Goal: Task Accomplishment & Management: Manage account settings

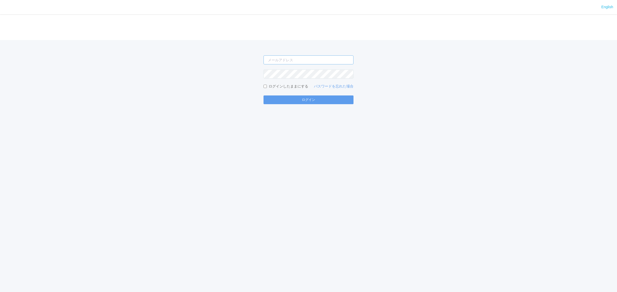
type input "[PERSON_NAME][EMAIL_ADDRESS][DOMAIN_NAME]"
click at [291, 97] on button "ログイン" at bounding box center [308, 100] width 90 height 9
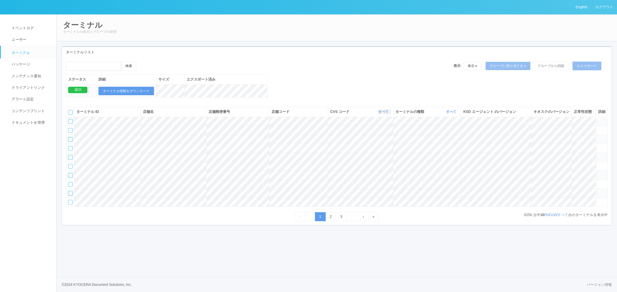
click at [378, 114] on link "すべて" at bounding box center [383, 112] width 11 height 4
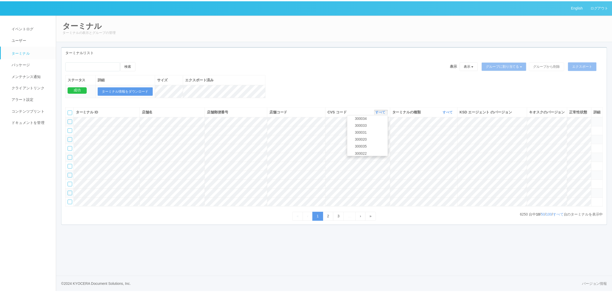
scroll to position [30, 0]
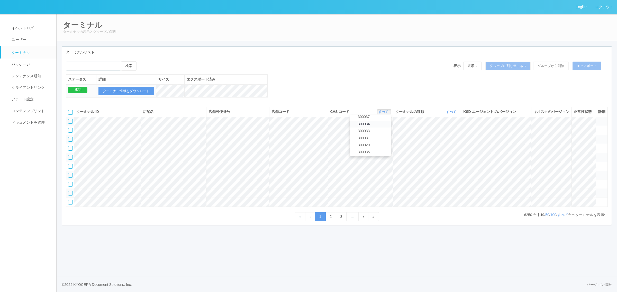
click at [370, 126] on span "300034" at bounding box center [362, 124] width 15 height 4
click at [449, 114] on link "すべて" at bounding box center [451, 112] width 11 height 4
click at [443, 137] on link "キオスク" at bounding box center [438, 133] width 41 height 7
click at [566, 217] on link "すべて" at bounding box center [562, 215] width 11 height 4
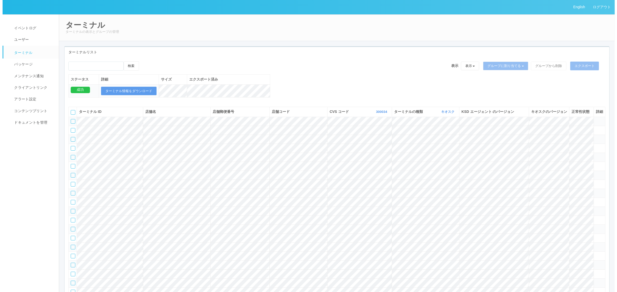
scroll to position [578, 0]
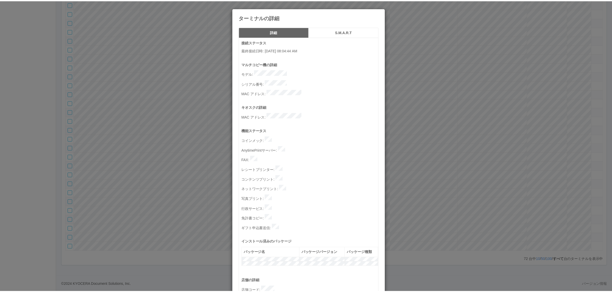
scroll to position [159, 0]
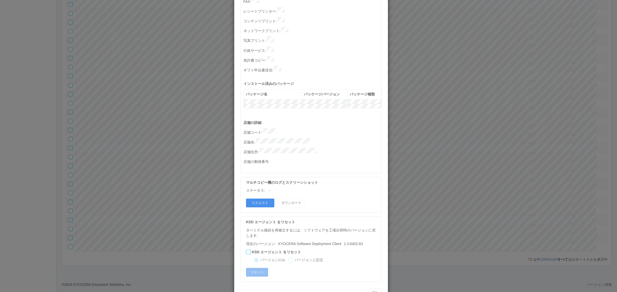
click at [261, 199] on button "リクエスト" at bounding box center [260, 203] width 28 height 9
drag, startPoint x: 481, startPoint y: 140, endPoint x: 448, endPoint y: 133, distance: 32.8
click at [480, 139] on div "ターミナルの詳細 詳細 S.M.A.R.T 接続ステータス 最終接続日時 : [DATE] 08:04:44 AM マルチコピー機の詳細 モデル : シリアル…" at bounding box center [308, 146] width 617 height 292
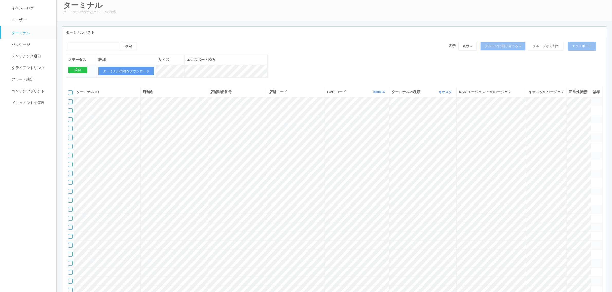
scroll to position [0, 0]
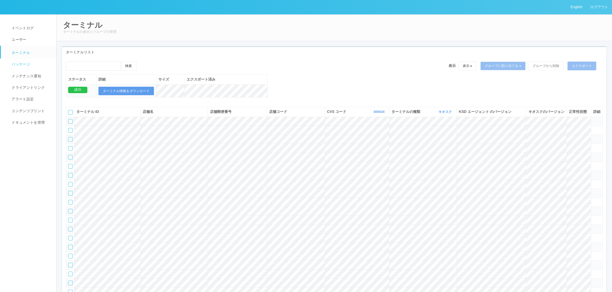
click at [24, 63] on span "パッケージ" at bounding box center [20, 64] width 20 height 4
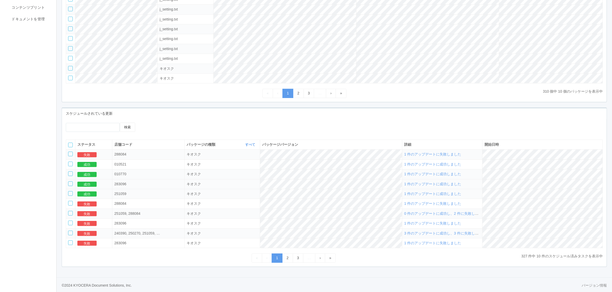
scroll to position [109, 0]
click at [441, 149] on td "1 件のアップデートに失敗しました" at bounding box center [442, 154] width 80 height 10
click at [442, 152] on span "1 件のアップデートに失敗しました" at bounding box center [432, 154] width 57 height 4
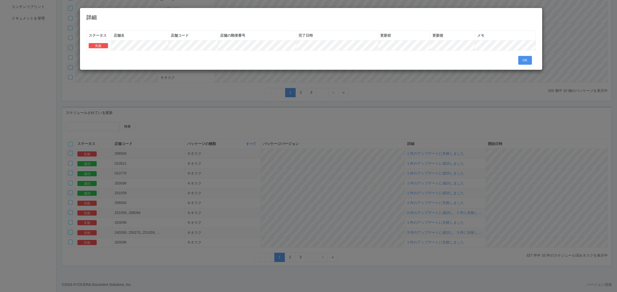
click at [524, 59] on button "OK" at bounding box center [525, 60] width 14 height 9
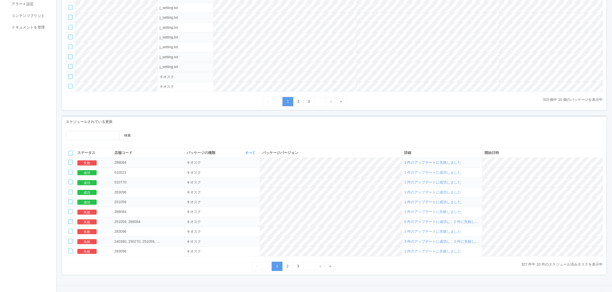
scroll to position [0, 0]
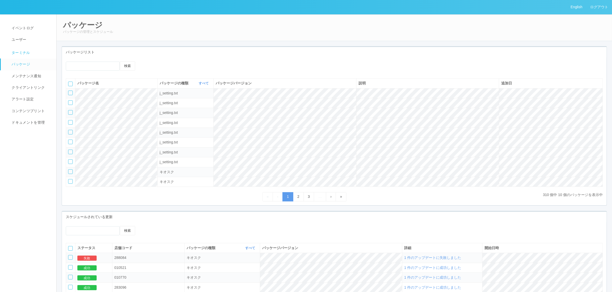
click at [34, 53] on link "ターミナル" at bounding box center [31, 52] width 60 height 13
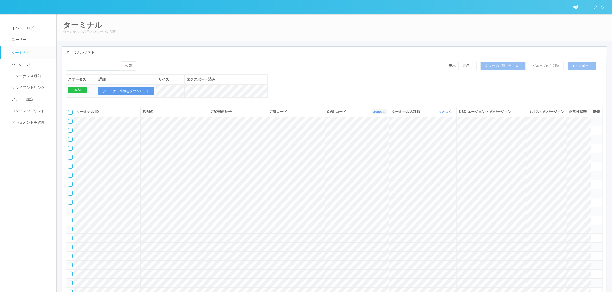
drag, startPoint x: 382, startPoint y: 119, endPoint x: 377, endPoint y: 122, distance: 6.3
click at [381, 114] on link "300034" at bounding box center [379, 112] width 12 height 4
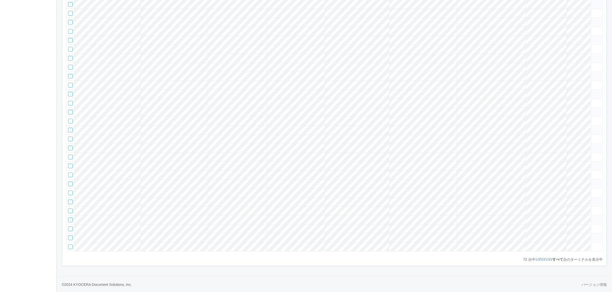
scroll to position [121, 0]
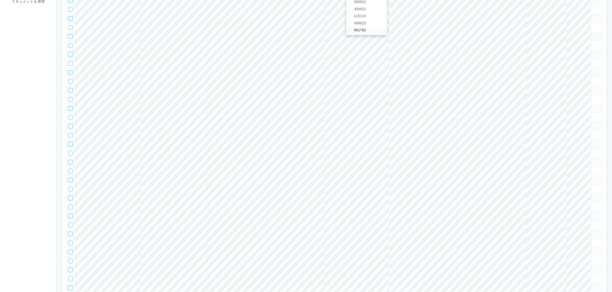
click at [362, 32] on span "961762" at bounding box center [358, 30] width 15 height 4
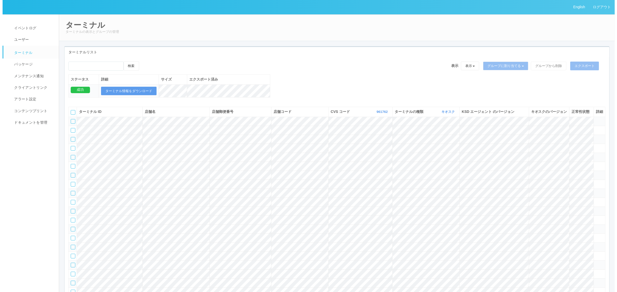
scroll to position [6410, 0]
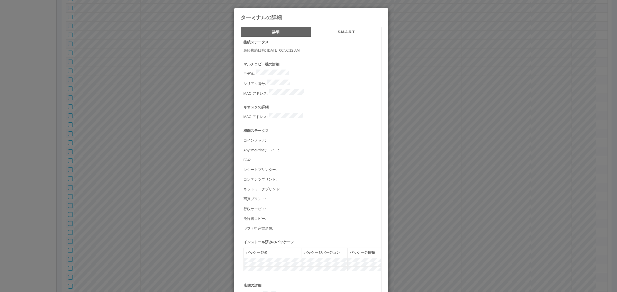
scroll to position [168, 0]
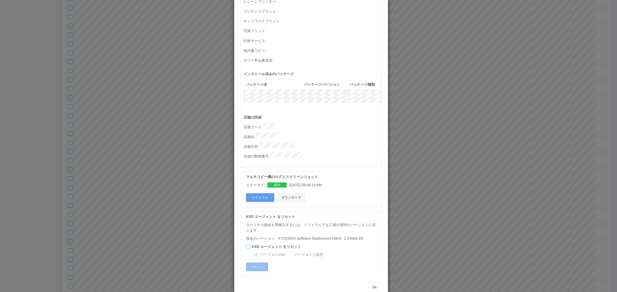
click at [294, 194] on button "ダウンロード" at bounding box center [291, 198] width 28 height 9
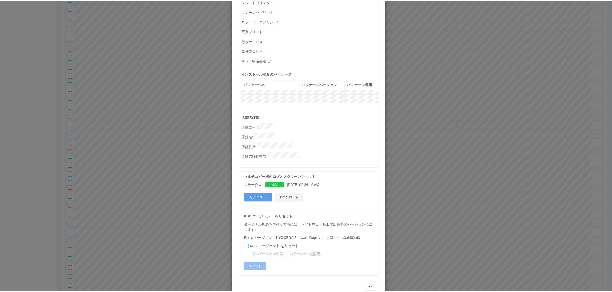
scroll to position [0, 0]
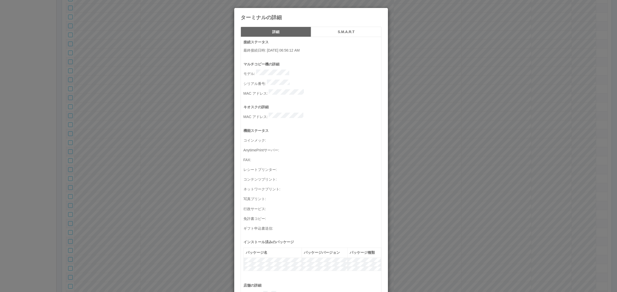
click at [337, 30] on h5 "S.M.A.R.T" at bounding box center [346, 32] width 67 height 4
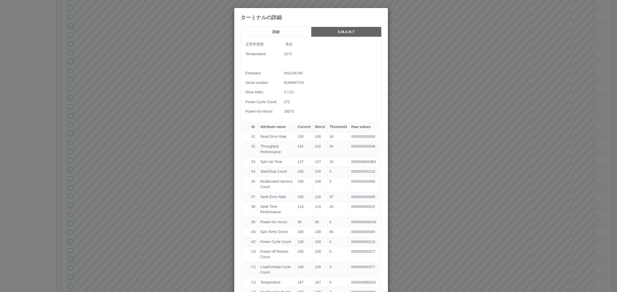
click at [276, 30] on h5 "詳細" at bounding box center [275, 32] width 67 height 4
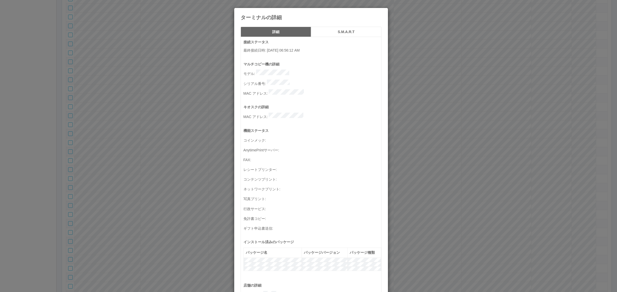
click at [382, 89] on div "詳細 S.M.A.R.T 接続ステータス 最終接続日時 : 08/27/2025 06:56:12 AM マルチコピー機の詳細 モデル : シリアル番号 : …" at bounding box center [311, 243] width 149 height 433
click at [438, 99] on div "ターミナルの詳細 詳細 S.M.A.R.T 接続ステータス 最終接続日時 : 08/27/2025 06:56:12 AM マルチコピー機の詳細 モデル : …" at bounding box center [308, 146] width 617 height 292
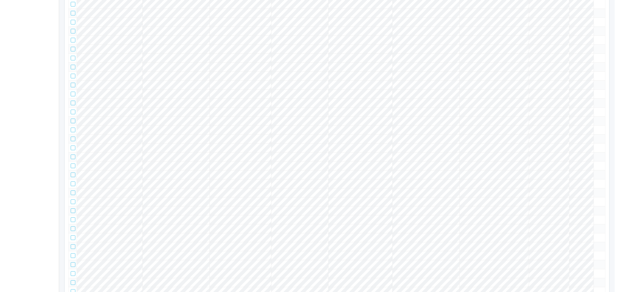
scroll to position [6410, 0]
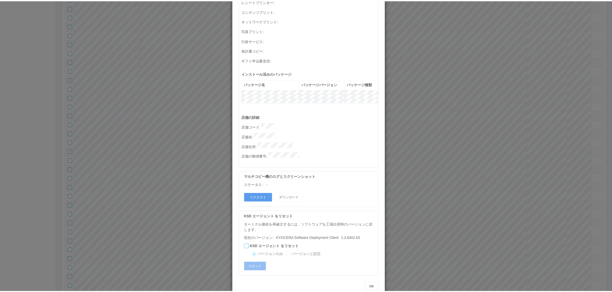
scroll to position [0, 0]
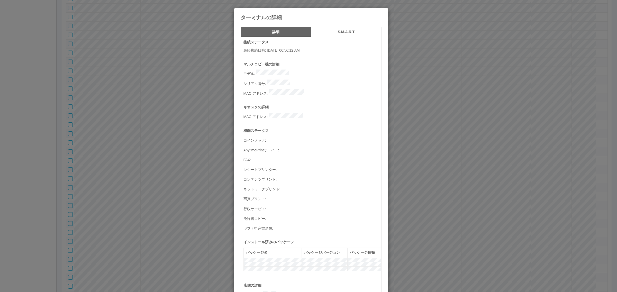
click at [439, 193] on div "ターミナルの詳細 詳細 S.M.A.R.T 接続ステータス 最終接続日時 : 08/27/2025 06:56:12 AM マルチコピー機の詳細 モデル : …" at bounding box center [308, 146] width 617 height 292
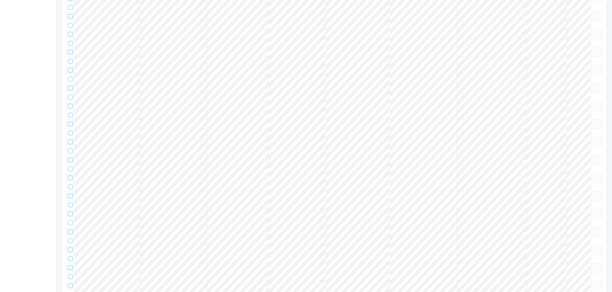
scroll to position [6361, 0]
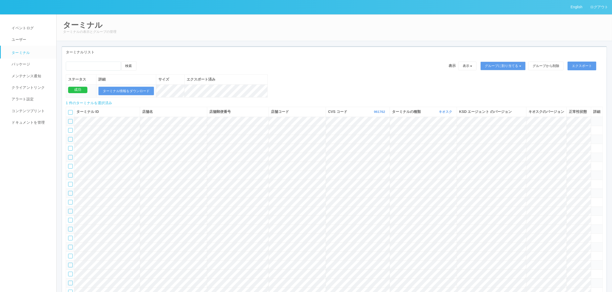
click at [142, 61] on icon at bounding box center [142, 61] width 0 height 0
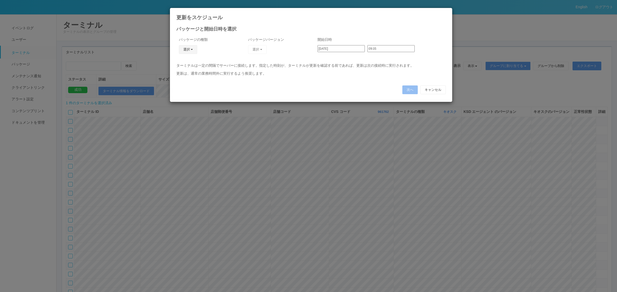
click at [183, 50] on button "選択" at bounding box center [188, 49] width 19 height 9
drag, startPoint x: 185, startPoint y: 73, endPoint x: 192, endPoint y: 67, distance: 9.5
click at [185, 73] on link "キオスク" at bounding box center [180, 72] width 41 height 8
click at [257, 52] on button "選択" at bounding box center [257, 49] width 19 height 9
click at [243, 63] on link "2.1.5218" at bounding box center [244, 64] width 51 height 8
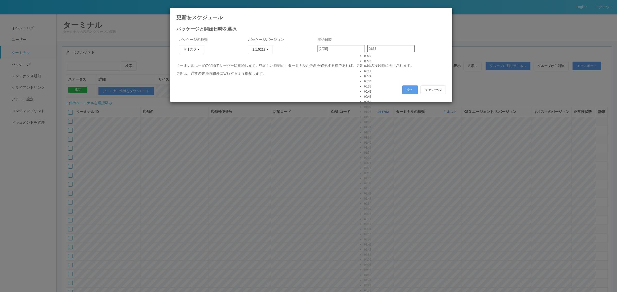
click at [387, 51] on input "09:35" at bounding box center [390, 48] width 47 height 7
click at [380, 49] on input "16:00" at bounding box center [390, 48] width 47 height 7
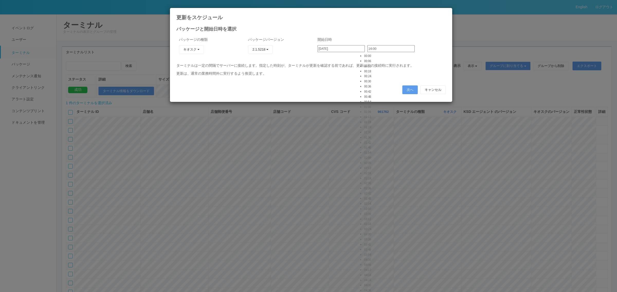
click at [371, 49] on input "16:18" at bounding box center [390, 48] width 47 height 7
type input "16:24"
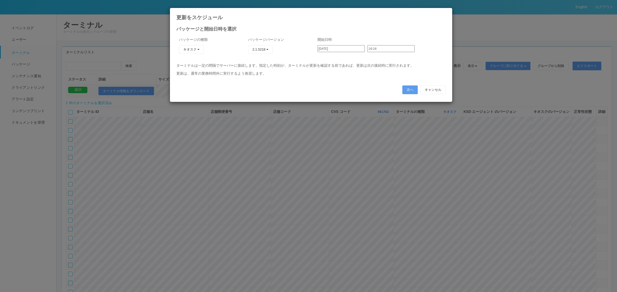
click at [372, 51] on input "16:24" at bounding box center [390, 48] width 47 height 7
click at [402, 67] on p "ターミナルは一定の間隔でサーバーに接続します。指定した時刻が、ターミナルが更新を確認する前であれば、更新は次の接続時に実行されます。" at bounding box center [310, 65] width 269 height 5
click at [405, 90] on button "次へ" at bounding box center [409, 90] width 15 height 9
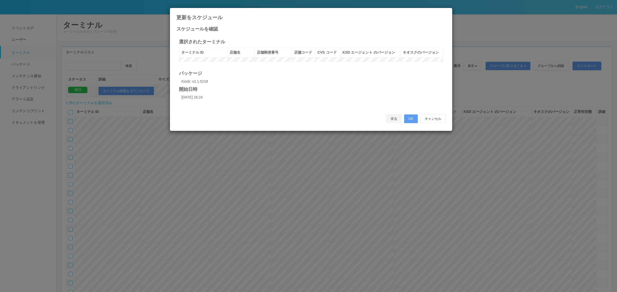
click at [391, 121] on button "戻る" at bounding box center [393, 119] width 15 height 9
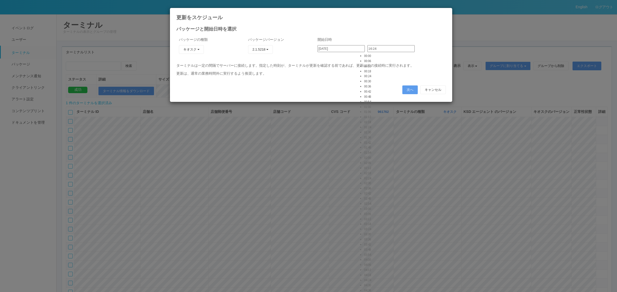
click at [374, 51] on input "16:24" at bounding box center [390, 48] width 47 height 7
type input "16:12"
click at [410, 90] on button "次へ" at bounding box center [409, 90] width 15 height 9
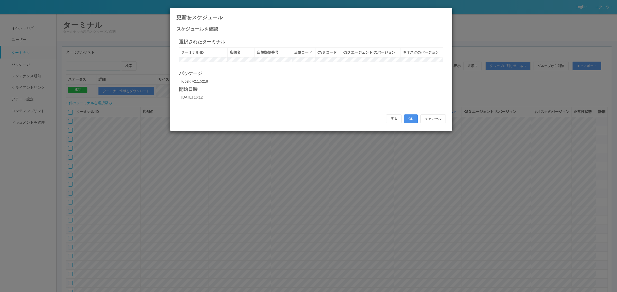
click at [410, 123] on button "OK" at bounding box center [411, 119] width 14 height 9
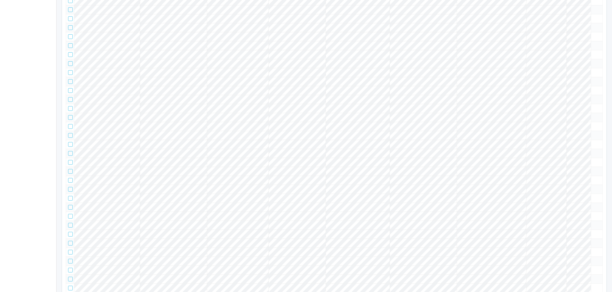
scroll to position [0, 0]
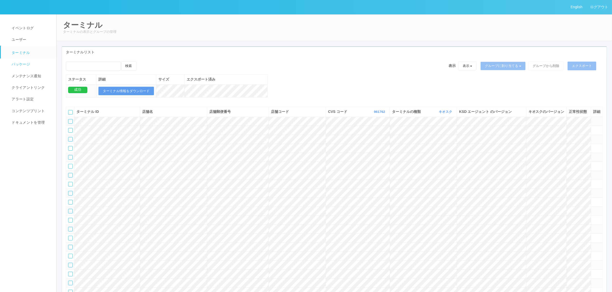
click at [24, 62] on span "パッケージ" at bounding box center [20, 64] width 20 height 4
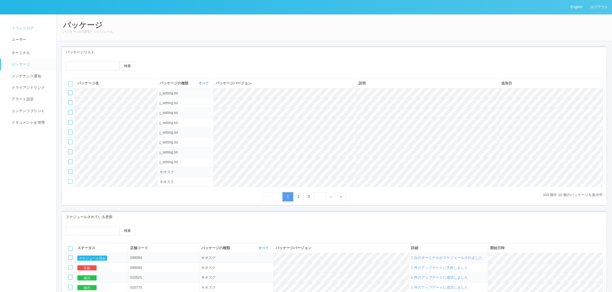
click at [27, 29] on span "イベントログ" at bounding box center [21, 28] width 23 height 4
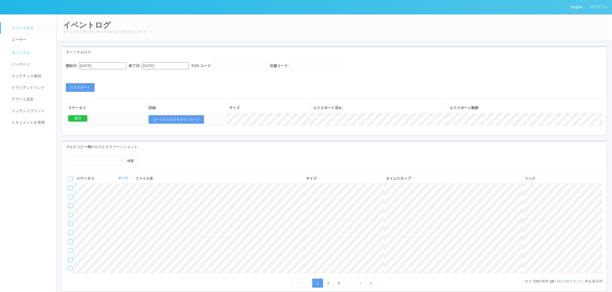
click at [23, 53] on span "ターミナル" at bounding box center [20, 53] width 20 height 4
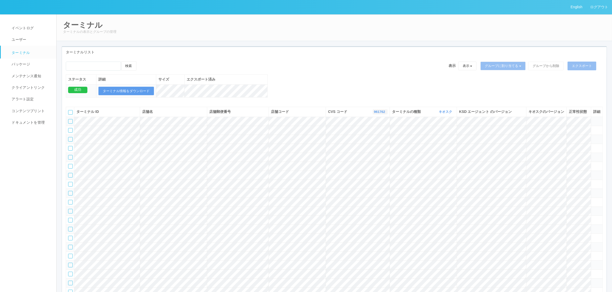
click at [374, 114] on link "961762" at bounding box center [380, 112] width 12 height 4
click at [376, 151] on link "300037" at bounding box center [367, 147] width 41 height 7
drag, startPoint x: 377, startPoint y: 115, endPoint x: 377, endPoint y: 121, distance: 6.5
click at [377, 115] on th "CVS コード 300037 表示 すべて 300024 300036 300037 300034 300033 300031 300020 300035 3…" at bounding box center [358, 112] width 64 height 10
click at [380, 114] on link "300037" at bounding box center [380, 112] width 12 height 4
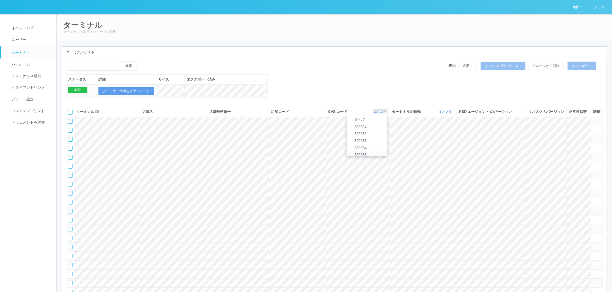
scroll to position [13, 0]
click at [368, 145] on link "300034" at bounding box center [367, 141] width 41 height 7
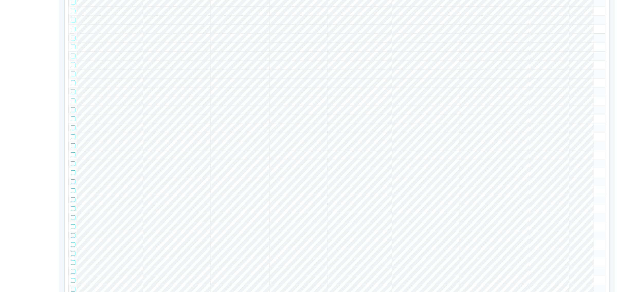
scroll to position [385, 0]
click at [593, 112] on icon at bounding box center [593, 112] width 0 height 0
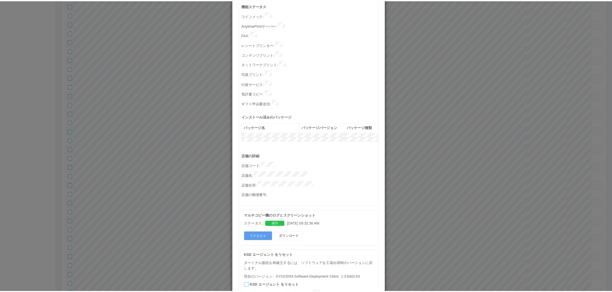
scroll to position [159, 0]
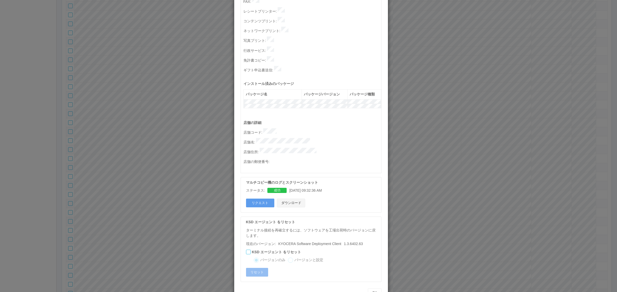
click at [291, 199] on button "ダウンロード" at bounding box center [291, 203] width 28 height 9
click at [134, 161] on div "ターミナルの詳細 詳細 S.M.A.R.T 接続ステータス 最終接続日時 : 08/27/2025 08:04:44 AM マルチコピー機の詳細 モデル : …" at bounding box center [308, 146] width 617 height 292
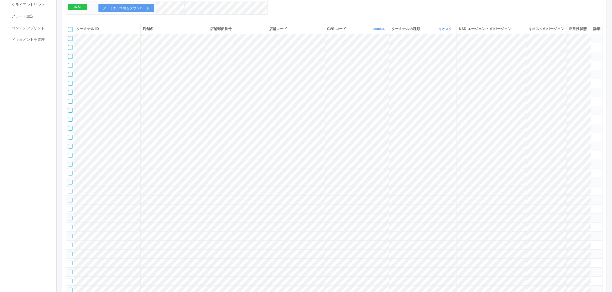
scroll to position [0, 0]
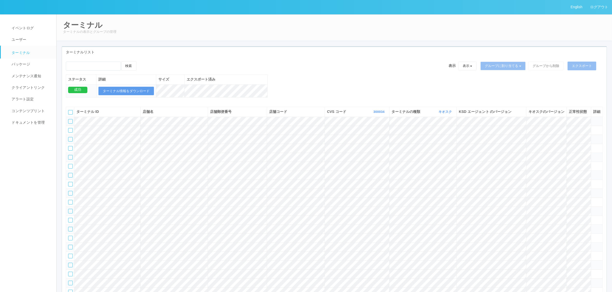
click at [357, 115] on th "CVS コード 300034 表示 すべて 300024 300036 300037 300034 300033 300031 300020 300035 3…" at bounding box center [357, 112] width 65 height 10
click at [378, 114] on link "300034" at bounding box center [379, 112] width 12 height 4
click at [377, 114] on link "300034" at bounding box center [379, 112] width 12 height 4
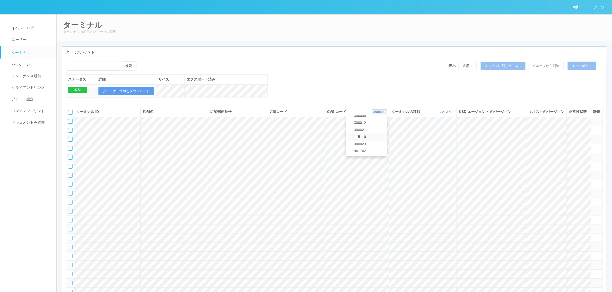
click at [368, 141] on link "115110" at bounding box center [366, 137] width 41 height 7
click at [564, 114] on icon at bounding box center [564, 112] width 0 height 4
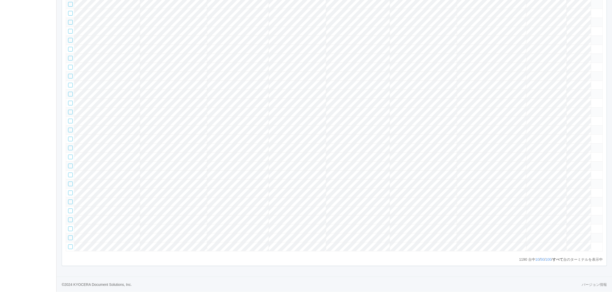
scroll to position [13556, 0]
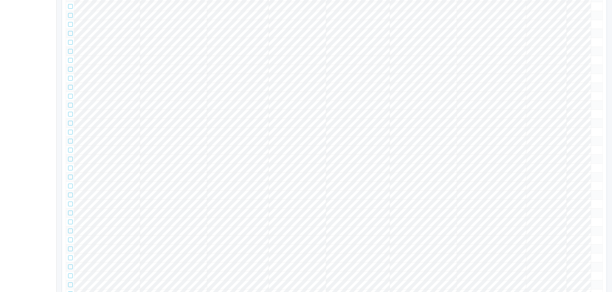
scroll to position [9315, 0]
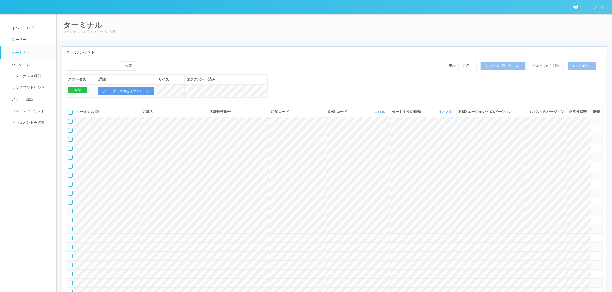
click at [593, 119] on icon at bounding box center [593, 119] width 0 height 0
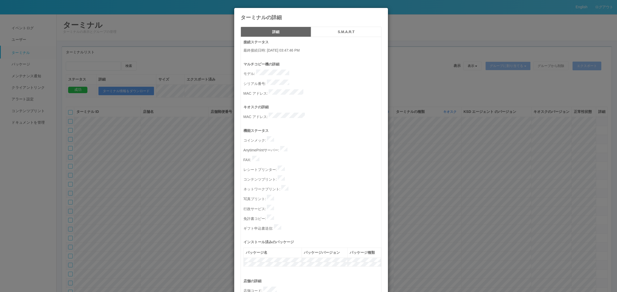
click at [432, 137] on div "ターミナルの詳細 詳細 S.M.A.R.T 接続ステータス 最終接続日時 : 08/06/2025 03:47:46 PM マルチコピー機の詳細 モデル : …" at bounding box center [308, 146] width 617 height 292
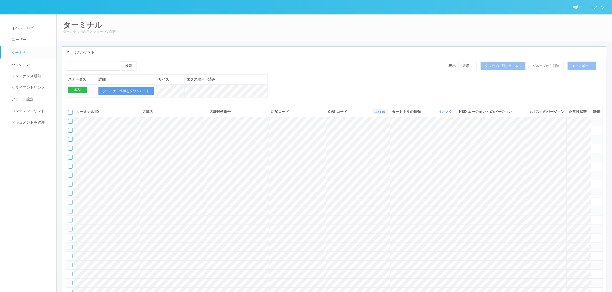
click at [381, 114] on link "115110" at bounding box center [380, 112] width 12 height 4
click at [370, 151] on link "300023" at bounding box center [367, 147] width 41 height 7
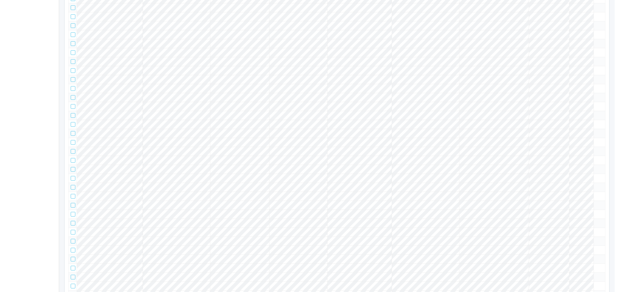
scroll to position [0, 0]
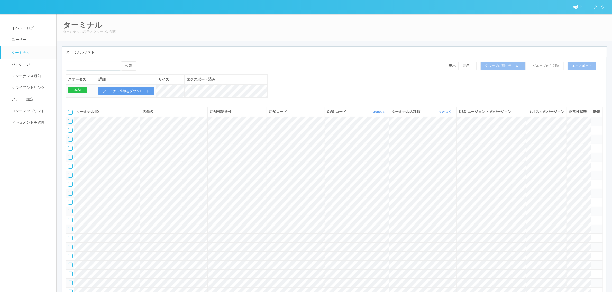
click at [593, 119] on span at bounding box center [593, 119] width 0 height 0
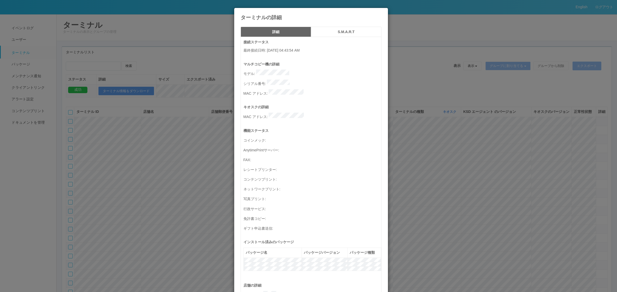
click at [335, 30] on h5 "S.M.A.R.T" at bounding box center [346, 32] width 67 height 4
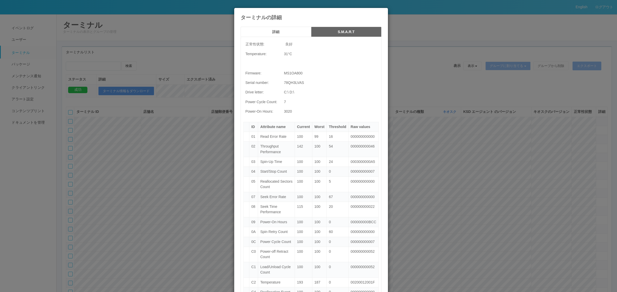
click at [253, 28] on button "詳細" at bounding box center [276, 32] width 70 height 10
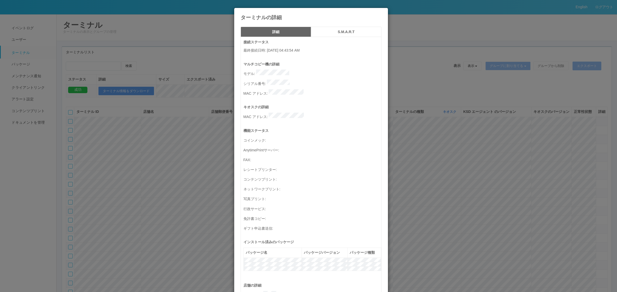
click at [426, 118] on div "ターミナルの詳細 詳細 S.M.A.R.T 接続ステータス 最終接続日時 : 08/27/2025 04:43:54 AM マルチコピー機の詳細 モデル : …" at bounding box center [308, 146] width 617 height 292
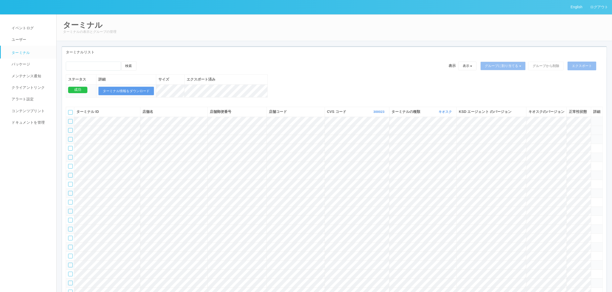
click at [593, 128] on icon at bounding box center [593, 128] width 0 height 0
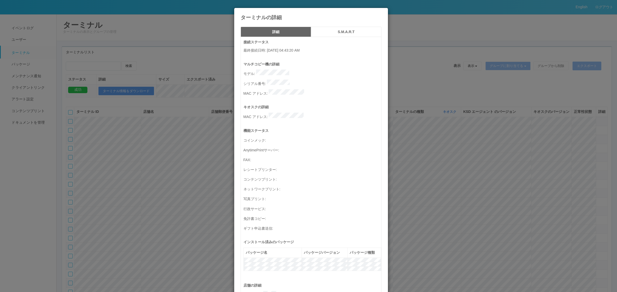
drag, startPoint x: 346, startPoint y: 32, endPoint x: 349, endPoint y: 35, distance: 4.6
click at [346, 32] on h5 "S.M.A.R.T" at bounding box center [346, 32] width 67 height 4
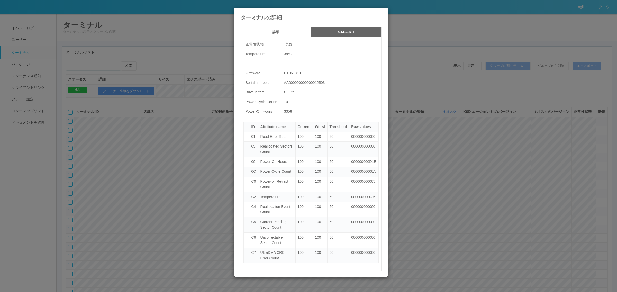
click at [421, 102] on div "ターミナルの詳細 詳細 S.M.A.R.T 正常性状態: 良好 Temperature: 38 °C Firmware: HT3618C1 Serial nu…" at bounding box center [308, 146] width 617 height 292
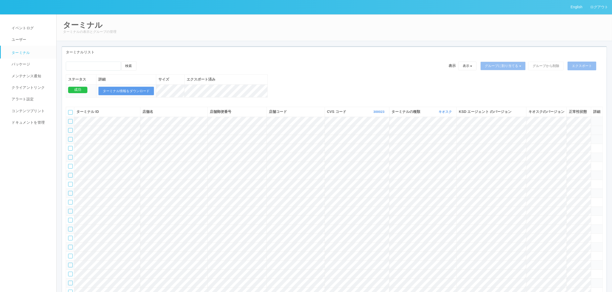
click at [593, 128] on icon at bounding box center [593, 128] width 0 height 0
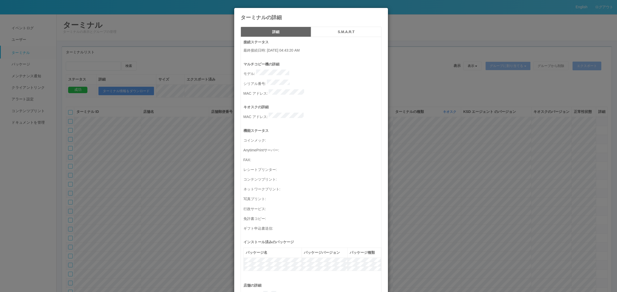
click at [341, 33] on h5 "S.M.A.R.T" at bounding box center [346, 32] width 67 height 4
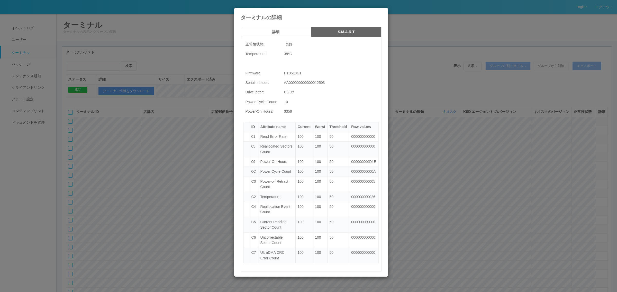
drag, startPoint x: 170, startPoint y: 98, endPoint x: 169, endPoint y: 106, distance: 7.5
click at [170, 98] on div "ターミナルの詳細 詳細 S.M.A.R.T 正常性状態: 良好 Temperature: 38 °C Firmware: HT3618C1 Serial nu…" at bounding box center [308, 146] width 617 height 292
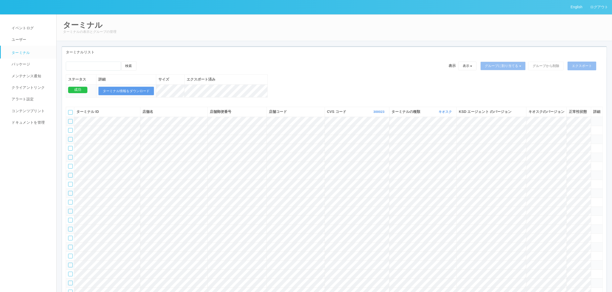
click at [593, 137] on icon at bounding box center [593, 137] width 0 height 0
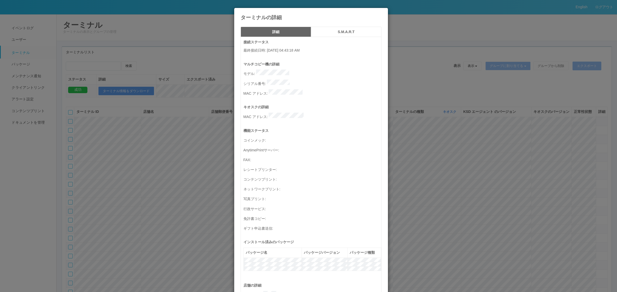
click at [430, 142] on div "ターミナルの詳細 詳細 S.M.A.R.T 接続ステータス 最終接続日時 : 08/27/2025 04:43:18 AM マルチコピー機の詳細 モデル : …" at bounding box center [308, 146] width 617 height 292
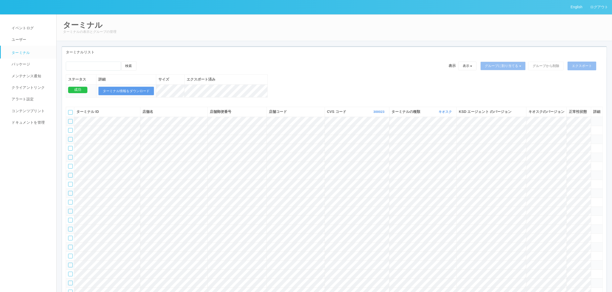
click at [593, 155] on icon at bounding box center [593, 155] width 0 height 0
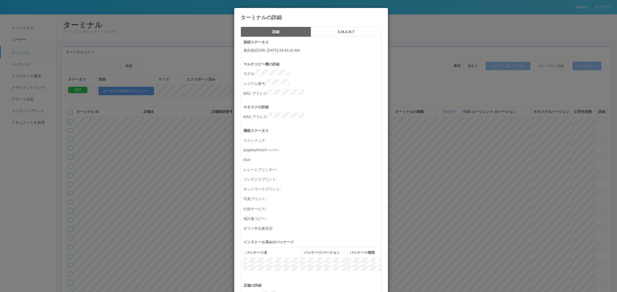
drag, startPoint x: 332, startPoint y: 135, endPoint x: 314, endPoint y: 134, distance: 17.7
click at [331, 136] on p "コインメック :" at bounding box center [312, 139] width 138 height 7
click at [153, 140] on div "ターミナルの詳細 詳細 S.M.A.R.T 接続ステータス 最終接続日時 : 08/27/2025 04:43:34 AM マルチコピー機の詳細 モデル : …" at bounding box center [308, 146] width 617 height 292
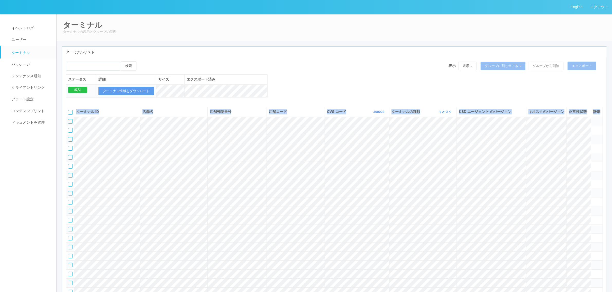
click at [609, 242] on div "ターミナルリスト 検索 表示 表示 すべてのターミナル 未割り当てのターミナル グループを追加 グループ名を編集 アーカイブ済みのターミナル グループに割り当…" at bounding box center [334, 276] width 553 height 460
click at [373, 114] on link "300023" at bounding box center [379, 112] width 12 height 4
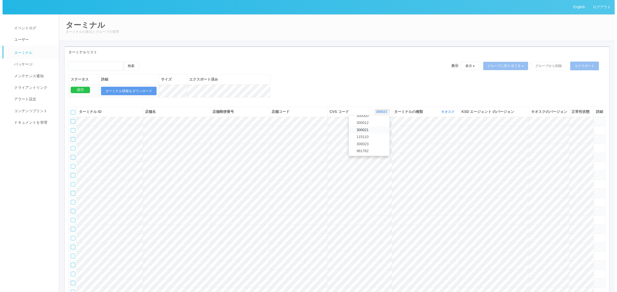
scroll to position [216, 0]
click at [368, 139] on link "300021" at bounding box center [366, 135] width 41 height 7
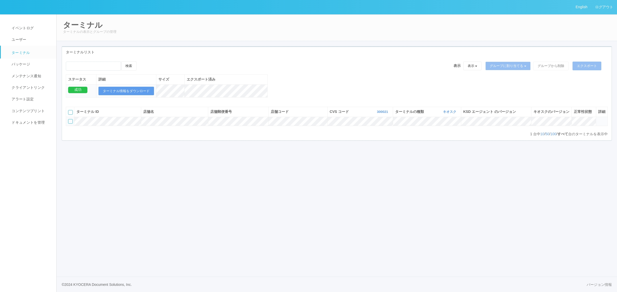
click at [598, 119] on icon at bounding box center [598, 119] width 0 height 0
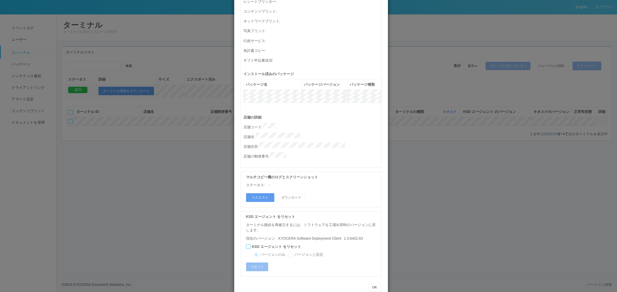
scroll to position [0, 0]
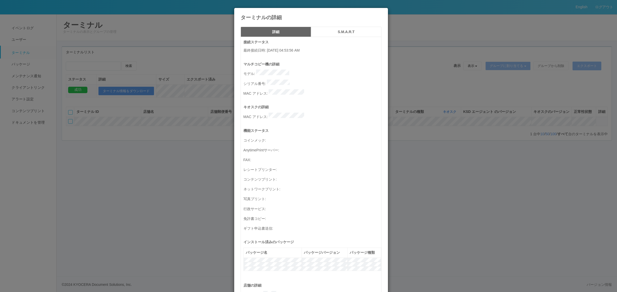
drag, startPoint x: 439, startPoint y: 171, endPoint x: 400, endPoint y: 170, distance: 38.8
click at [437, 171] on div "ターミナルの詳細 詳細 S.M.A.R.T 接続ステータス 最終接続日時 : 09/26/2022 04:53:56 AM マルチコピー機の詳細 モデル : …" at bounding box center [308, 146] width 617 height 292
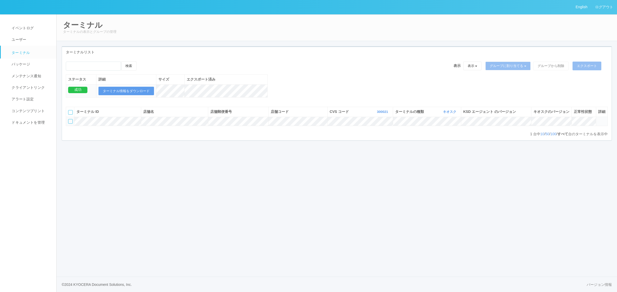
click at [71, 126] on td at bounding box center [70, 121] width 8 height 9
click at [71, 124] on div at bounding box center [70, 121] width 5 height 5
click at [468, 65] on button "表示" at bounding box center [472, 66] width 19 height 9
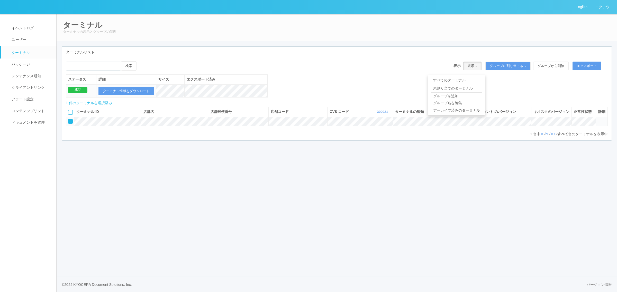
click at [522, 84] on div "検索 表示 表示 すべてのターミナル 未割り当てのターミナル グループを追加 グループ名を編集 アーカイブ済みのターミナル グループに割り当てる グループを追…" at bounding box center [336, 82] width 549 height 42
click at [504, 68] on button "グループに割り当てる" at bounding box center [507, 66] width 45 height 9
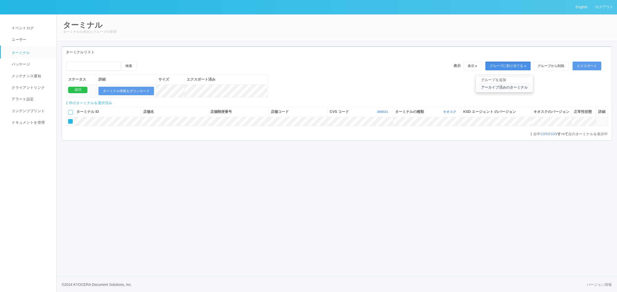
click at [509, 87] on link "アーカイブ済みのターミナル" at bounding box center [504, 87] width 57 height 7
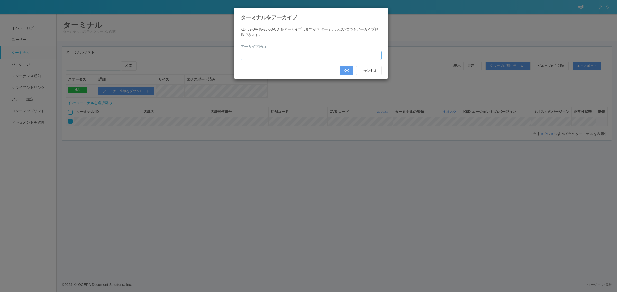
drag, startPoint x: 285, startPoint y: 58, endPoint x: 281, endPoint y: 59, distance: 3.9
click at [285, 58] on input "text" at bounding box center [311, 55] width 141 height 9
type input "撤去のため"
click at [342, 68] on button "OK" at bounding box center [347, 70] width 14 height 9
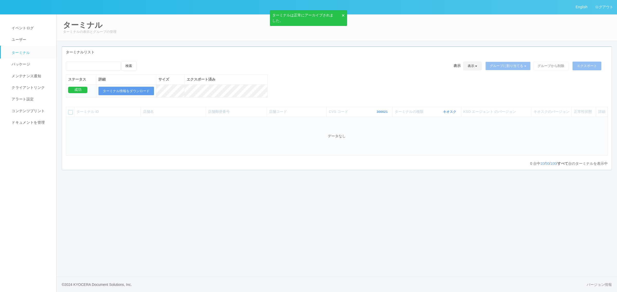
click at [474, 66] on button "表示" at bounding box center [472, 66] width 19 height 9
drag, startPoint x: 502, startPoint y: 101, endPoint x: 458, endPoint y: 96, distance: 43.9
click at [502, 100] on div "検索 表示 表示 すべてのターミナル 未割り当てのターミナル グループを追加 グループ名を編集 アーカイブ済みのターミナル グループに割り当てる グループを追…" at bounding box center [336, 82] width 549 height 42
click at [382, 114] on link "300021" at bounding box center [383, 112] width 12 height 4
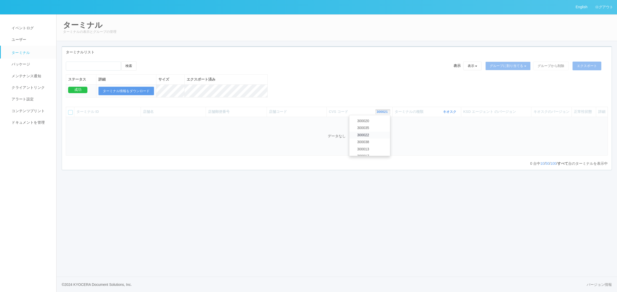
click at [370, 139] on link "300022" at bounding box center [369, 135] width 41 height 7
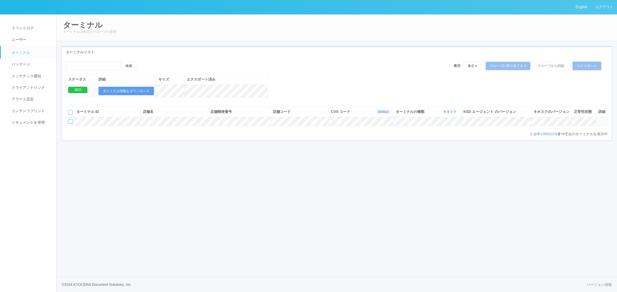
click at [382, 114] on link "300022" at bounding box center [384, 112] width 12 height 4
click at [598, 119] on icon at bounding box center [598, 119] width 0 height 0
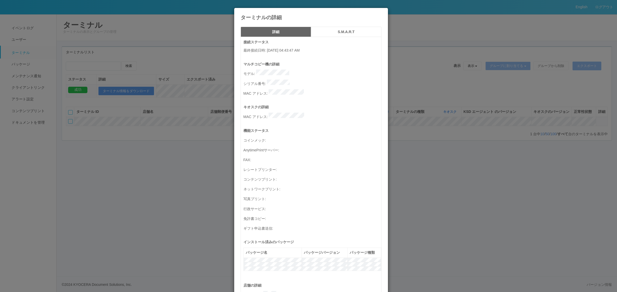
click at [347, 35] on button "S.M.A.R.T" at bounding box center [346, 32] width 70 height 10
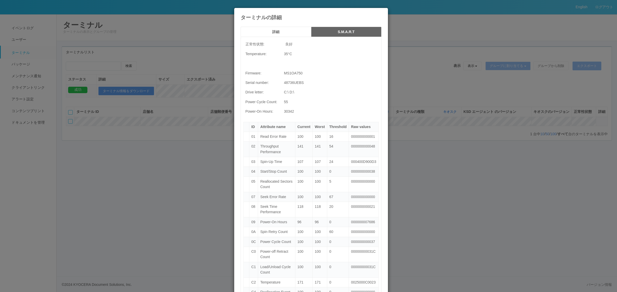
drag, startPoint x: 428, startPoint y: 89, endPoint x: 421, endPoint y: 100, distance: 13.4
click at [428, 89] on div "ターミナルの詳細 詳細 S.M.A.R.T 正常性状態: 良好 Temperature: 35 °C Firmware: MS1OA750 Serial nu…" at bounding box center [308, 146] width 617 height 292
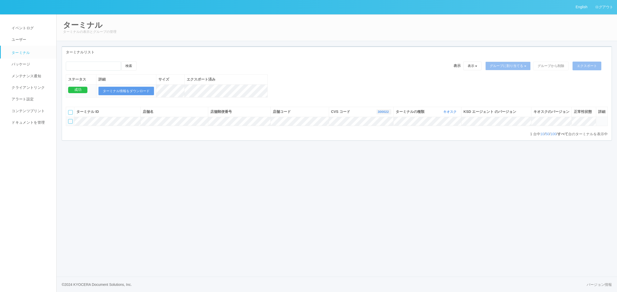
click at [378, 114] on link "300022" at bounding box center [384, 112] width 12 height 4
click at [373, 125] on link "300020" at bounding box center [371, 121] width 41 height 7
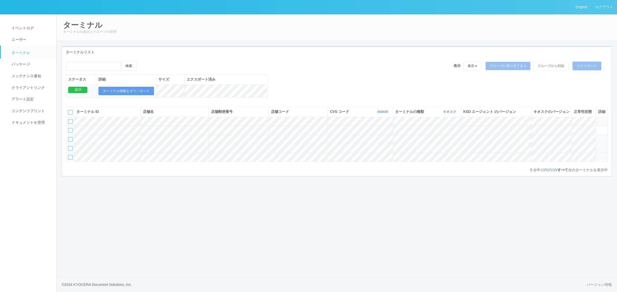
click at [598, 146] on icon at bounding box center [598, 146] width 0 height 0
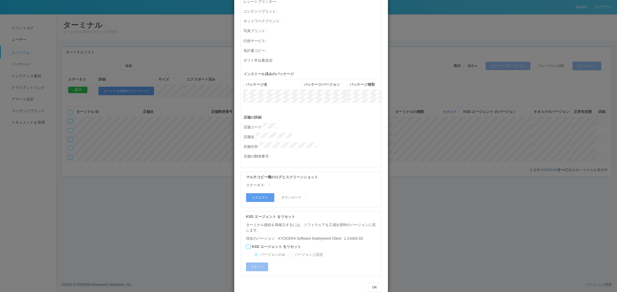
scroll to position [0, 0]
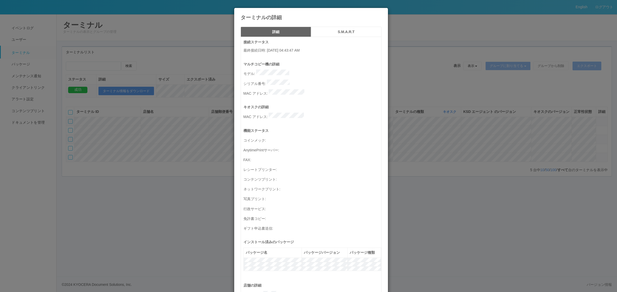
click at [341, 35] on button "S.M.A.R.T" at bounding box center [346, 32] width 70 height 10
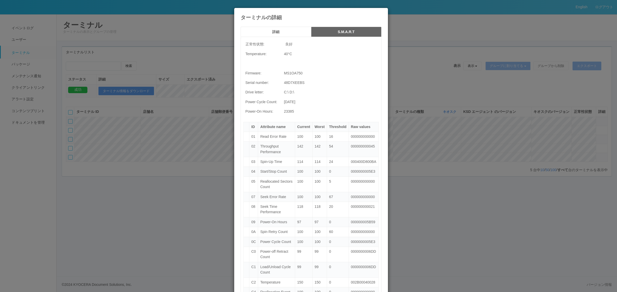
click at [341, 35] on button "S.M.A.R.T" at bounding box center [346, 32] width 70 height 10
click at [278, 35] on button "詳細" at bounding box center [276, 32] width 70 height 10
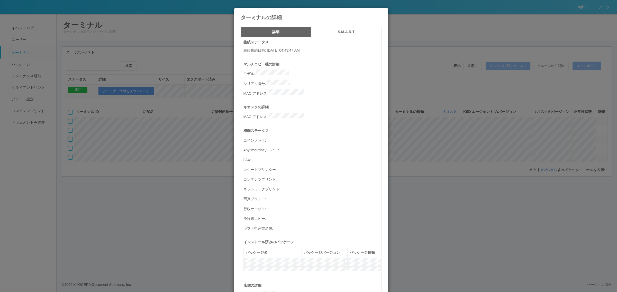
click at [335, 34] on h5 "S.M.A.R.T" at bounding box center [346, 32] width 67 height 4
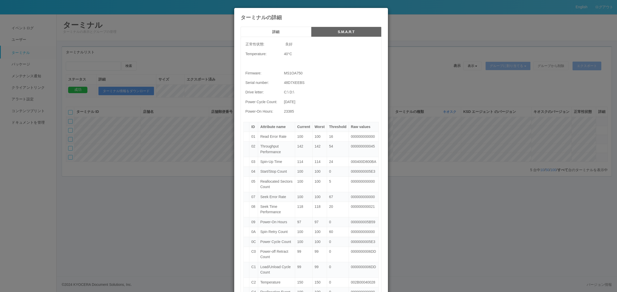
click at [290, 34] on button "詳細" at bounding box center [276, 32] width 70 height 10
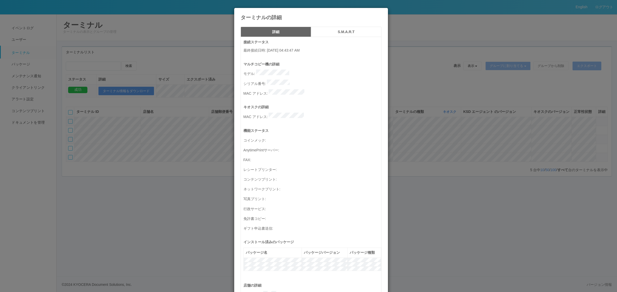
click at [179, 167] on div "ターミナルの詳細 詳細 S.M.A.R.T 接続ステータス 最終接続日時 : 08/27/2025 04:43:47 AM マルチコピー機の詳細 モデル : …" at bounding box center [308, 146] width 617 height 292
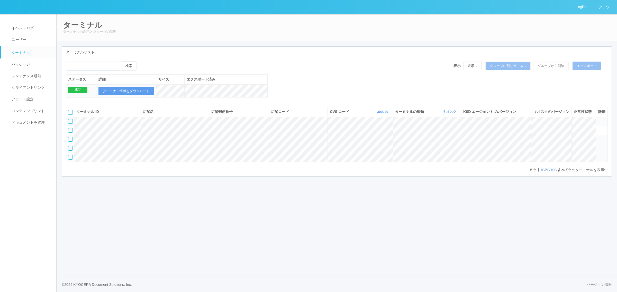
click at [72, 151] on div at bounding box center [70, 148] width 5 height 5
click at [142, 61] on icon at bounding box center [142, 61] width 0 height 0
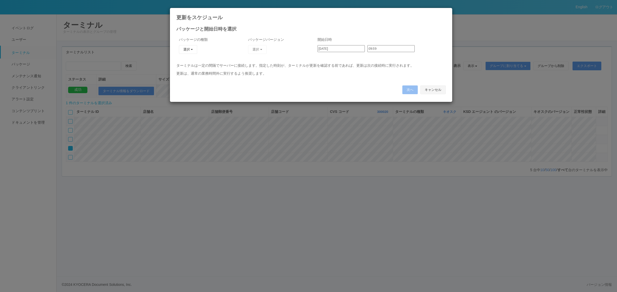
click at [437, 90] on button "キャンセル" at bounding box center [432, 90] width 25 height 9
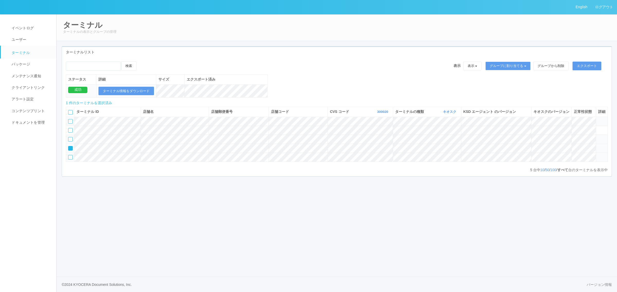
click at [598, 146] on icon at bounding box center [598, 146] width 0 height 0
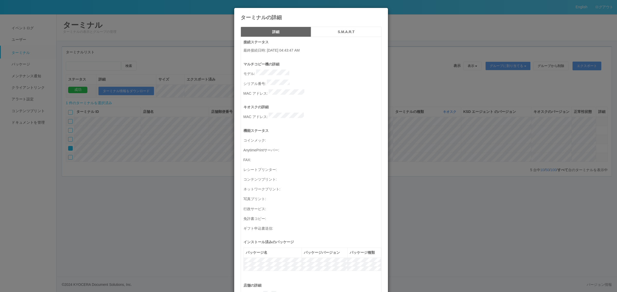
scroll to position [168, 0]
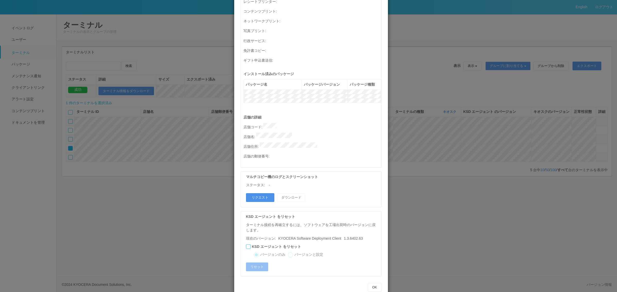
click at [263, 194] on button "リクエスト" at bounding box center [260, 198] width 28 height 9
click at [474, 186] on div "ターミナルの詳細 詳細 S.M.A.R.T 接続ステータス 最終接続日時 : 08/27/2025 04:43:47 AM マルチコピー機の詳細 モデル : …" at bounding box center [308, 146] width 617 height 292
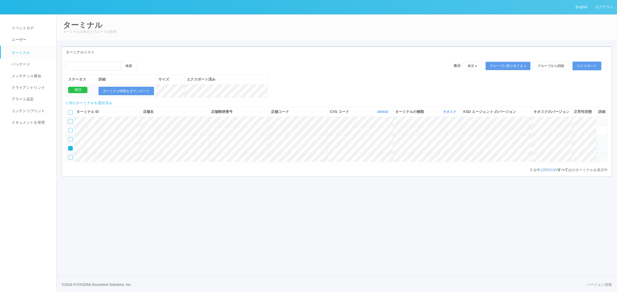
click at [69, 147] on icon at bounding box center [69, 147] width 0 height 0
click at [380, 115] on th "CVS コード 300020 表示 すべて 300024 300036 300037 300034 300033 300031 300020 300035 3…" at bounding box center [360, 112] width 65 height 10
click at [381, 114] on link "300020" at bounding box center [383, 112] width 12 height 4
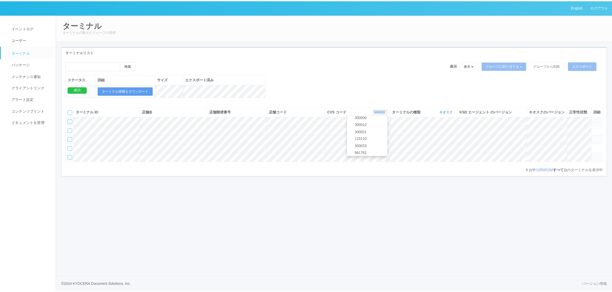
scroll to position [222, 0]
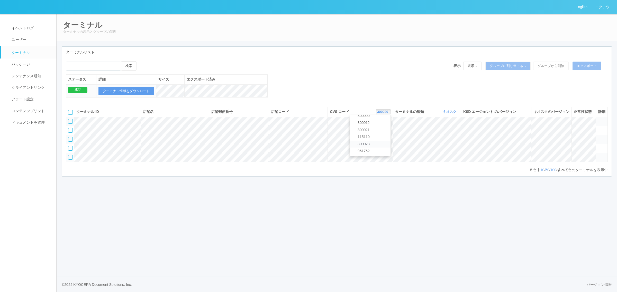
click at [371, 148] on link "300023" at bounding box center [370, 144] width 41 height 7
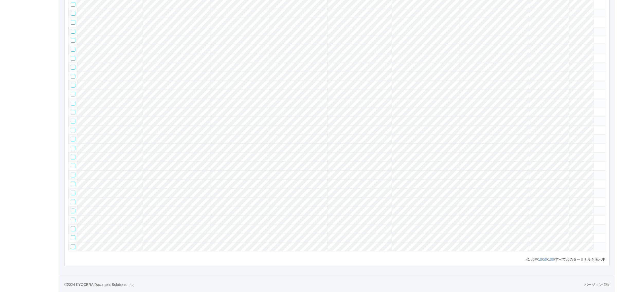
scroll to position [343, 0]
click at [593, 245] on icon at bounding box center [593, 245] width 0 height 0
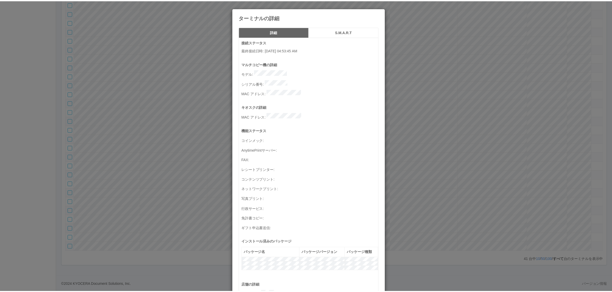
scroll to position [168, 0]
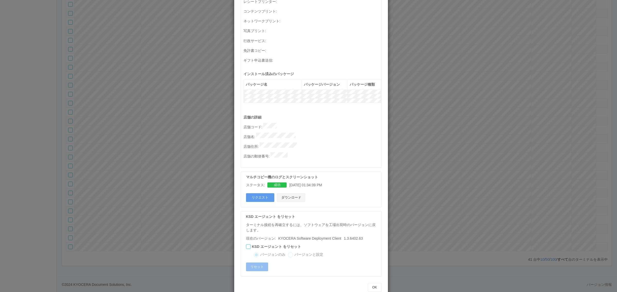
click at [299, 194] on button "ダウンロード" at bounding box center [291, 198] width 28 height 9
click at [260, 194] on button "リクエスト" at bounding box center [260, 198] width 28 height 9
click at [432, 188] on div "ターミナルの詳細 詳細 S.M.A.R.T 接続ステータス 最終接続日時 : 08/27/2025 04:53:45 AM マルチコピー機の詳細 モデル : …" at bounding box center [308, 146] width 617 height 292
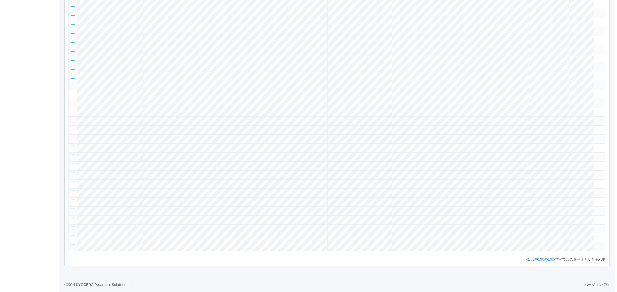
scroll to position [343, 0]
click at [593, 245] on icon at bounding box center [593, 245] width 0 height 0
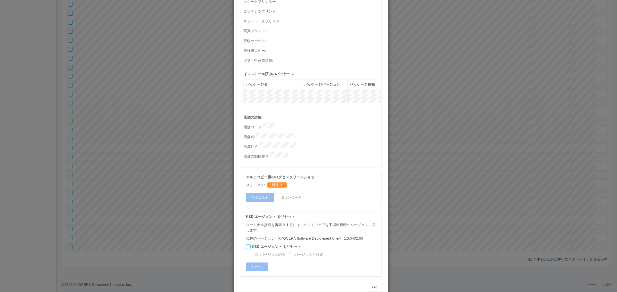
scroll to position [0, 0]
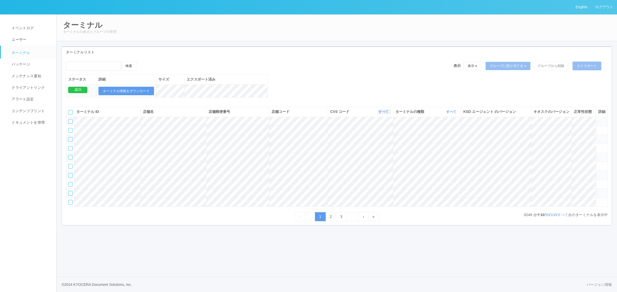
click at [378, 114] on link "すべて" at bounding box center [383, 112] width 11 height 4
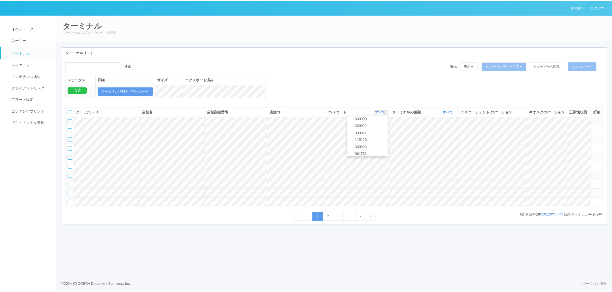
scroll to position [222, 0]
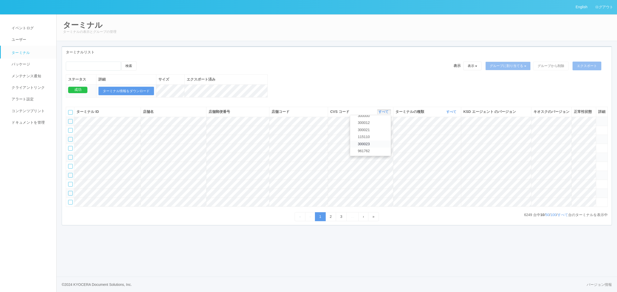
click at [374, 146] on link "300023" at bounding box center [370, 144] width 41 height 7
click at [451, 114] on link "すべて" at bounding box center [451, 112] width 11 height 4
click at [438, 135] on span "キオスク" at bounding box center [431, 133] width 17 height 4
click at [563, 217] on link "すべて" at bounding box center [562, 215] width 11 height 4
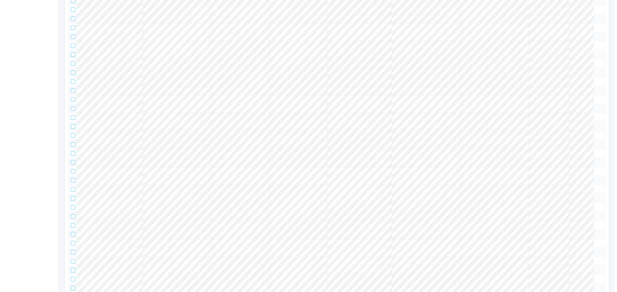
scroll to position [343, 0]
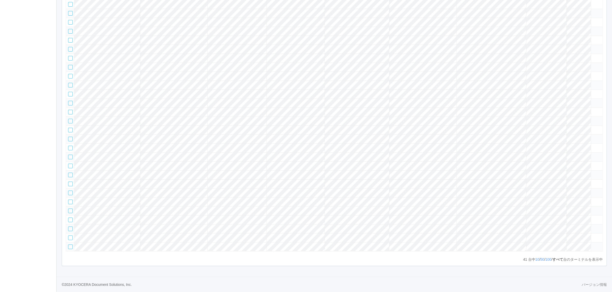
click at [598, 245] on td at bounding box center [597, 247] width 12 height 9
click at [593, 245] on icon at bounding box center [593, 245] width 0 height 0
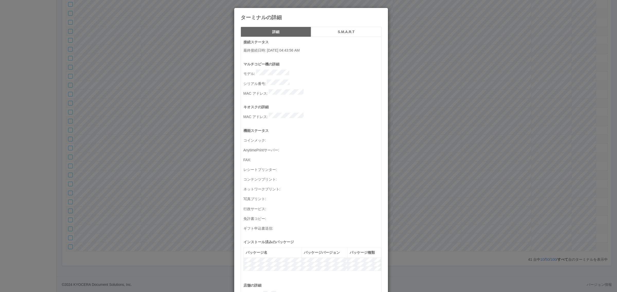
click at [347, 31] on h5 "S.M.A.R.T" at bounding box center [346, 32] width 67 height 4
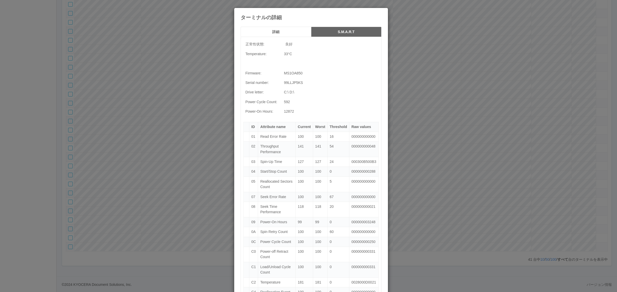
click at [260, 27] on button "詳細" at bounding box center [276, 32] width 70 height 10
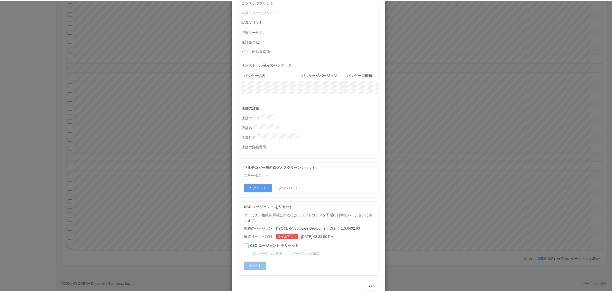
scroll to position [0, 0]
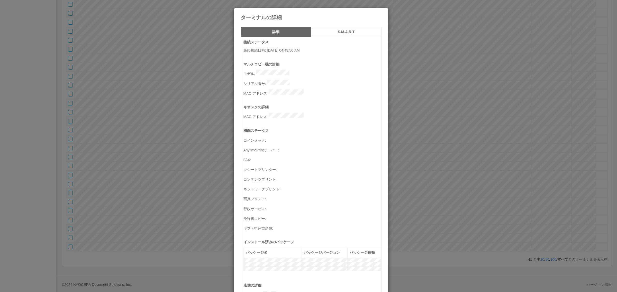
click at [163, 209] on div "ターミナルの詳細 詳細 S.M.A.R.T 接続ステータス 最終接続日時 : 08/27/2025 04:43:56 AM マルチコピー機の詳細 モデル : …" at bounding box center [308, 146] width 617 height 292
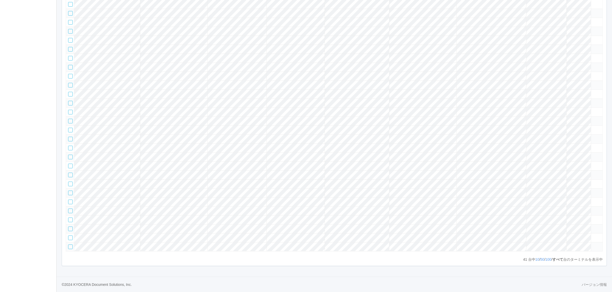
click at [138, 248] on tr at bounding box center [334, 247] width 537 height 9
copy div
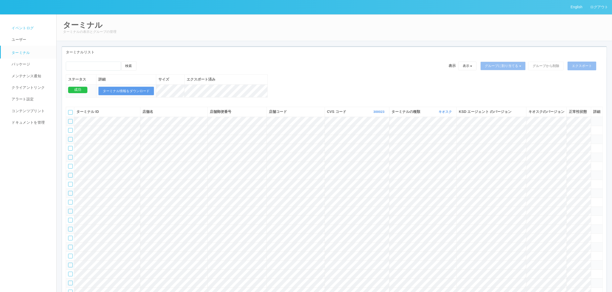
click at [32, 28] on span "イベントログ" at bounding box center [21, 28] width 23 height 4
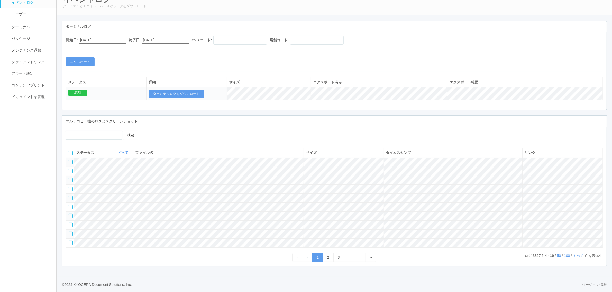
scroll to position [45, 0]
click at [557, 256] on link "50" at bounding box center [559, 256] width 4 height 4
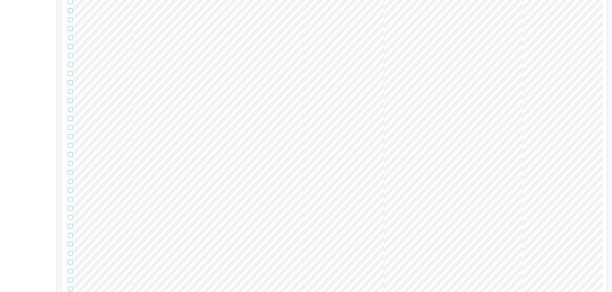
scroll to position [0, 0]
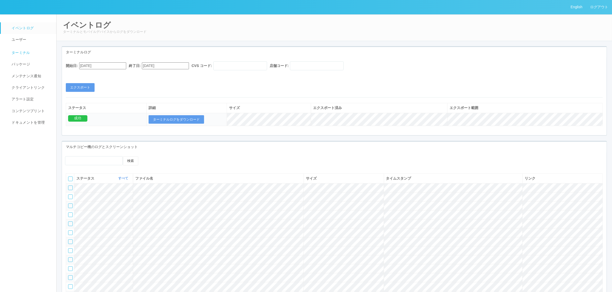
click at [36, 52] on link "ターミナル" at bounding box center [31, 52] width 60 height 13
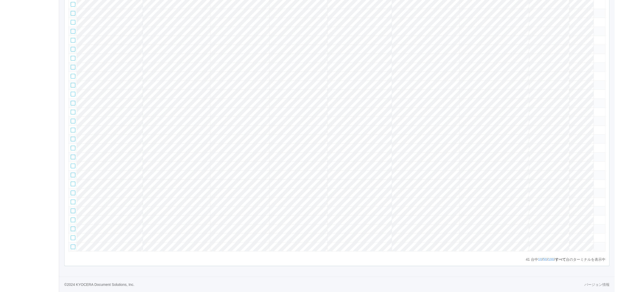
scroll to position [177, 0]
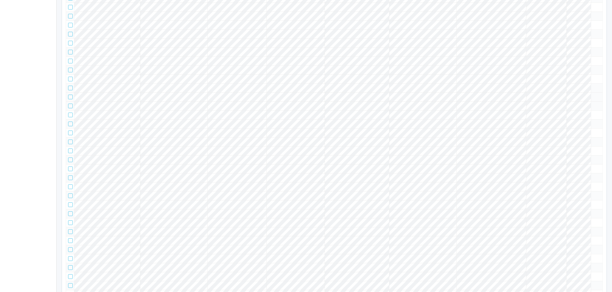
click at [593, 95] on icon at bounding box center [593, 95] width 0 height 0
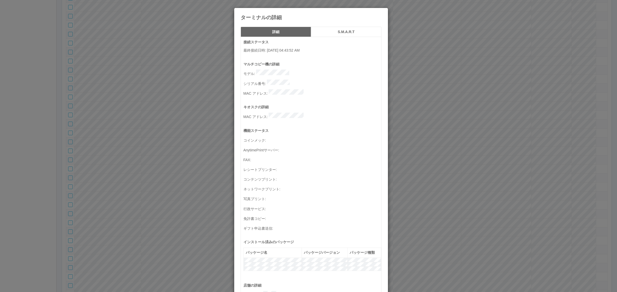
scroll to position [168, 0]
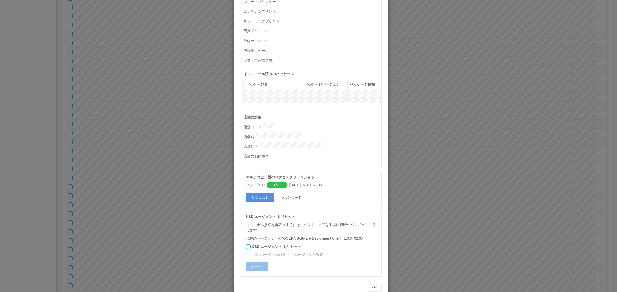
click at [251, 194] on button "リクエスト" at bounding box center [260, 198] width 28 height 9
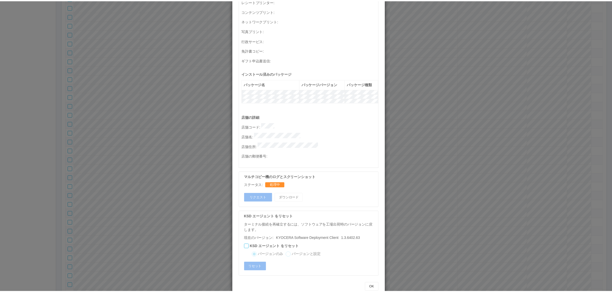
scroll to position [0, 0]
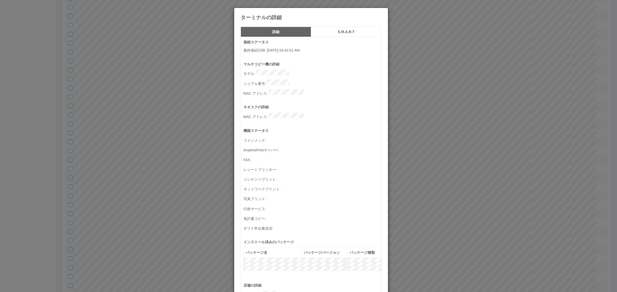
click at [420, 174] on div "ターミナルの詳細 詳細 S.M.A.R.T 接続ステータス 最終接続日時 : 08/27/2025 04:43:52 AM マルチコピー機の詳細 モデル : …" at bounding box center [308, 146] width 617 height 292
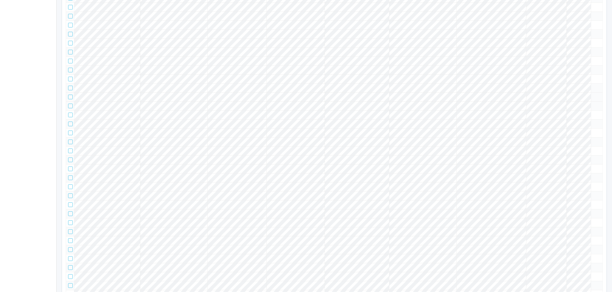
click at [593, 95] on icon at bounding box center [593, 95] width 0 height 0
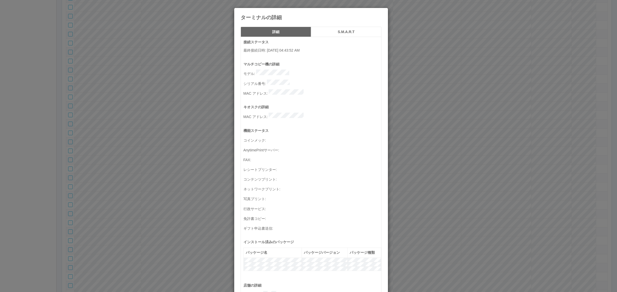
click at [347, 33] on h5 "S.M.A.R.T" at bounding box center [346, 32] width 67 height 4
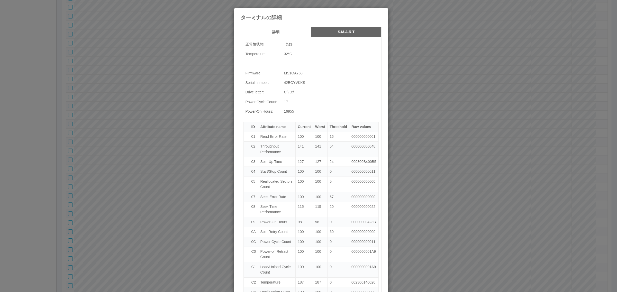
click at [282, 33] on h5 "詳細" at bounding box center [275, 32] width 67 height 4
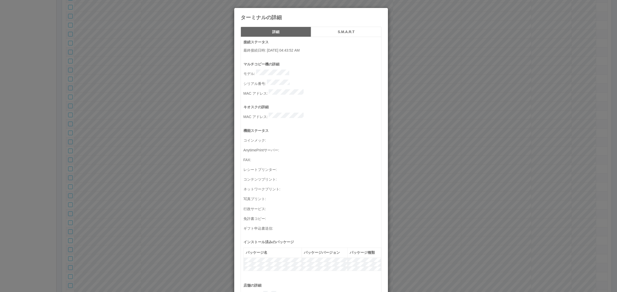
click at [154, 149] on div "ターミナルの詳細 詳細 S.M.A.R.T 接続ステータス 最終接続日時 : 08/27/2025 04:43:52 AM マルチコピー機の詳細 モデル : …" at bounding box center [308, 146] width 617 height 292
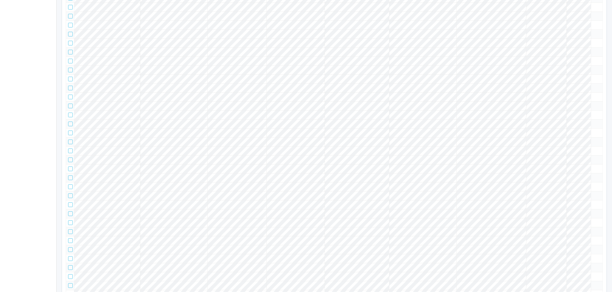
click at [418, 137] on tbody at bounding box center [334, 124] width 537 height 369
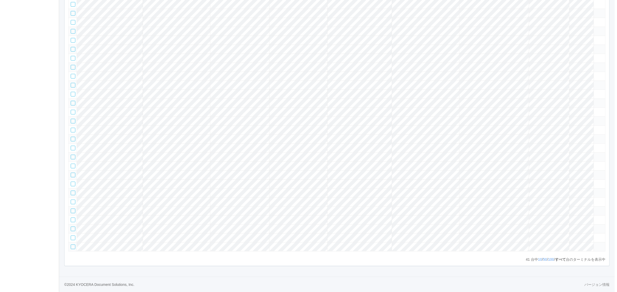
scroll to position [150, 0]
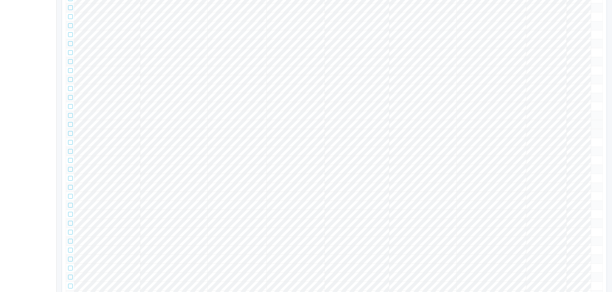
click at [597, 129] on td at bounding box center [597, 124] width 12 height 9
click at [593, 122] on icon at bounding box center [593, 122] width 0 height 0
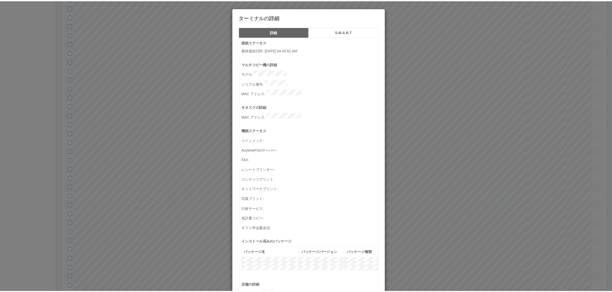
scroll to position [168, 0]
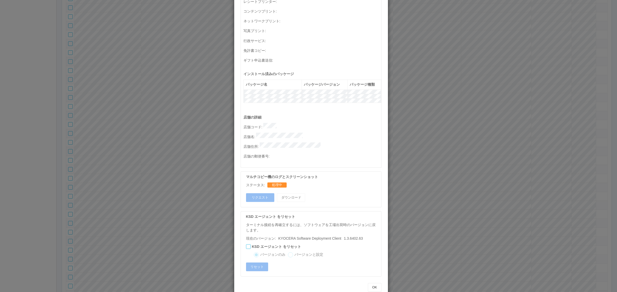
click at [451, 173] on div "ターミナルの詳細 詳細 S.M.A.R.T 接続ステータス 最終接続日時 : 08/27/2025 04:43:52 AM マルチコピー機の詳細 モデル : …" at bounding box center [308, 146] width 617 height 292
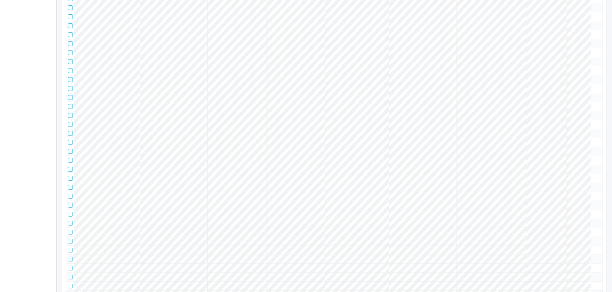
scroll to position [0, 0]
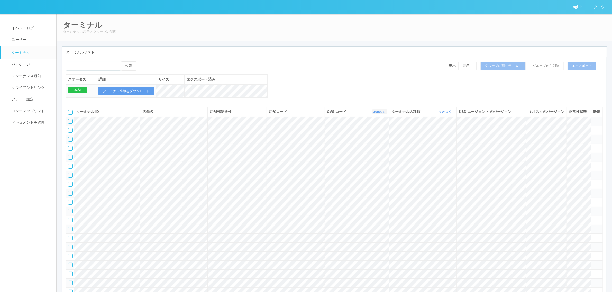
click at [381, 114] on link "300023" at bounding box center [379, 112] width 12 height 4
click at [373, 134] on link "300034" at bounding box center [366, 130] width 41 height 7
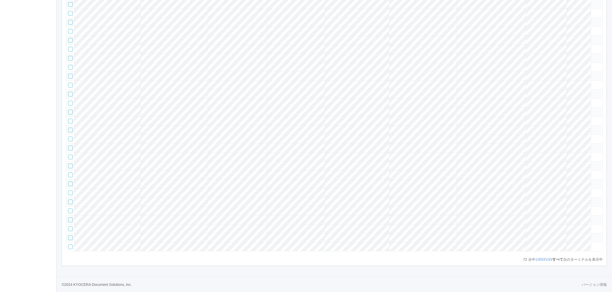
scroll to position [0, 0]
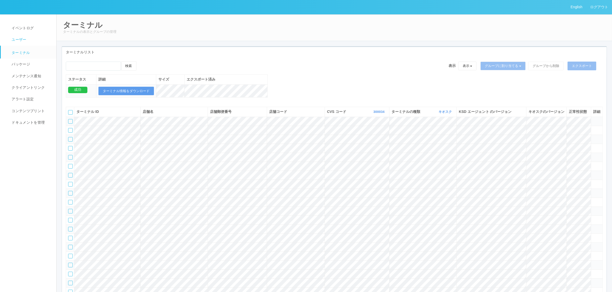
click at [45, 35] on link "ユーザー" at bounding box center [31, 40] width 60 height 12
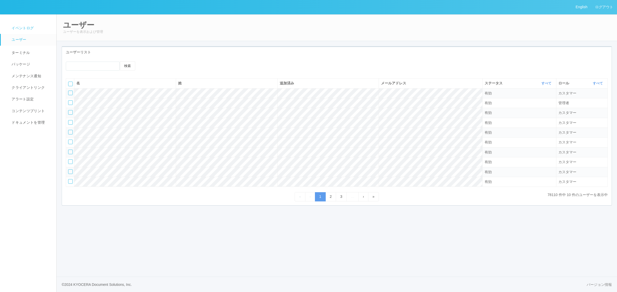
click at [38, 30] on link "イベントログ" at bounding box center [31, 28] width 60 height 12
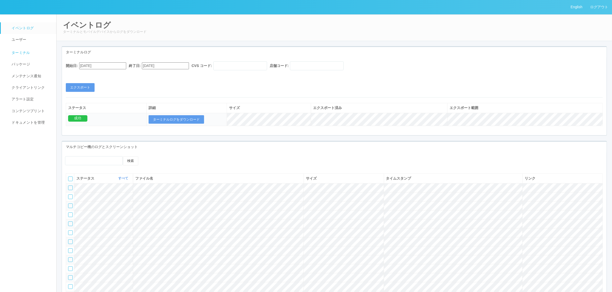
click at [33, 54] on link "ターミナル" at bounding box center [31, 52] width 60 height 13
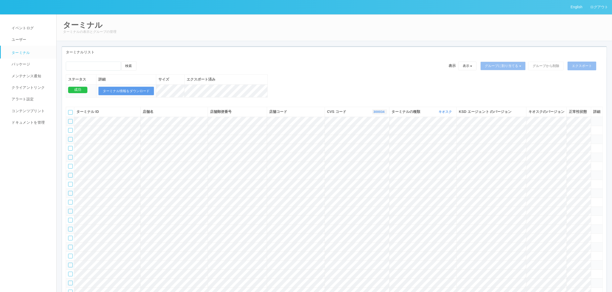
click at [373, 114] on link "300034" at bounding box center [379, 112] width 12 height 4
click at [374, 148] on link "300023" at bounding box center [366, 144] width 41 height 7
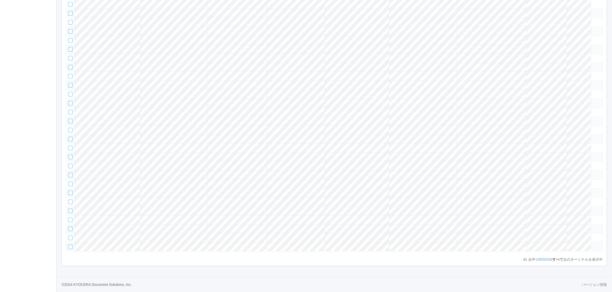
click at [234, 171] on tr at bounding box center [334, 175] width 537 height 9
click at [593, 173] on icon at bounding box center [593, 173] width 0 height 0
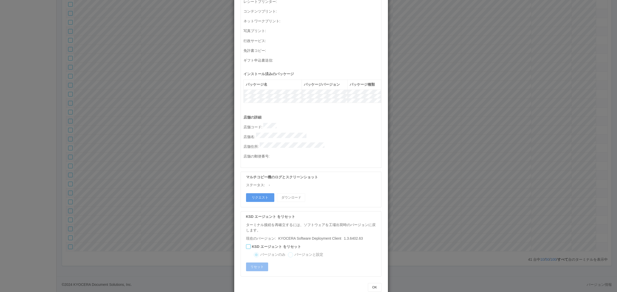
scroll to position [0, 0]
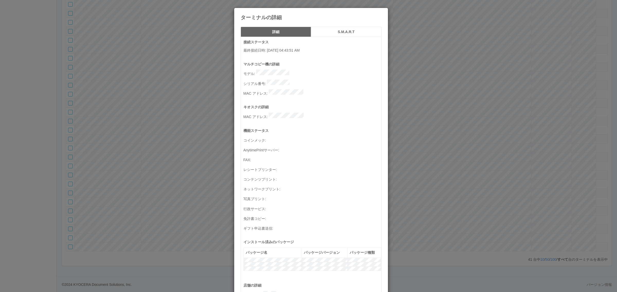
click at [325, 29] on button "S.M.A.R.T" at bounding box center [346, 32] width 70 height 10
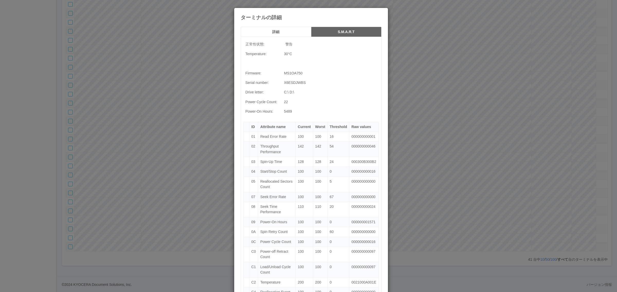
click at [280, 29] on button "詳細" at bounding box center [276, 32] width 70 height 10
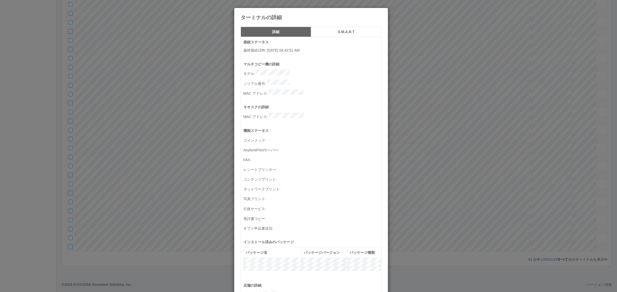
click at [329, 31] on h5 "S.M.A.R.T" at bounding box center [346, 32] width 67 height 4
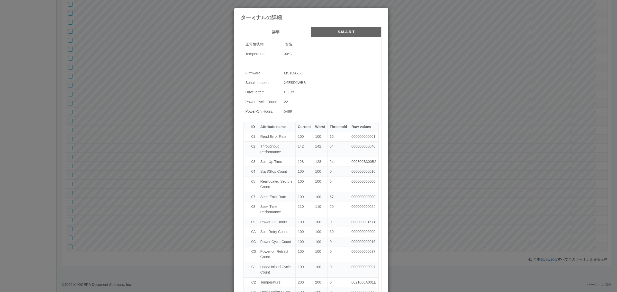
click at [287, 33] on h5 "詳細" at bounding box center [275, 32] width 67 height 4
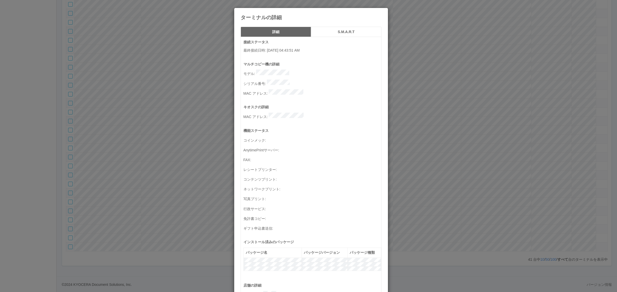
click at [396, 175] on div "ターミナルの詳細 詳細 S.M.A.R.T 接続ステータス 最終接続日時 : 08/27/2025 04:43:51 AM マルチコピー機の詳細 モデル : …" at bounding box center [308, 146] width 617 height 292
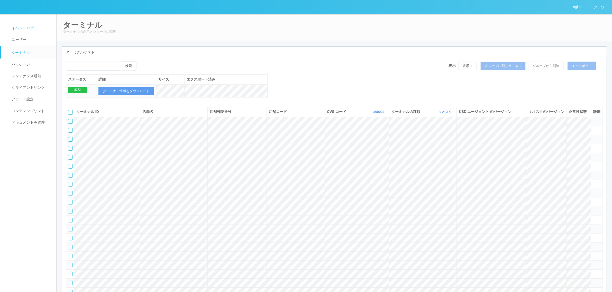
click at [50, 28] on link "イベントログ" at bounding box center [31, 28] width 60 height 12
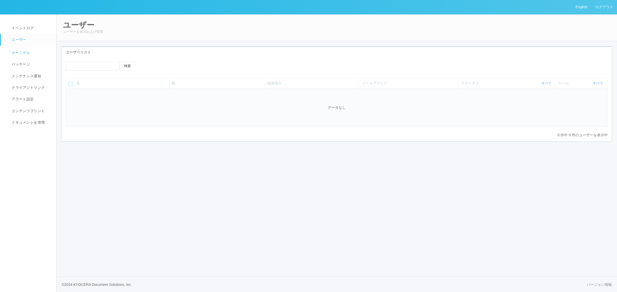
click at [29, 51] on span "ターミナル" at bounding box center [20, 53] width 20 height 4
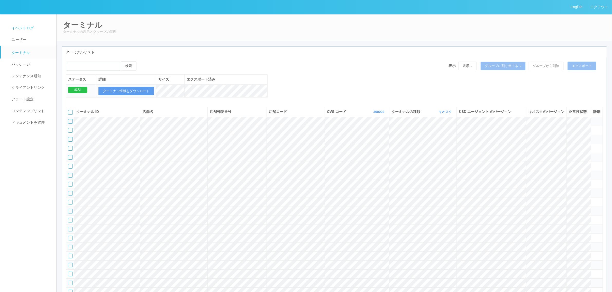
click at [35, 26] on link "イベントログ" at bounding box center [31, 28] width 60 height 12
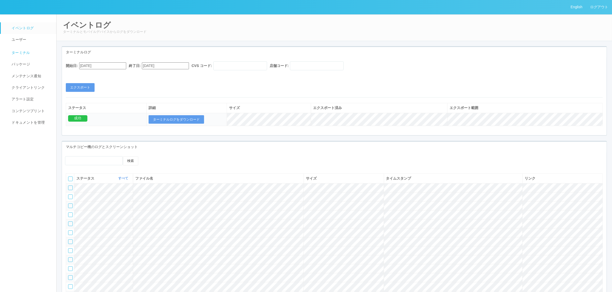
click at [28, 48] on link "ターミナル" at bounding box center [31, 52] width 60 height 13
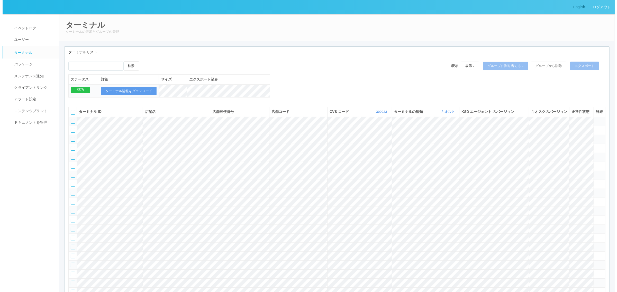
scroll to position [154, 0]
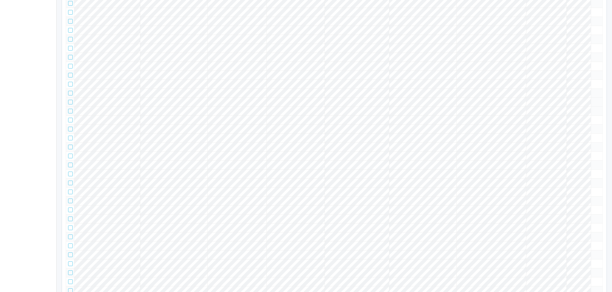
click at [593, 100] on icon at bounding box center [593, 100] width 0 height 0
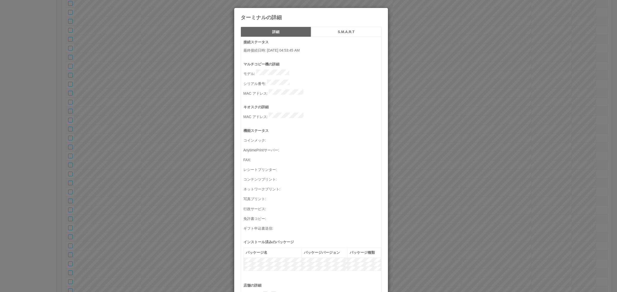
scroll to position [168, 0]
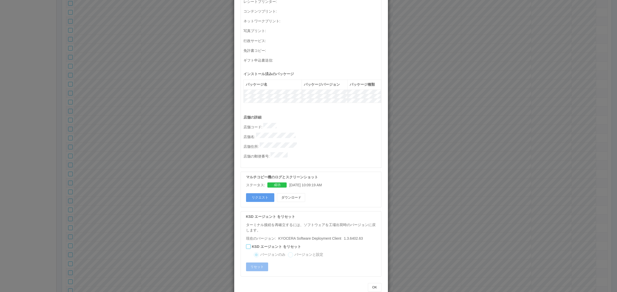
drag, startPoint x: 490, startPoint y: 171, endPoint x: 488, endPoint y: 171, distance: 2.8
click at [490, 171] on div "ターミナルの詳細 詳細 S.M.A.R.T 接続ステータス 最終接続日時 : 08/27/2025 04:53:45 AM マルチコピー機の詳細 モデル : …" at bounding box center [308, 146] width 617 height 292
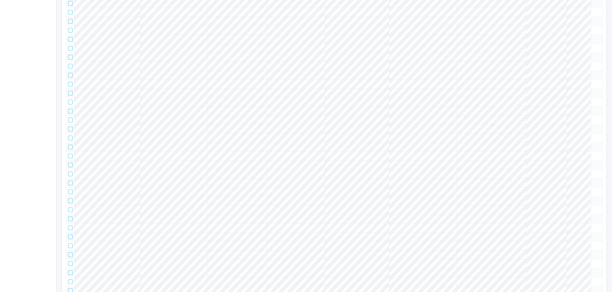
click at [553, 125] on tr at bounding box center [334, 120] width 537 height 9
click at [593, 118] on icon at bounding box center [593, 118] width 0 height 0
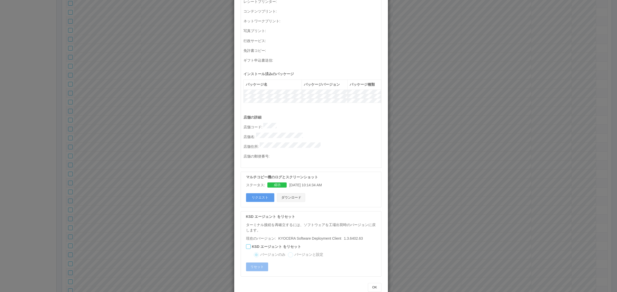
click at [296, 194] on button "ダウンロード" at bounding box center [291, 198] width 28 height 9
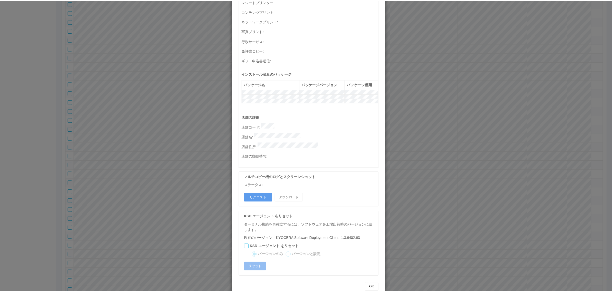
scroll to position [0, 0]
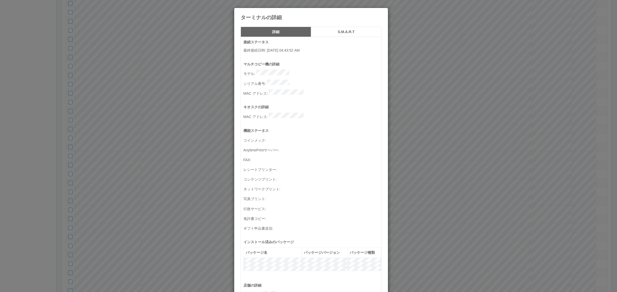
click at [335, 35] on button "S.M.A.R.T" at bounding box center [346, 32] width 70 height 10
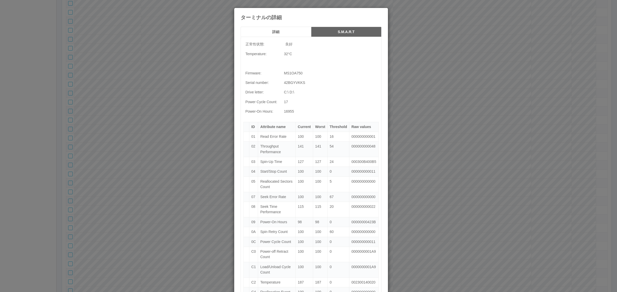
drag, startPoint x: 496, startPoint y: 112, endPoint x: 453, endPoint y: 111, distance: 43.4
click at [495, 111] on div "ターミナルの詳細 詳細 S.M.A.R.T 正常性状態: 良好 Temperature: 32 °C Firmware: MS1OA750 Serial nu…" at bounding box center [308, 146] width 617 height 292
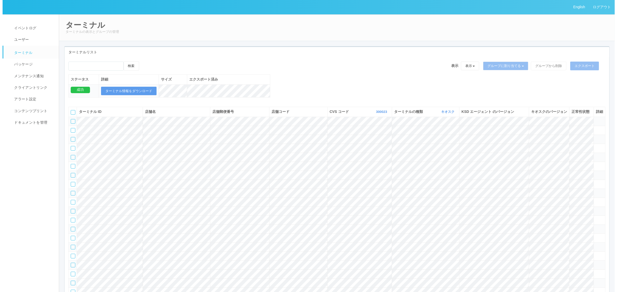
scroll to position [343, 0]
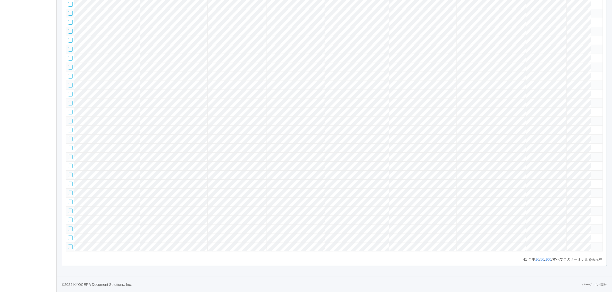
click at [598, 225] on td at bounding box center [597, 229] width 12 height 9
click at [593, 227] on icon at bounding box center [593, 227] width 0 height 0
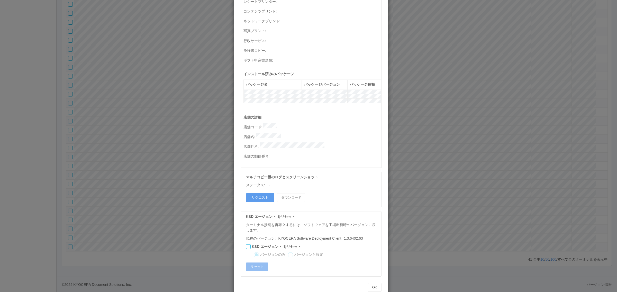
scroll to position [0, 0]
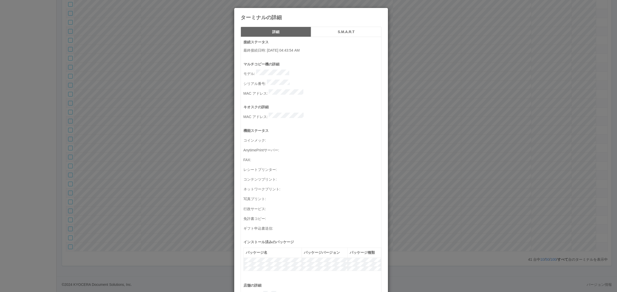
click at [335, 29] on button "S.M.A.R.T" at bounding box center [346, 32] width 70 height 10
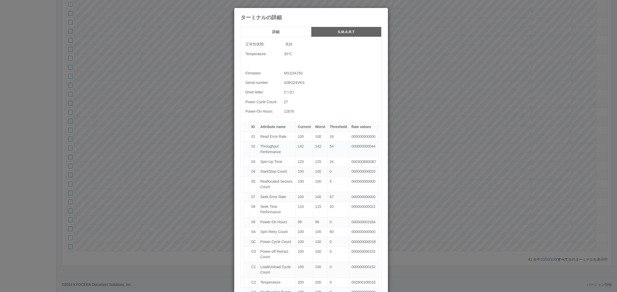
click at [282, 32] on h5 "詳細" at bounding box center [275, 32] width 67 height 4
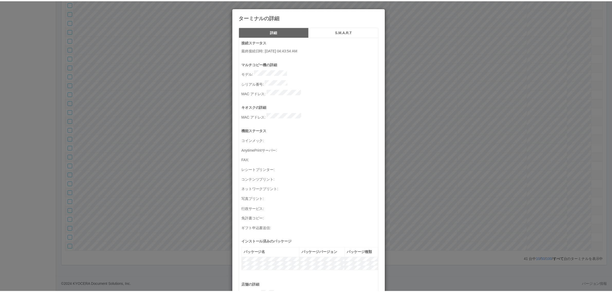
scroll to position [168, 0]
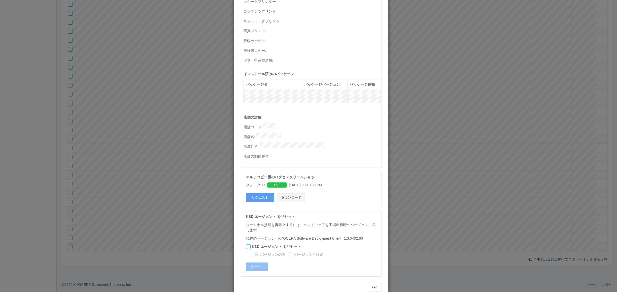
click at [295, 194] on button "ダウンロード" at bounding box center [291, 198] width 28 height 9
click at [401, 182] on div "ターミナルの詳細 詳細 S.M.A.R.T 接続ステータス 最終接続日時 : 08/27/2025 04:43:54 AM マルチコピー機の詳細 モデル : …" at bounding box center [308, 146] width 617 height 292
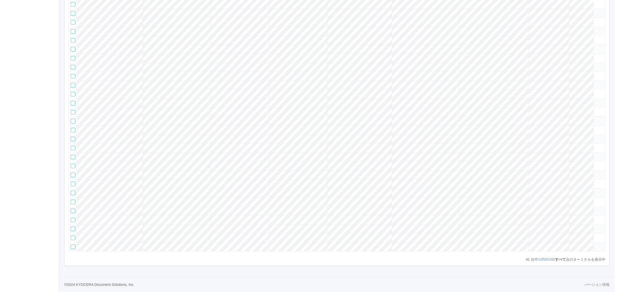
scroll to position [343, 0]
click at [592, 162] on td at bounding box center [597, 166] width 12 height 9
click at [593, 164] on icon at bounding box center [593, 164] width 0 height 0
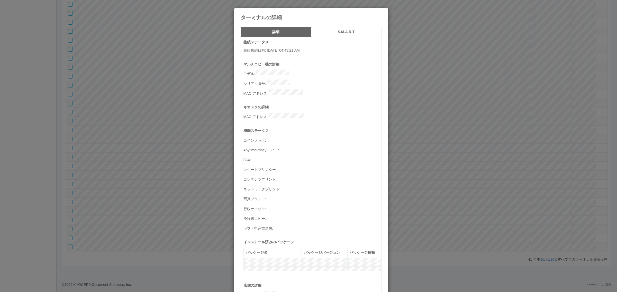
scroll to position [168, 0]
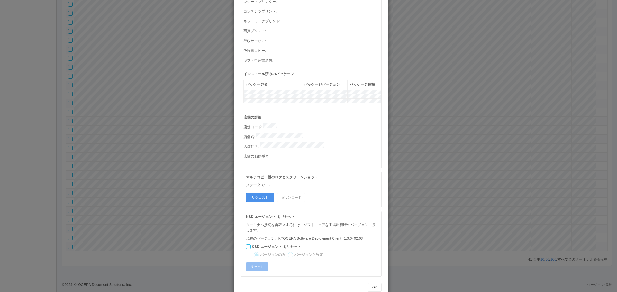
click at [264, 194] on button "リクエスト" at bounding box center [260, 198] width 28 height 9
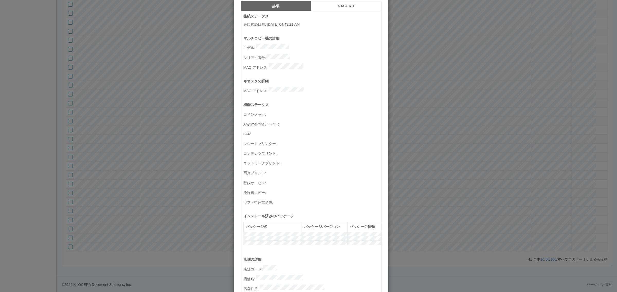
scroll to position [0, 0]
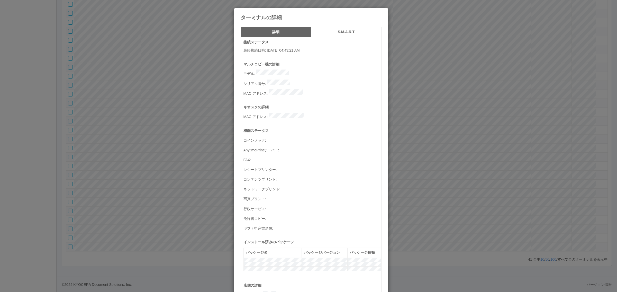
click at [399, 152] on div "ターミナルの詳細 詳細 S.M.A.R.T 接続ステータス 最終接続日時 : 08/27/2025 04:43:21 AM マルチコピー機の詳細 モデル : …" at bounding box center [308, 146] width 617 height 292
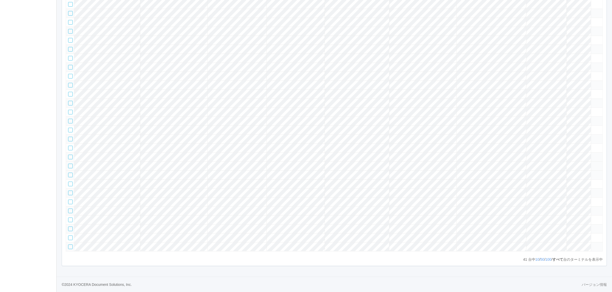
click at [593, 164] on icon at bounding box center [593, 164] width 0 height 0
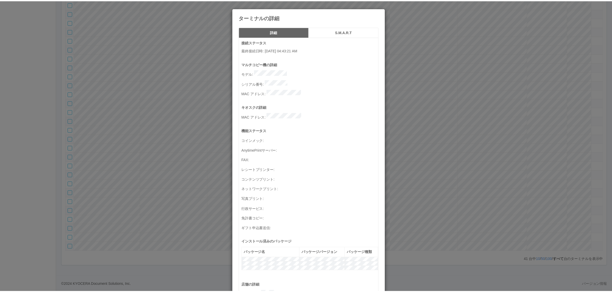
scroll to position [168, 0]
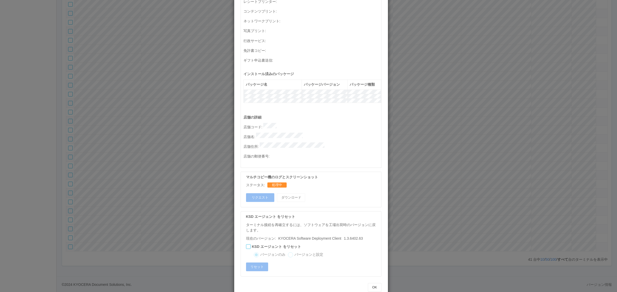
click at [152, 88] on div "ターミナルの詳細 詳細 S.M.A.R.T 接続ステータス 最終接続日時 : 08/27/2025 04:43:21 AM マルチコピー機の詳細 モデル : …" at bounding box center [308, 146] width 617 height 292
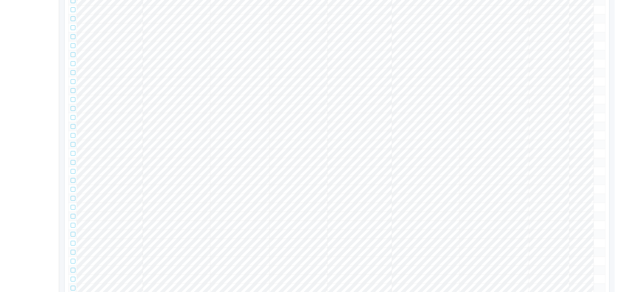
scroll to position [343, 0]
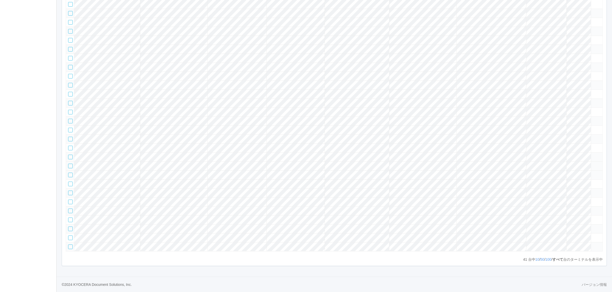
click at [593, 162] on td at bounding box center [597, 166] width 12 height 9
click at [593, 164] on icon at bounding box center [593, 164] width 0 height 0
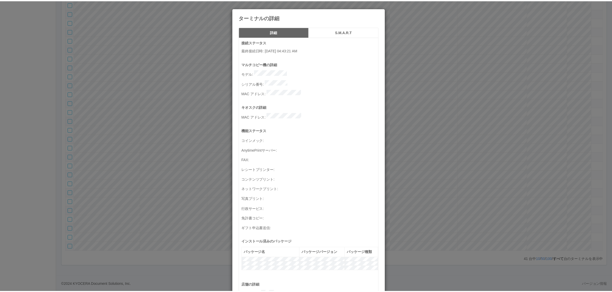
scroll to position [168, 0]
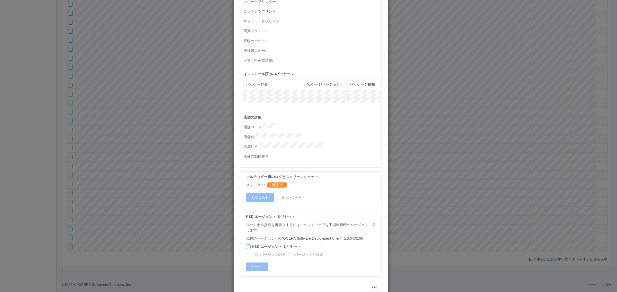
drag, startPoint x: 474, startPoint y: 167, endPoint x: 426, endPoint y: 145, distance: 52.5
click at [473, 166] on div "ターミナルの詳細 詳細 S.M.A.R.T 接続ステータス 最終接続日時 : 08/27/2025 04:43:21 AM マルチコピー機の詳細 モデル : …" at bounding box center [308, 146] width 617 height 292
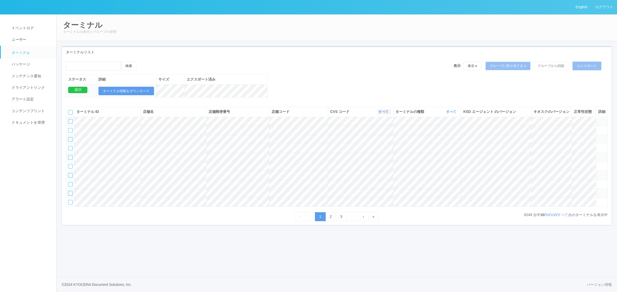
click at [383, 114] on link "すべて" at bounding box center [383, 112] width 11 height 4
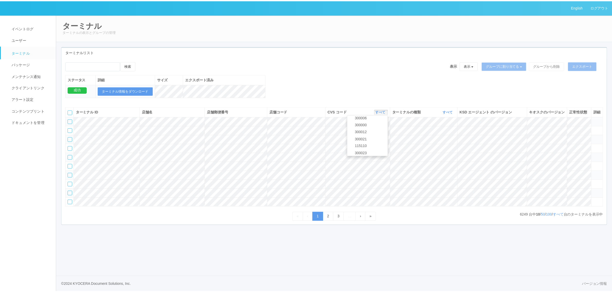
scroll to position [222, 0]
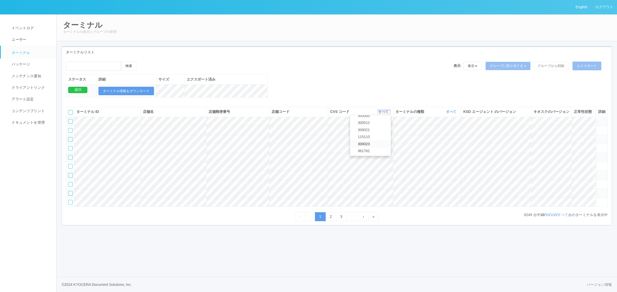
click at [375, 148] on link "300023" at bounding box center [370, 144] width 41 height 7
click at [559, 217] on link "すべて" at bounding box center [562, 215] width 11 height 4
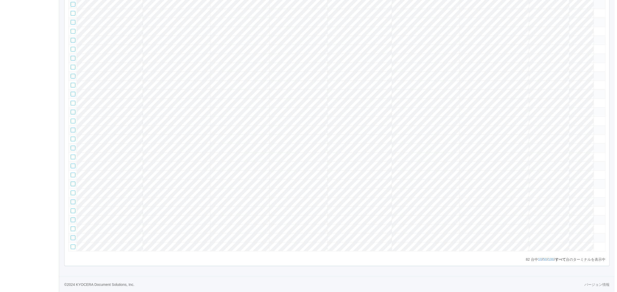
scroll to position [814, 0]
click at [593, 83] on icon at bounding box center [593, 83] width 0 height 0
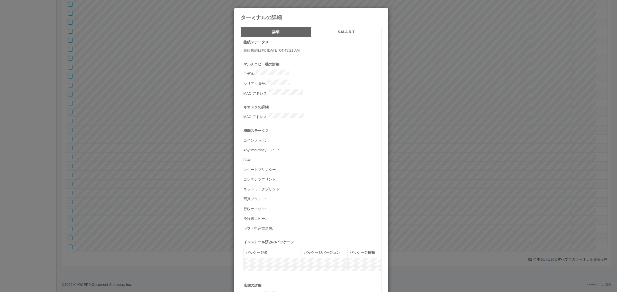
scroll to position [168, 0]
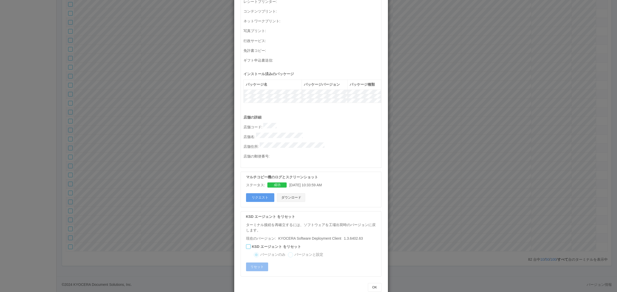
click at [299, 194] on button "ダウンロード" at bounding box center [291, 198] width 28 height 9
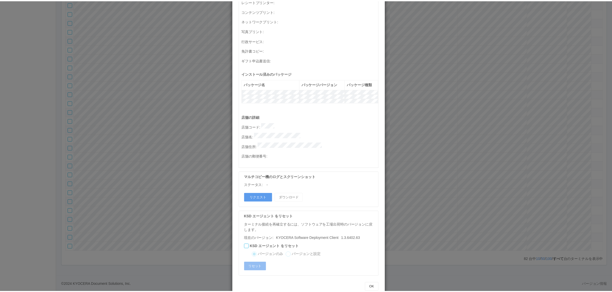
scroll to position [0, 0]
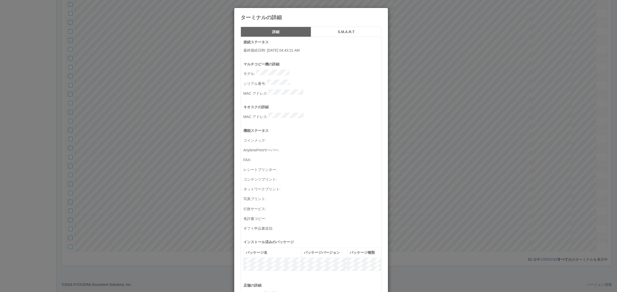
click at [401, 156] on div "ターミナルの詳細 詳細 S.M.A.R.T 接続ステータス 最終接続日時 : [DATE] 04:43:21 AM マルチコピー機の詳細 モデル : シリアル…" at bounding box center [308, 146] width 617 height 292
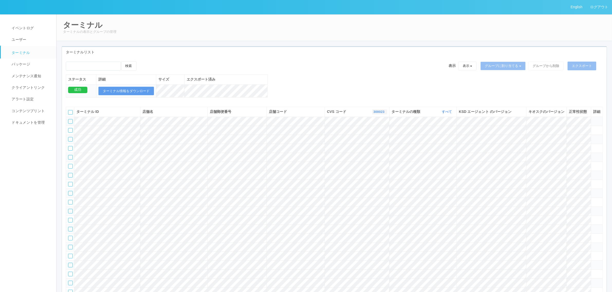
click at [377, 114] on link "300023" at bounding box center [379, 112] width 12 height 4
click at [377, 141] on link "115110" at bounding box center [366, 137] width 41 height 7
click at [532, 117] on th "キオスクのバージョン" at bounding box center [546, 112] width 40 height 10
click at [564, 114] on icon at bounding box center [564, 112] width 0 height 4
click at [448, 114] on link "すべて" at bounding box center [447, 112] width 11 height 4
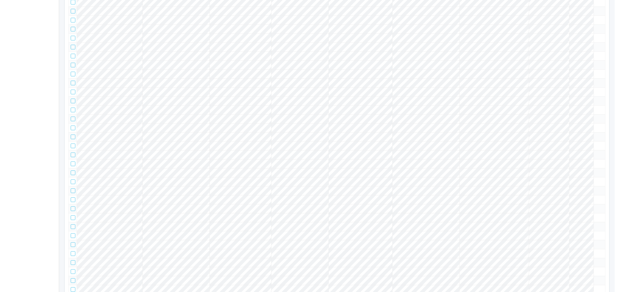
scroll to position [13625, 0]
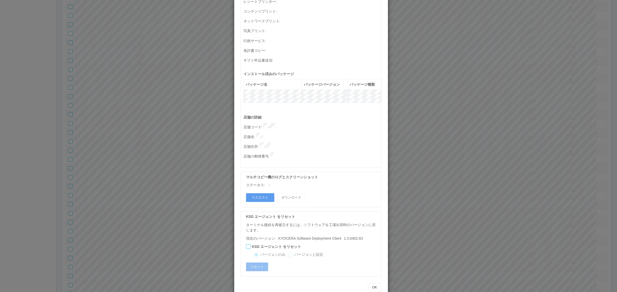
scroll to position [0, 0]
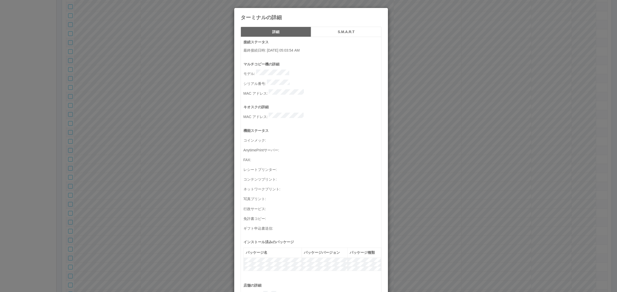
click at [425, 194] on div "ターミナルの詳細 詳細 S.M.A.R.T 接続ステータス 最終接続日時 : 08/27/2025 05:03:54 AM マルチコピー機の詳細 モデル : …" at bounding box center [308, 146] width 617 height 292
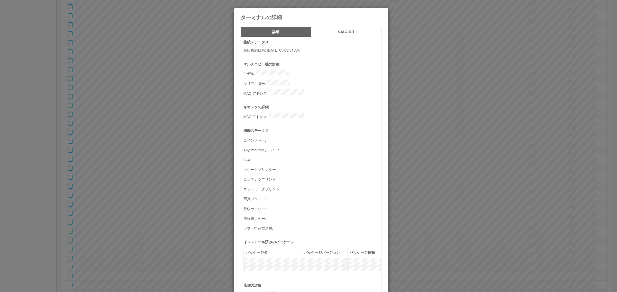
drag, startPoint x: 433, startPoint y: 183, endPoint x: 358, endPoint y: 177, distance: 75.5
click at [433, 183] on div "ターミナルの詳細 詳細 S.M.A.R.T 接続ステータス 最終接続日時 : 08/27/2025 05:03:54 AM マルチコピー機の詳細 モデル : …" at bounding box center [308, 146] width 617 height 292
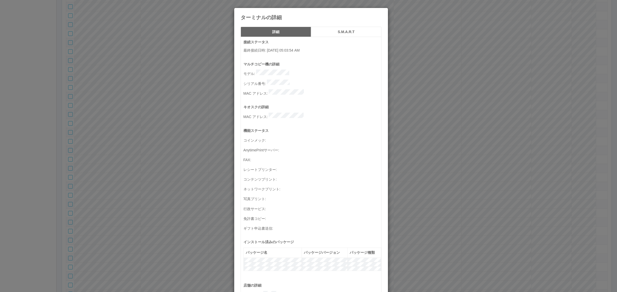
click at [480, 150] on div "ターミナルの詳細 詳細 S.M.A.R.T 接続ステータス 最終接続日時 : 08/27/2025 05:03:54 AM マルチコピー機の詳細 モデル : …" at bounding box center [308, 146] width 617 height 292
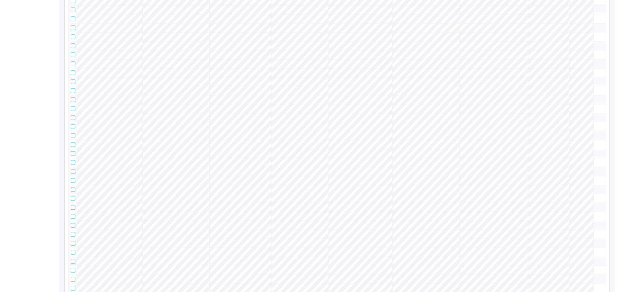
scroll to position [13725, 0]
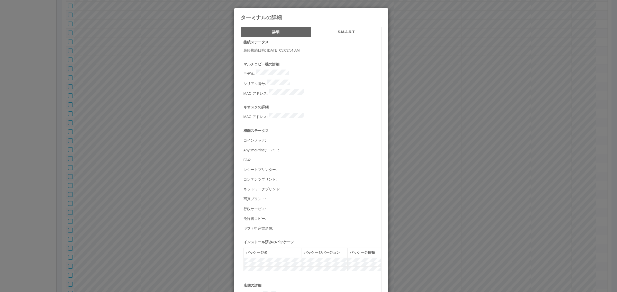
scroll to position [168, 0]
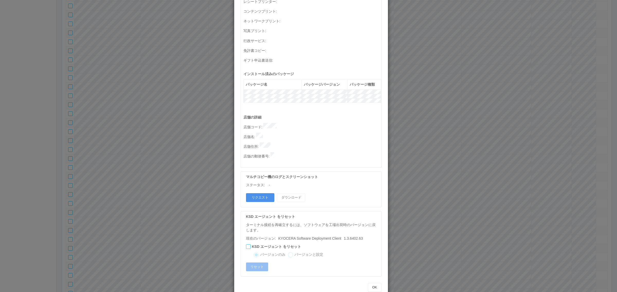
click at [253, 194] on button "リクエスト" at bounding box center [260, 198] width 28 height 9
click at [445, 166] on div "ターミナルの詳細 詳細 S.M.A.R.T 接続ステータス 最終接続日時 : 08/27/2025 05:03:54 AM マルチコピー機の詳細 モデル : …" at bounding box center [308, 146] width 617 height 292
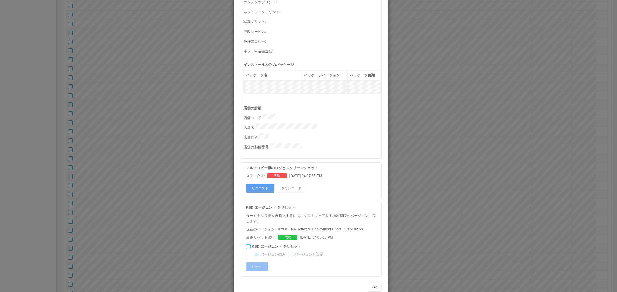
scroll to position [0, 0]
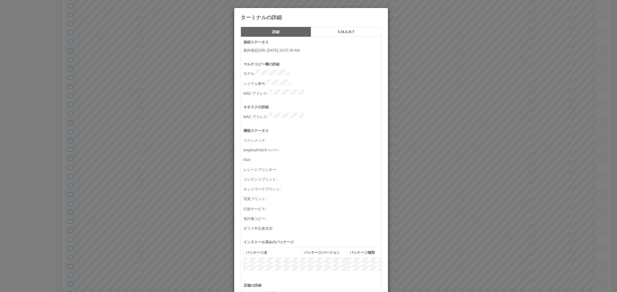
click at [429, 150] on div "ターミナルの詳細 詳細 S.M.A.R.T 接続ステータス 最終接続日時 : 08/27/2025 10:07:39 AM マルチコピー機の詳細 モデル : …" at bounding box center [308, 146] width 617 height 292
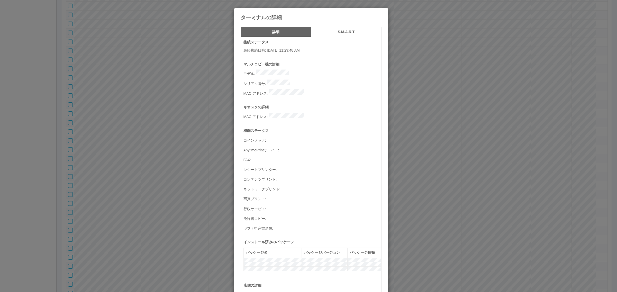
click at [451, 112] on div "ターミナルの詳細 詳細 S.M.A.R.T 接続ステータス 最終接続日時 : 08/21/2025 11:29:48 AM マルチコピー機の詳細 モデル : …" at bounding box center [308, 146] width 617 height 292
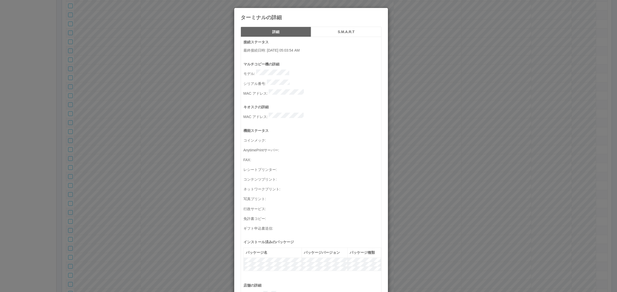
drag, startPoint x: 422, startPoint y: 170, endPoint x: 415, endPoint y: 170, distance: 7.0
click at [421, 170] on div "ターミナルの詳細 詳細 S.M.A.R.T 接続ステータス 最終接続日時 : 08/27/2025 05:03:54 AM マルチコピー機の詳細 モデル : …" at bounding box center [308, 146] width 617 height 292
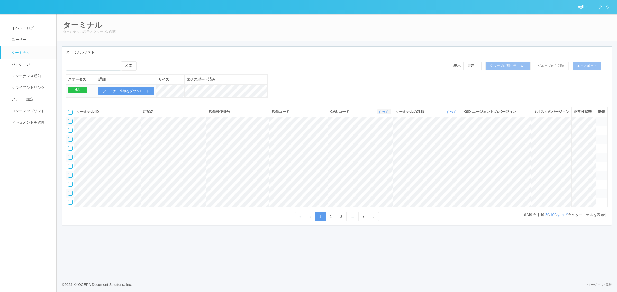
click at [383, 114] on link "すべて" at bounding box center [383, 112] width 11 height 4
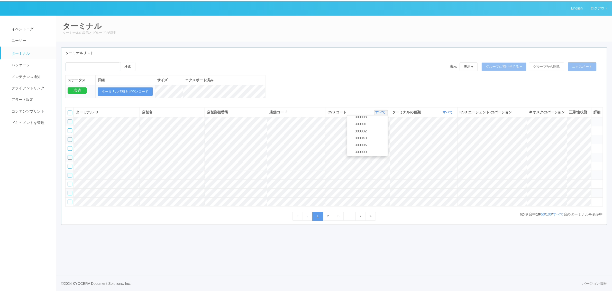
scroll to position [222, 0]
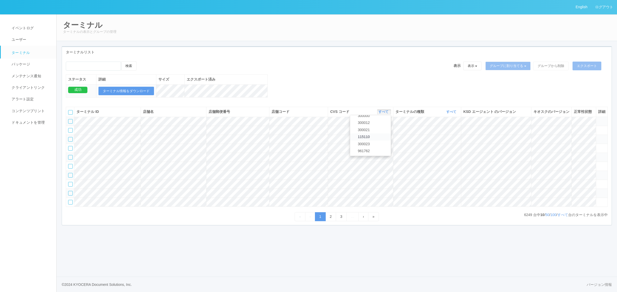
click at [378, 141] on link "115110" at bounding box center [370, 137] width 41 height 7
click at [448, 115] on button "すべて" at bounding box center [452, 111] width 14 height 5
click at [443, 137] on link "キオスク" at bounding box center [438, 133] width 41 height 7
click at [562, 217] on link "すべて" at bounding box center [562, 215] width 11 height 4
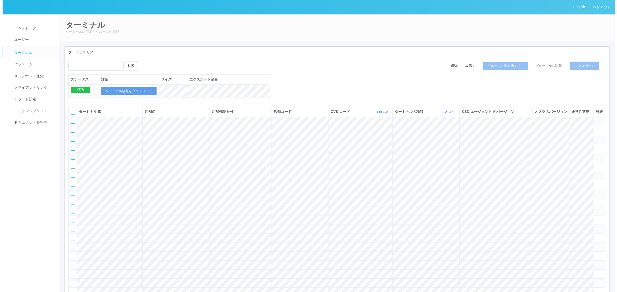
scroll to position [13556, 0]
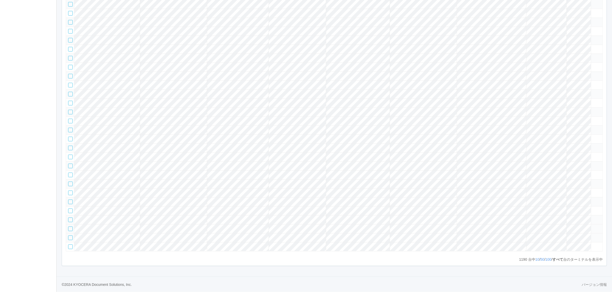
click at [593, 227] on icon at bounding box center [593, 227] width 0 height 0
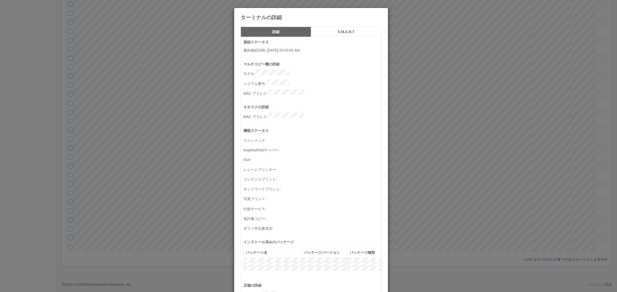
scroll to position [168, 0]
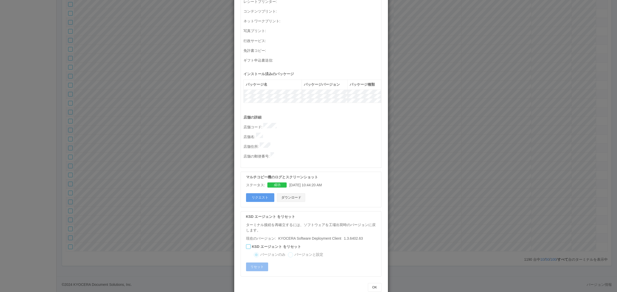
click at [292, 194] on button "ダウンロード" at bounding box center [291, 198] width 28 height 9
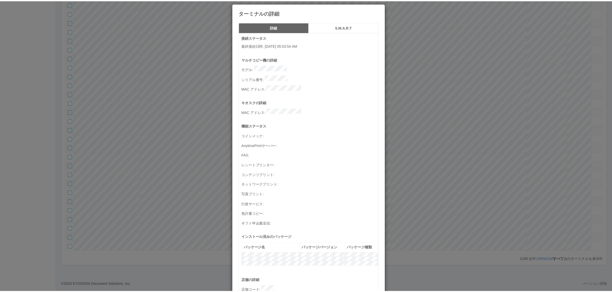
scroll to position [0, 0]
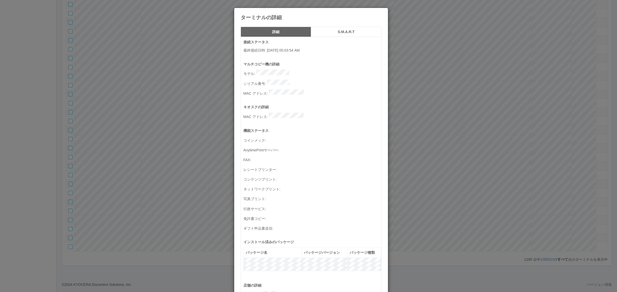
drag, startPoint x: 137, startPoint y: 148, endPoint x: 150, endPoint y: 168, distance: 24.1
click at [137, 148] on div "ターミナルの詳細 詳細 S.M.A.R.T 接続ステータス 最終接続日時 : 08/27/2025 05:03:54 AM マルチコピー機の詳細 モデル : …" at bounding box center [308, 146] width 617 height 292
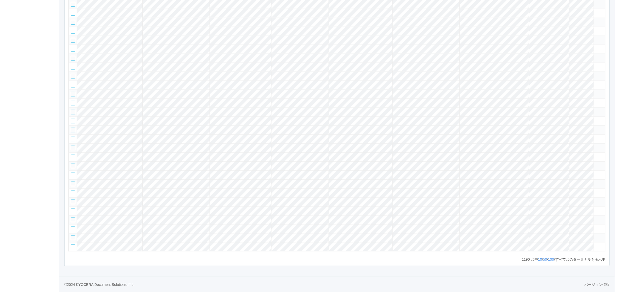
scroll to position [3983, 0]
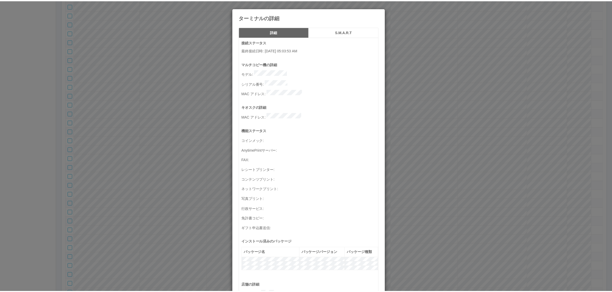
scroll to position [168, 0]
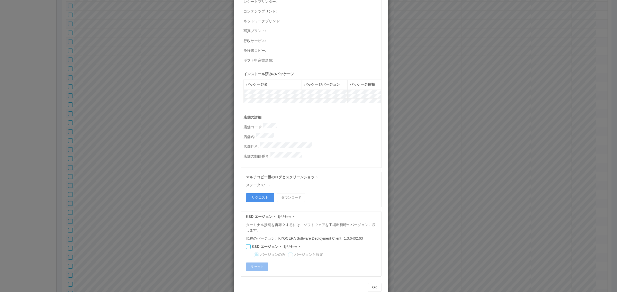
click at [262, 194] on button "リクエスト" at bounding box center [260, 198] width 28 height 9
click at [410, 172] on div "ターミナルの詳細 詳細 S.M.A.R.T 接続ステータス 最終接続日時 : 08/27/2025 05:03:53 AM マルチコピー機の詳細 モデル : …" at bounding box center [308, 146] width 617 height 292
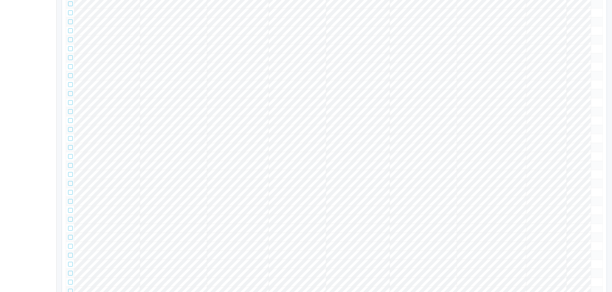
scroll to position [0, 0]
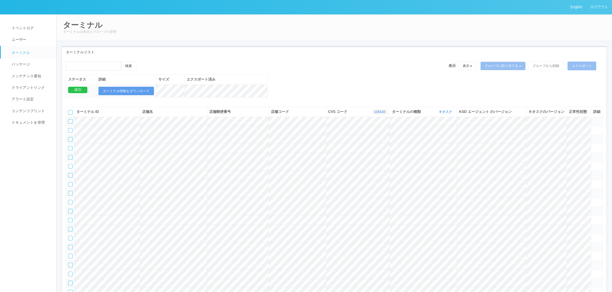
drag, startPoint x: 378, startPoint y: 117, endPoint x: 381, endPoint y: 126, distance: 9.0
click at [379, 114] on link "115110" at bounding box center [380, 112] width 12 height 4
click at [377, 126] on link "300037" at bounding box center [367, 123] width 41 height 7
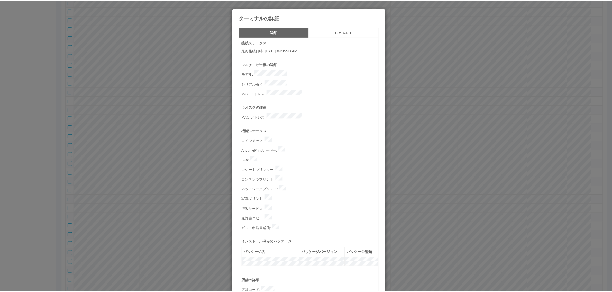
scroll to position [159, 0]
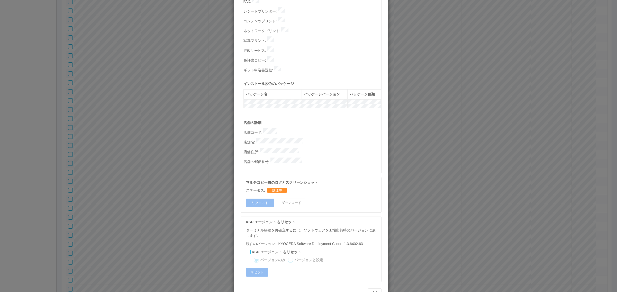
click at [188, 170] on div "ターミナルの詳細 詳細 S.M.A.R.T 接続ステータス 最終接続日時 : 08/27/2025 04:45:49 AM マルチコピー機の詳細 モデル : …" at bounding box center [308, 146] width 617 height 292
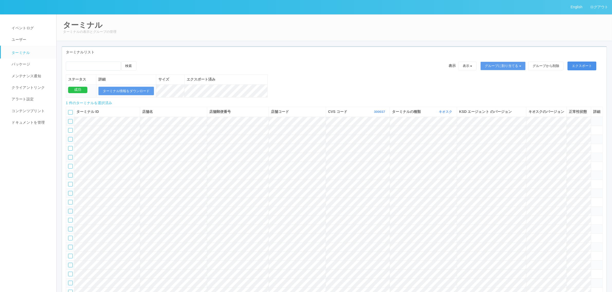
click at [583, 67] on button "エクスポート" at bounding box center [581, 66] width 29 height 9
click at [586, 65] on button "エクスポート" at bounding box center [581, 66] width 29 height 9
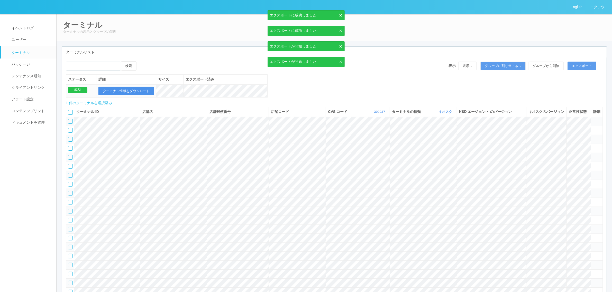
click at [138, 91] on button "ターミナル情報をダウンロード" at bounding box center [126, 91] width 56 height 9
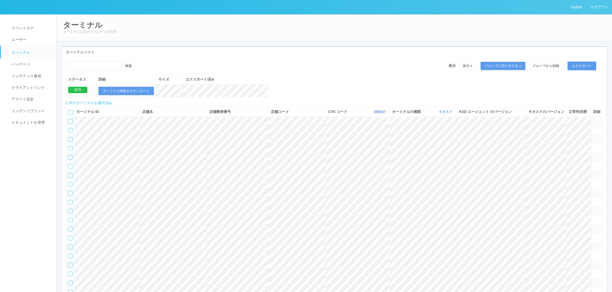
click at [375, 114] on link "300037" at bounding box center [380, 112] width 12 height 4
click at [378, 114] on link "300037" at bounding box center [380, 112] width 12 height 4
click at [369, 141] on link "115110" at bounding box center [367, 137] width 41 height 7
drag, startPoint x: 379, startPoint y: 116, endPoint x: 381, endPoint y: 119, distance: 3.2
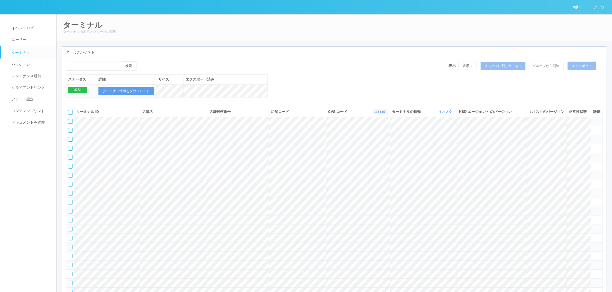
click at [379, 114] on link "115110" at bounding box center [380, 112] width 12 height 4
click at [373, 151] on link "300023" at bounding box center [367, 147] width 41 height 7
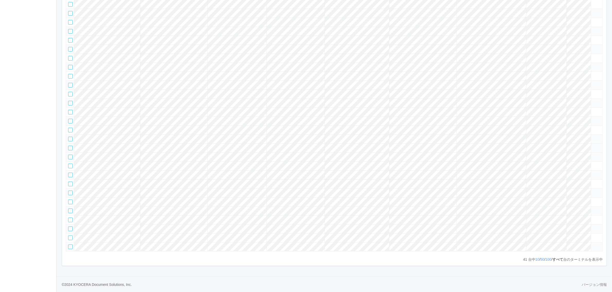
click at [593, 146] on icon at bounding box center [593, 146] width 0 height 0
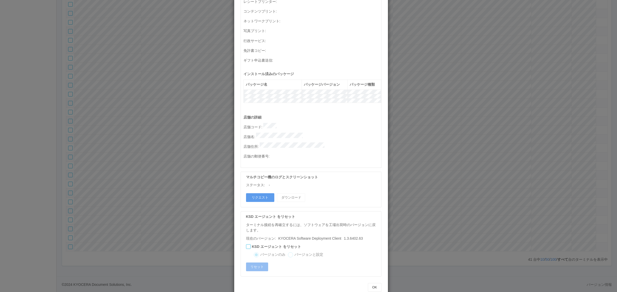
scroll to position [0, 0]
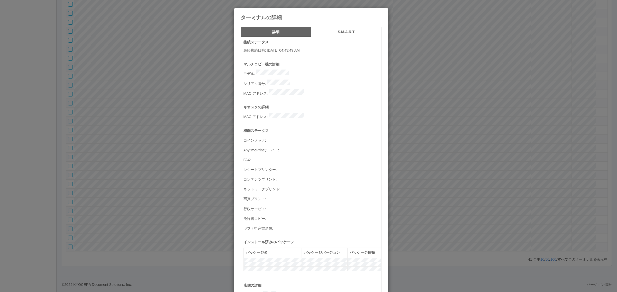
click at [337, 34] on h5 "S.M.A.R.T" at bounding box center [346, 32] width 67 height 4
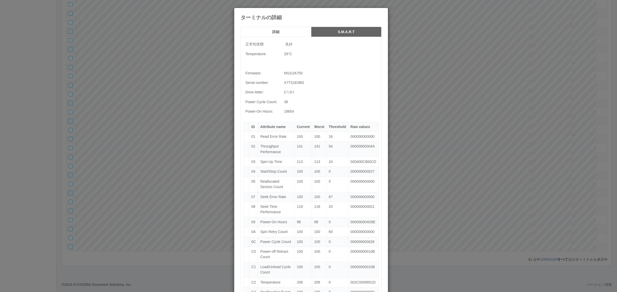
click at [281, 34] on button "詳細" at bounding box center [276, 32] width 70 height 10
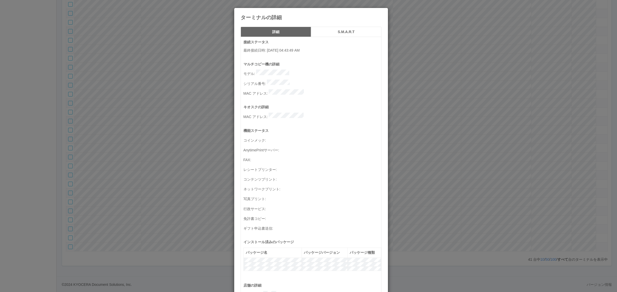
click at [210, 128] on div "ターミナルの詳細 詳細 S.M.A.R.T 接続ステータス 最終接続日時 : 08/27/2025 04:43:49 AM マルチコピー機の詳細 モデル : …" at bounding box center [308, 146] width 617 height 292
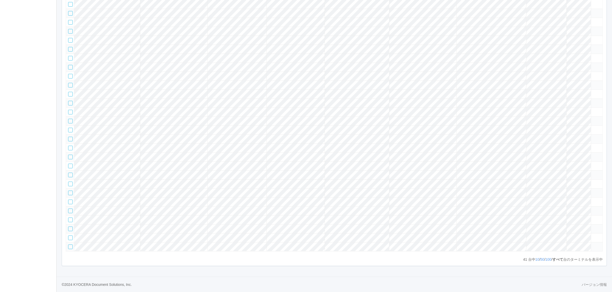
click at [570, 158] on tr at bounding box center [334, 157] width 537 height 9
click at [593, 155] on icon at bounding box center [593, 155] width 0 height 0
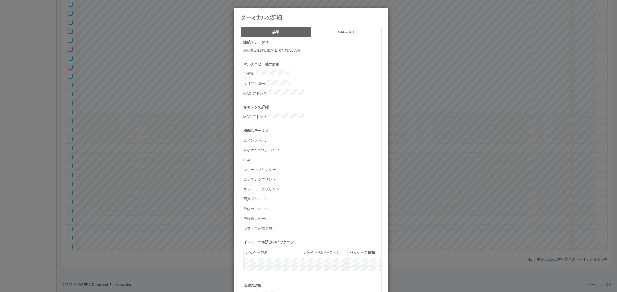
click at [326, 30] on h5 "S.M.A.R.T" at bounding box center [346, 32] width 67 height 4
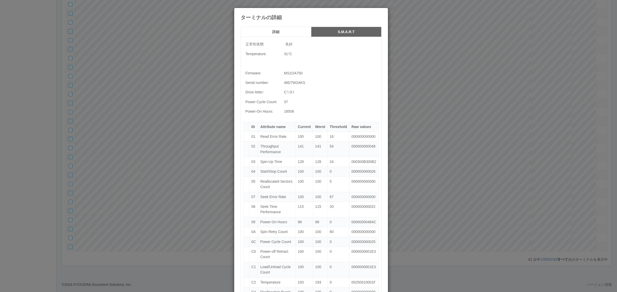
click at [284, 31] on h5 "詳細" at bounding box center [275, 32] width 67 height 4
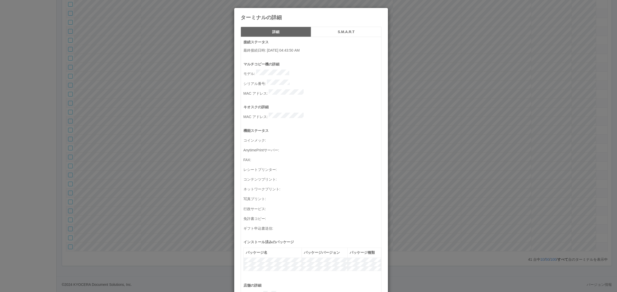
click at [180, 113] on div "ターミナルの詳細 詳細 S.M.A.R.T 接続ステータス 最終接続日時 : 08/27/2025 04:43:50 AM マルチコピー機の詳細 モデル : …" at bounding box center [308, 146] width 617 height 292
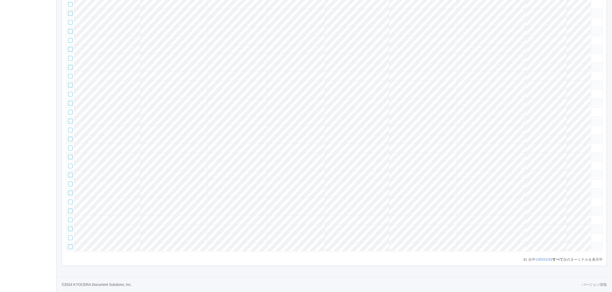
click at [544, 225] on tr at bounding box center [334, 220] width 537 height 9
drag, startPoint x: 599, startPoint y: 240, endPoint x: 595, endPoint y: 238, distance: 4.5
click at [599, 225] on td at bounding box center [597, 220] width 12 height 9
click at [593, 218] on icon at bounding box center [593, 218] width 0 height 0
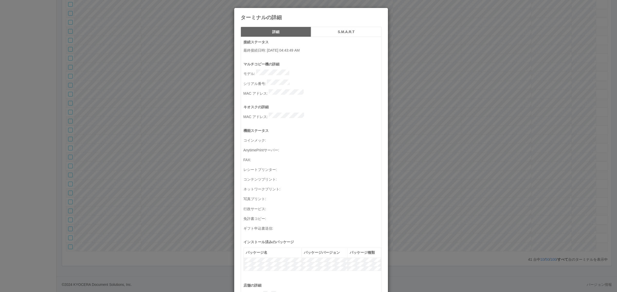
click at [332, 29] on button "S.M.A.R.T" at bounding box center [346, 32] width 70 height 10
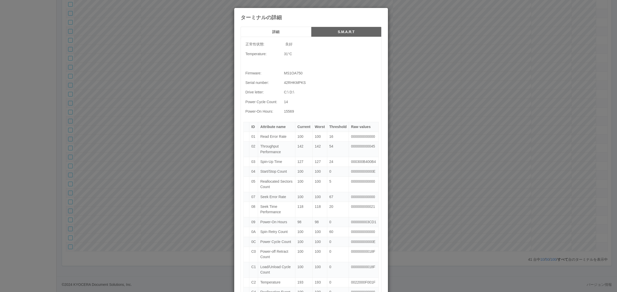
click at [278, 37] on button "詳細" at bounding box center [276, 32] width 70 height 10
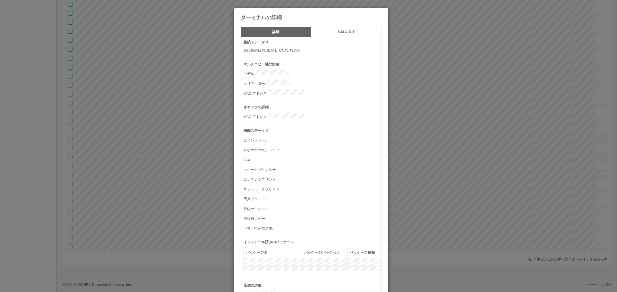
click at [159, 128] on div "ターミナルの詳細 詳細 S.M.A.R.T 接続ステータス 最終接続日時 : 08/27/2025 04:43:49 AM マルチコピー機の詳細 モデル : …" at bounding box center [308, 146] width 617 height 292
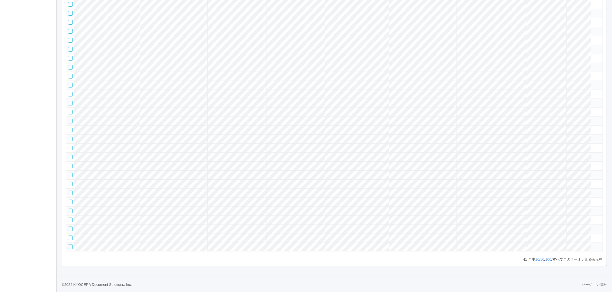
click at [585, 216] on tr at bounding box center [334, 211] width 537 height 9
click at [593, 209] on icon at bounding box center [593, 209] width 0 height 0
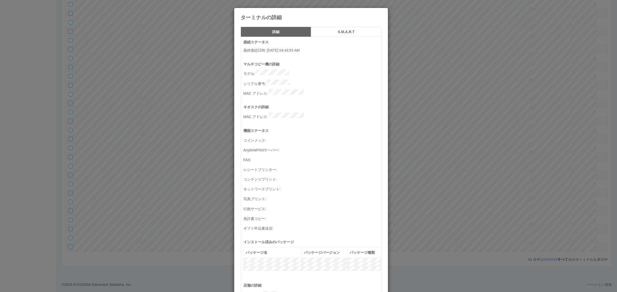
click at [336, 37] on button "S.M.A.R.T" at bounding box center [346, 32] width 70 height 10
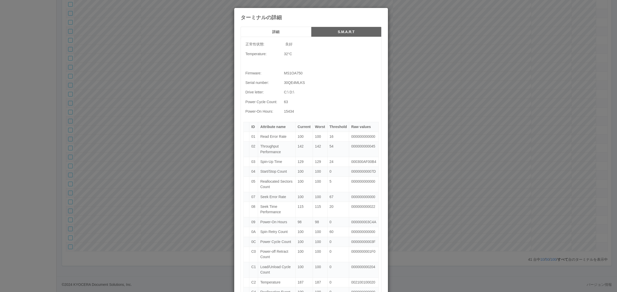
click at [280, 35] on button "詳細" at bounding box center [276, 32] width 70 height 10
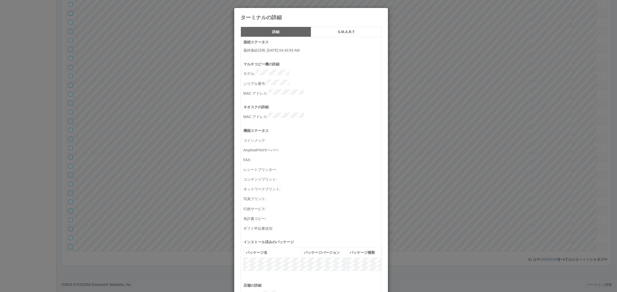
scroll to position [168, 0]
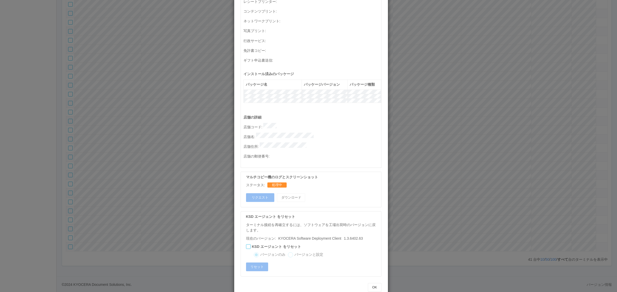
click at [406, 170] on div "ターミナルの詳細 詳細 S.M.A.R.T 接続ステータス 最終接続日時 : 08/27/2025 04:43:53 AM マルチコピー機の詳細 モデル : …" at bounding box center [308, 146] width 617 height 292
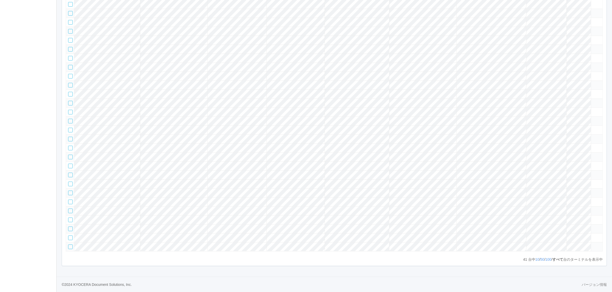
click at [579, 216] on tr at bounding box center [334, 211] width 537 height 9
click at [593, 209] on icon at bounding box center [593, 209] width 0 height 0
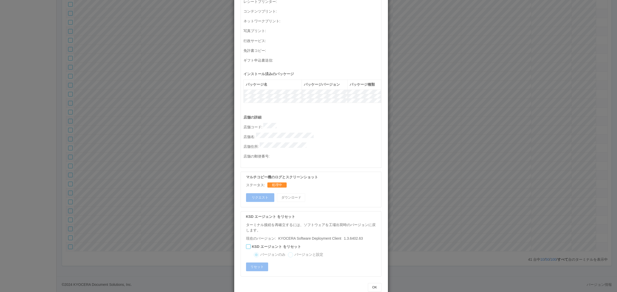
click at [246, 244] on div "KSD エージェント をリセット" at bounding box center [312, 246] width 133 height 5
click at [246, 245] on div at bounding box center [248, 247] width 5 height 5
click at [246, 245] on icon at bounding box center [246, 245] width 0 height 0
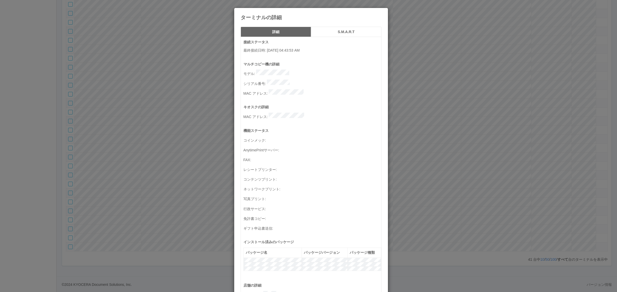
click at [297, 81] on p "シリアル番号 :" at bounding box center [312, 83] width 138 height 7
click at [193, 218] on div "ターミナルの詳細 詳細 S.M.A.R.T 接続ステータス 最終接続日時 : 08/27/2025 04:43:53 AM マルチコピー機の詳細 モデル : …" at bounding box center [308, 146] width 617 height 292
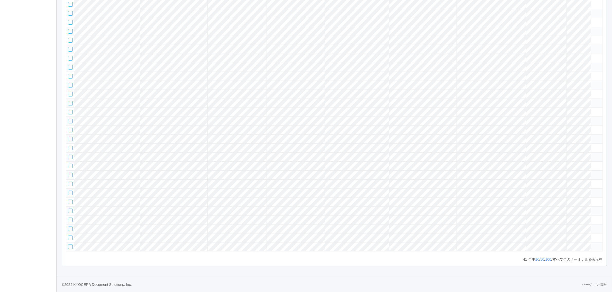
click at [567, 180] on tr at bounding box center [334, 175] width 537 height 9
click at [593, 173] on icon at bounding box center [593, 173] width 0 height 0
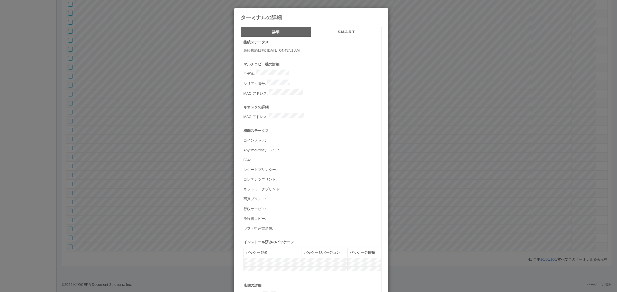
click at [302, 80] on p "シリアル番号 :" at bounding box center [312, 83] width 138 height 7
click at [168, 236] on div "ターミナルの詳細 詳細 S.M.A.R.T 接続ステータス 最終接続日時 : [DATE] 04:43:51 AM マルチコピー機の詳細 モデル : シリアル…" at bounding box center [308, 146] width 617 height 292
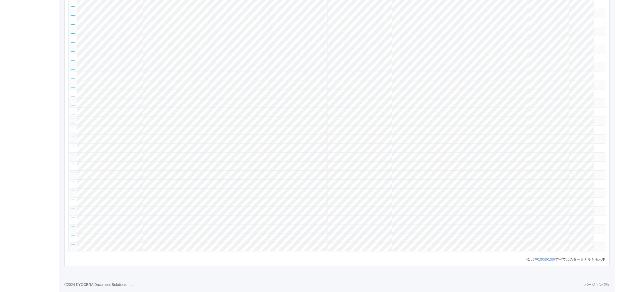
scroll to position [343, 0]
click at [570, 171] on tr at bounding box center [334, 175] width 537 height 9
click at [593, 173] on icon at bounding box center [593, 173] width 0 height 0
click at [452, 171] on tr at bounding box center [334, 175] width 537 height 9
click at [593, 173] on icon at bounding box center [593, 173] width 0 height 0
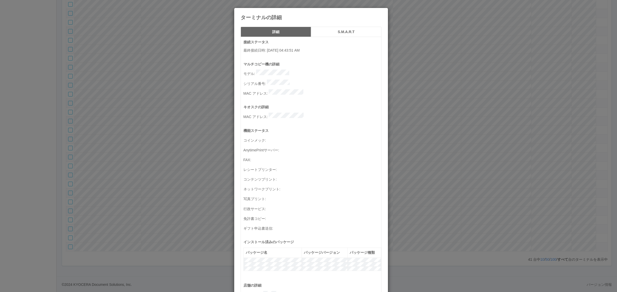
scroll to position [168, 0]
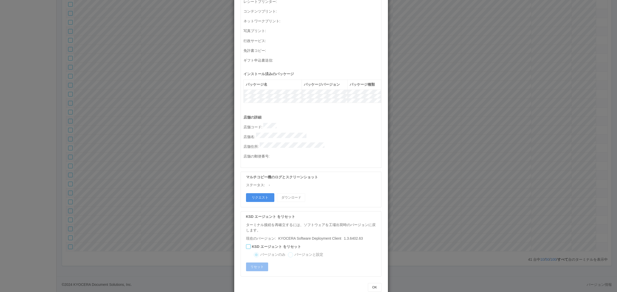
click at [251, 194] on button "リクエスト" at bounding box center [260, 198] width 28 height 9
click at [422, 195] on div "ターミナルの詳細 詳細 S.M.A.R.T 接続ステータス 最終接続日時 : [DATE] 04:43:51 AM マルチコピー機の詳細 モデル : シリアル…" at bounding box center [308, 146] width 617 height 292
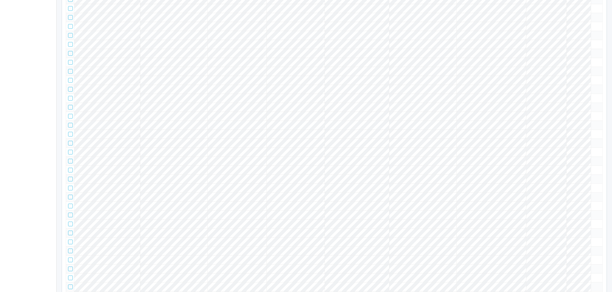
scroll to position [0, 0]
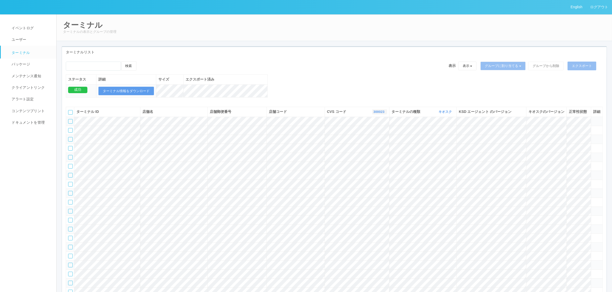
click at [378, 114] on link "300023" at bounding box center [379, 112] width 12 height 4
click at [374, 158] on link "961762" at bounding box center [366, 154] width 41 height 7
click at [564, 114] on icon at bounding box center [564, 112] width 0 height 4
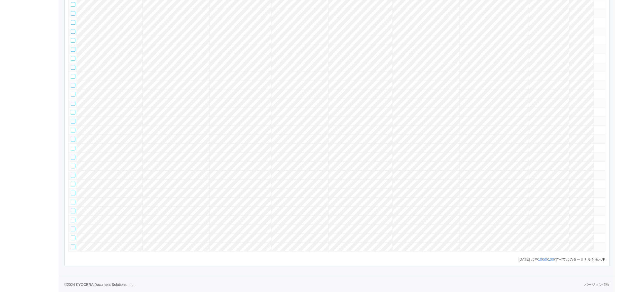
scroll to position [11428, 0]
click at [567, 234] on tr at bounding box center [334, 238] width 537 height 9
click at [593, 236] on icon at bounding box center [593, 236] width 0 height 0
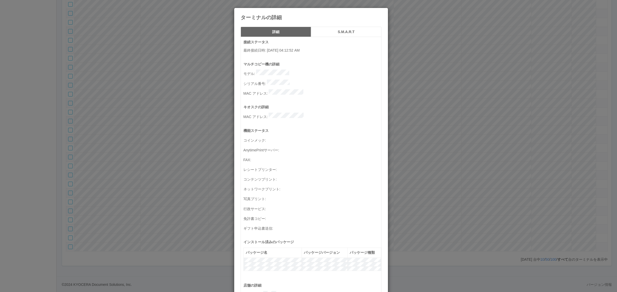
scroll to position [168, 0]
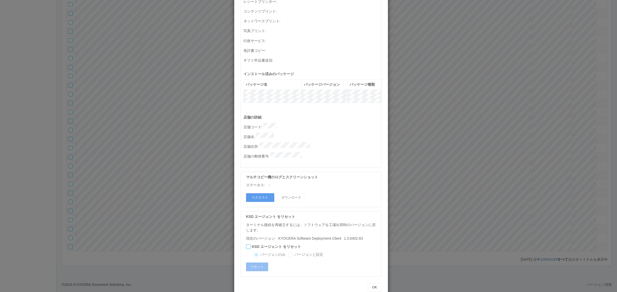
click at [427, 194] on div "ターミナルの詳細 詳細 S.M.A.R.T 接続ステータス 最終接続日時 : 03/25/2025 04:12:52 AM マルチコピー機の詳細 モデル : …" at bounding box center [308, 146] width 617 height 292
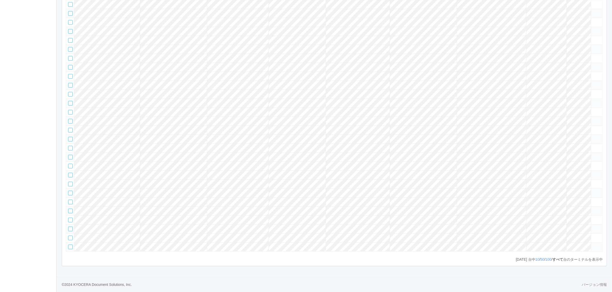
click at [584, 153] on tr at bounding box center [334, 157] width 537 height 9
click at [593, 155] on icon at bounding box center [593, 155] width 0 height 0
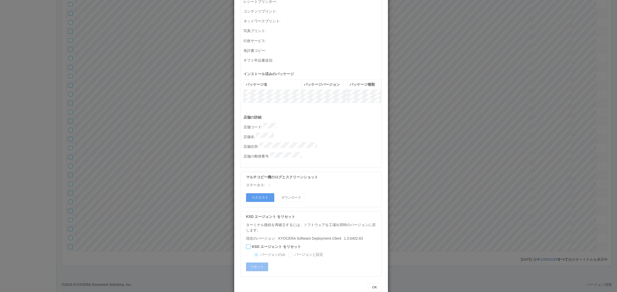
scroll to position [0, 0]
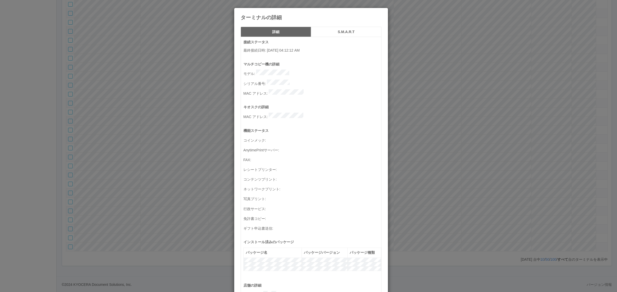
click at [440, 164] on div "ターミナルの詳細 詳細 S.M.A.R.T 接続ステータス 最終接続日時 : 08/27/2025 04:12:12 AM マルチコピー機の詳細 モデル : …" at bounding box center [308, 146] width 617 height 292
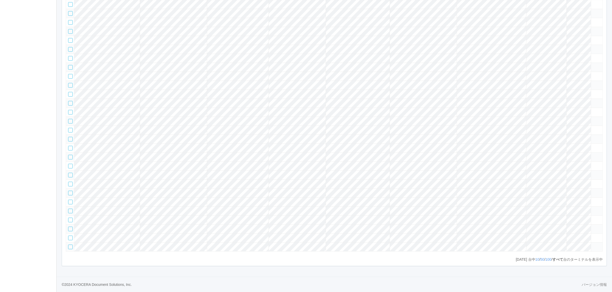
click at [585, 171] on tr at bounding box center [334, 175] width 537 height 9
click at [593, 173] on icon at bounding box center [593, 173] width 0 height 0
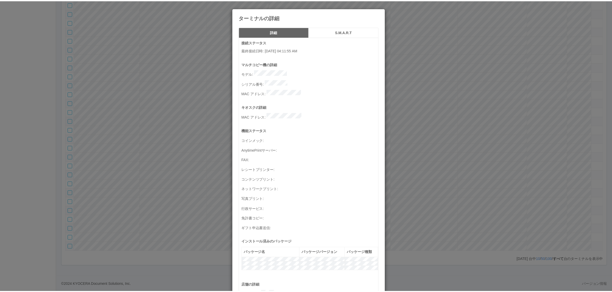
scroll to position [168, 0]
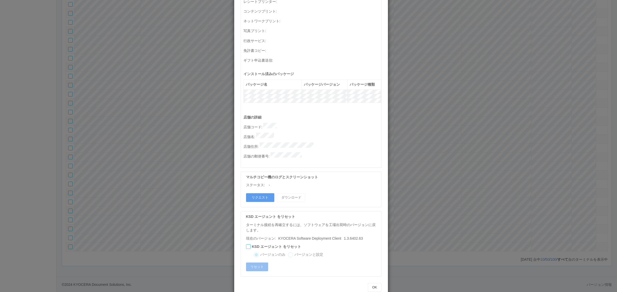
click at [474, 151] on div "ターミナルの詳細 詳細 S.M.A.R.T 接続ステータス 最終接続日時 : 03/27/2025 04:11:55 AM マルチコピー機の詳細 モデル : …" at bounding box center [308, 146] width 617 height 292
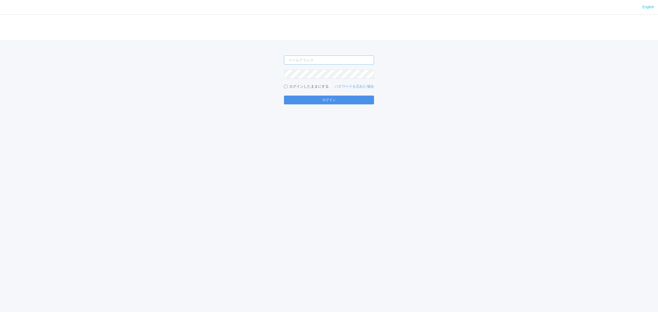
type input "[PERSON_NAME][EMAIL_ADDRESS][DOMAIN_NAME]"
click at [339, 96] on button "ログイン" at bounding box center [329, 100] width 90 height 9
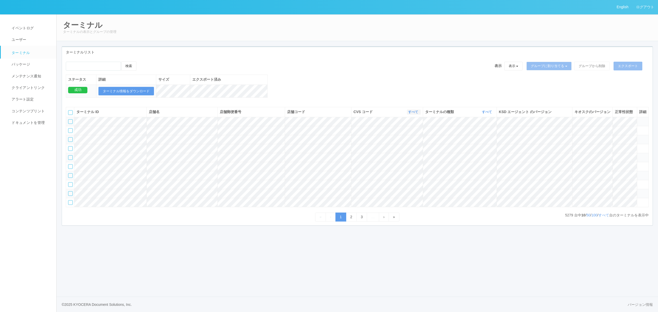
click at [412, 114] on link "すべて" at bounding box center [413, 112] width 11 height 4
click at [409, 144] on link "115110" at bounding box center [400, 140] width 41 height 7
click at [603, 217] on link "すべて" at bounding box center [603, 215] width 11 height 4
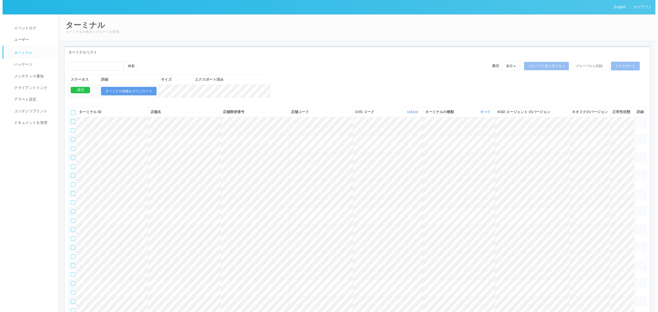
scroll to position [140, 0]
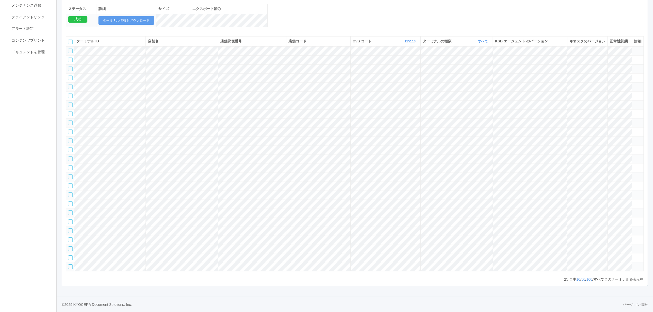
click at [634, 175] on icon at bounding box center [634, 175] width 0 height 0
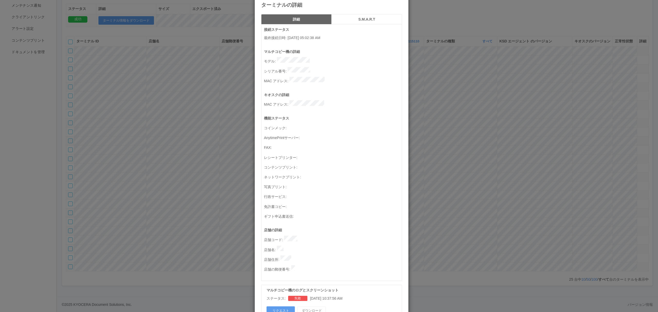
scroll to position [20, 0]
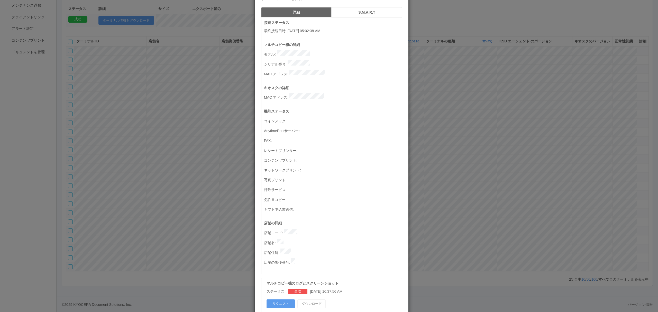
click at [209, 114] on div "ターミナルの詳細 詳細 S.M.A.R.T 接続ステータス 最終接続日時 : [DATE] 05:02:38 AM マルチコピー機の詳細 モデル : シリアル…" at bounding box center [329, 156] width 658 height 312
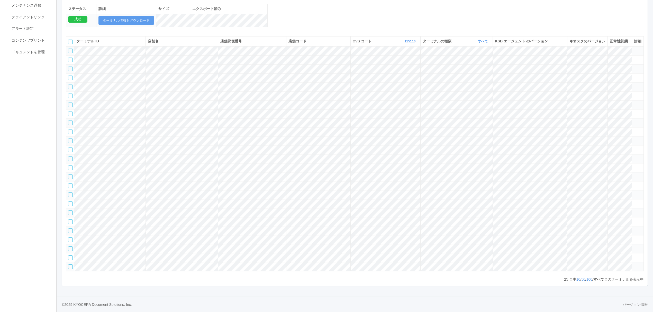
click at [634, 175] on icon at bounding box center [634, 175] width 0 height 0
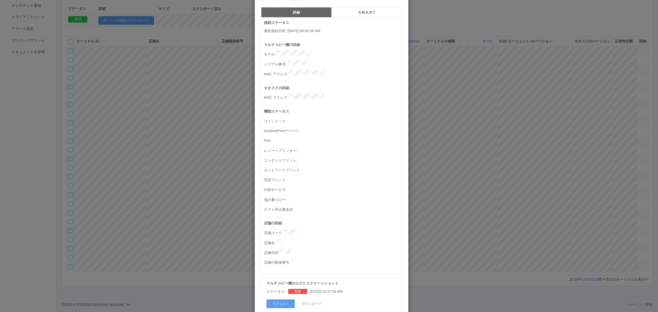
click at [452, 206] on div "ターミナルの詳細 詳細 S.M.A.R.T 接続ステータス 最終接続日時 : [DATE] 05:02:38 AM マルチコピー機の詳細 モデル : シリアル…" at bounding box center [329, 156] width 658 height 312
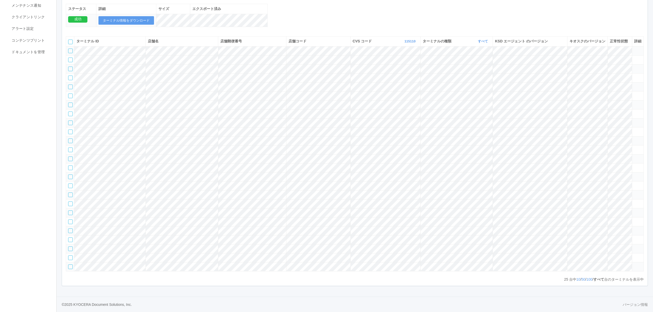
click at [634, 210] on icon at bounding box center [634, 210] width 0 height 0
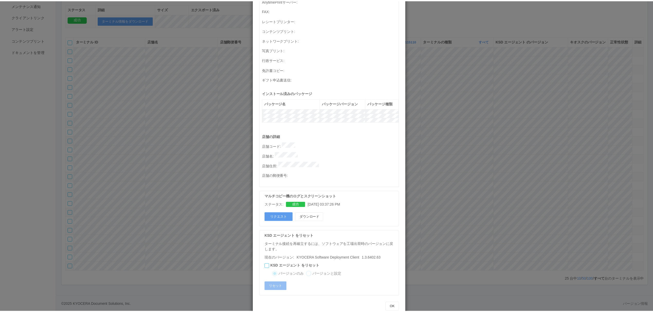
scroll to position [0, 0]
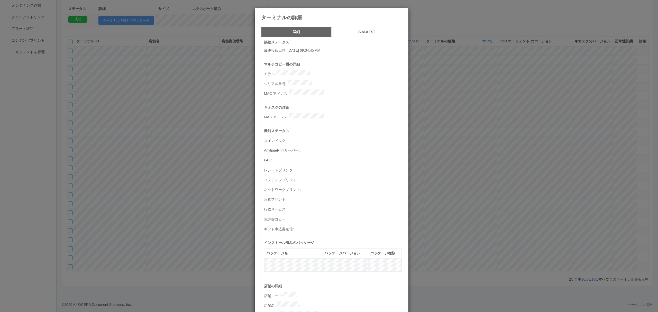
click at [444, 171] on div "ターミナルの詳細 詳細 S.M.A.R.T 接続ステータス 最終接続日時 : [DATE] 09:34:45 AM マルチコピー機の詳細 モデル : シリアル…" at bounding box center [329, 156] width 658 height 312
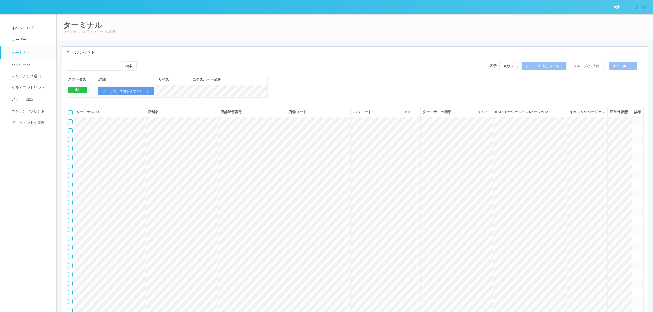
click at [638, 5] on link "ログアウト" at bounding box center [640, 7] width 26 height 14
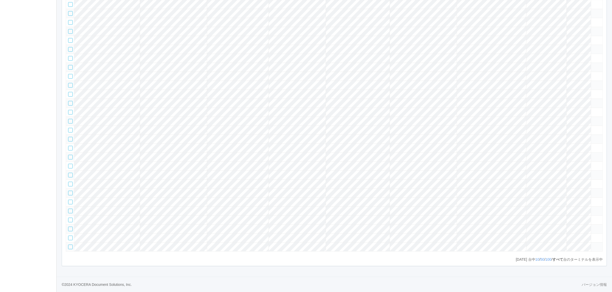
scroll to position [11428, 0]
click at [252, 216] on tr at bounding box center [334, 220] width 537 height 9
click at [568, 225] on tr at bounding box center [334, 229] width 537 height 9
click at [593, 227] on icon at bounding box center [593, 227] width 0 height 0
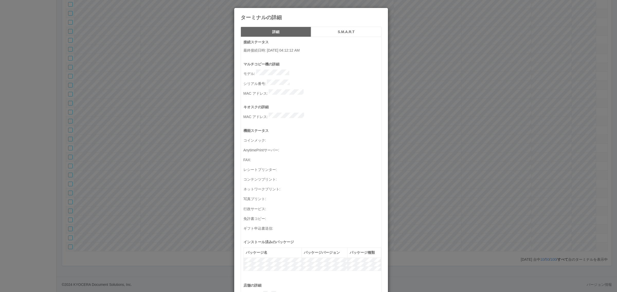
click at [334, 30] on h5 "S.M.A.R.T" at bounding box center [346, 32] width 67 height 4
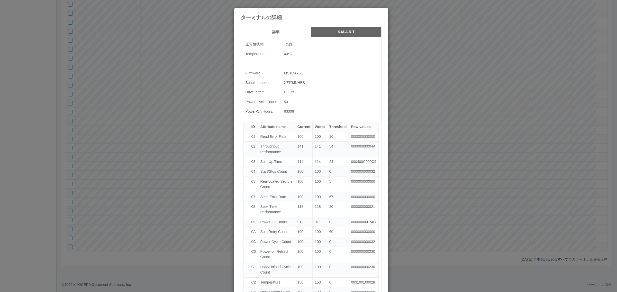
click at [439, 69] on div "ターミナルの詳細 詳細 S.M.A.R.T 正常性状態: 良好 Temperature: 40 °C Firmware: MS1OA750 Serial nu…" at bounding box center [308, 146] width 617 height 292
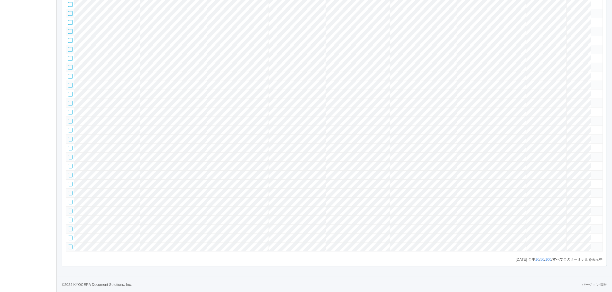
click at [586, 171] on tr at bounding box center [334, 175] width 537 height 9
click at [593, 173] on icon at bounding box center [593, 173] width 0 height 0
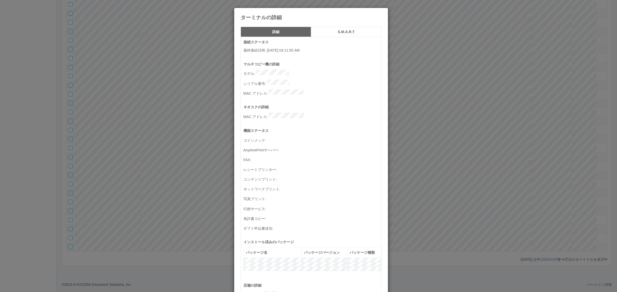
click at [329, 31] on h5 "S.M.A.R.T" at bounding box center [346, 32] width 67 height 4
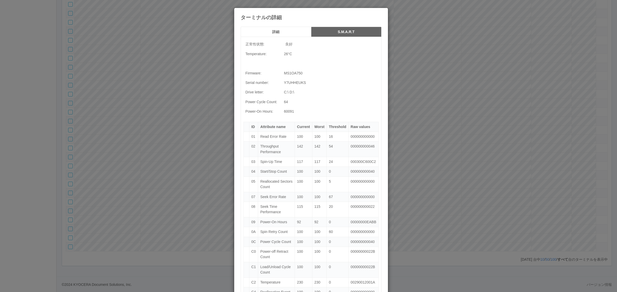
drag, startPoint x: 282, startPoint y: 30, endPoint x: 295, endPoint y: 36, distance: 14.1
click at [284, 31] on h5 "詳細" at bounding box center [275, 32] width 67 height 4
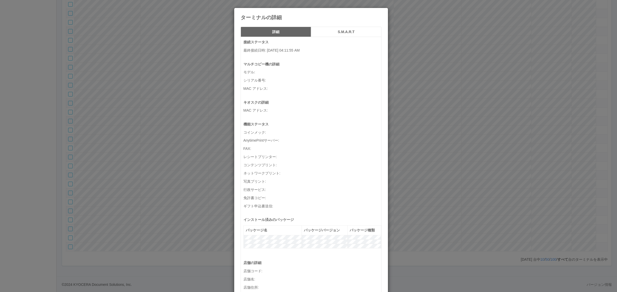
click at [462, 105] on div "ターミナルの詳細 詳細 S.M.A.R.T 接続ステータス 最終接続日時 : [DATE] 04:11:55 AM マルチコピー機の詳細 モデル : シリアル…" at bounding box center [308, 146] width 617 height 292
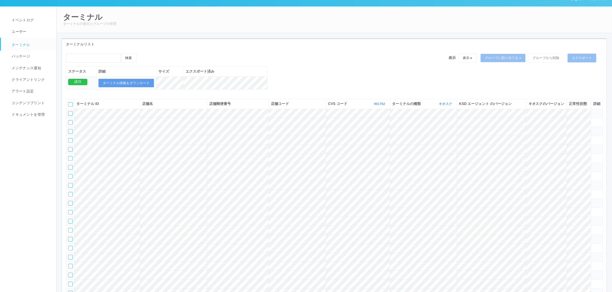
scroll to position [0, 0]
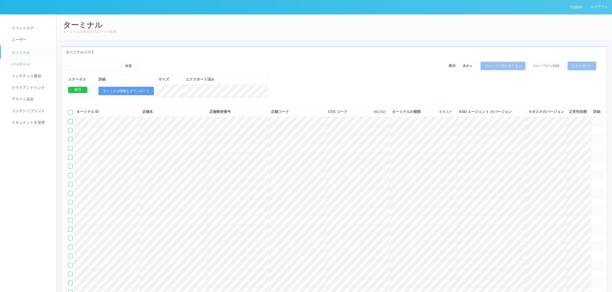
drag, startPoint x: 380, startPoint y: 117, endPoint x: 382, endPoint y: 120, distance: 3.1
click at [381, 114] on link "961762" at bounding box center [380, 112] width 12 height 4
click at [371, 148] on link "300023" at bounding box center [367, 144] width 41 height 7
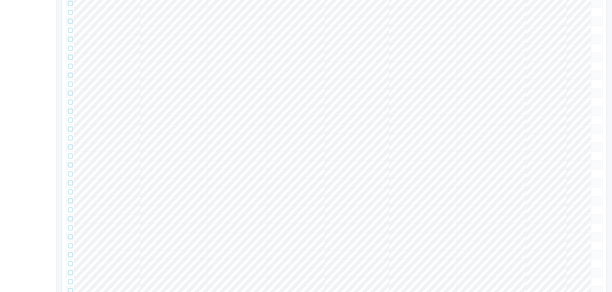
click at [565, 107] on tr at bounding box center [334, 102] width 537 height 9
click at [593, 100] on icon at bounding box center [593, 100] width 0 height 0
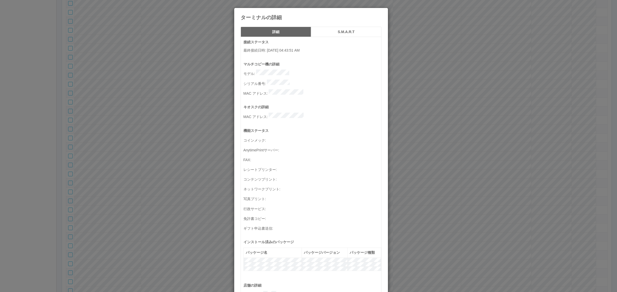
scroll to position [168, 0]
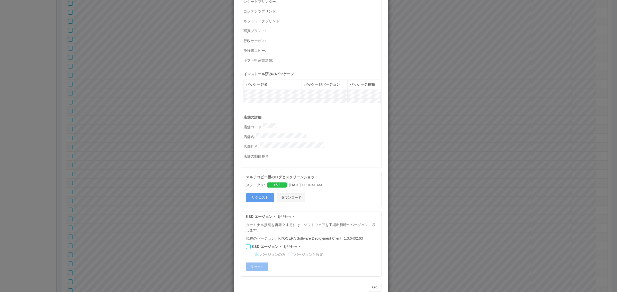
click at [299, 194] on button "ダウンロード" at bounding box center [291, 198] width 28 height 9
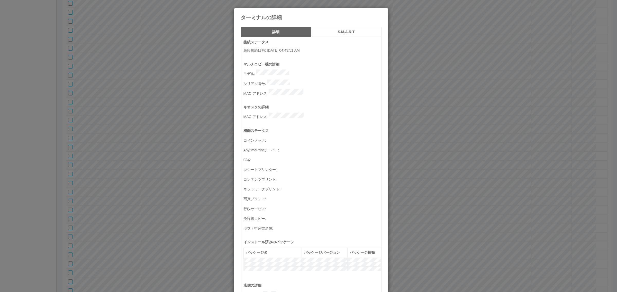
drag, startPoint x: 482, startPoint y: 132, endPoint x: 380, endPoint y: 146, distance: 102.4
click at [479, 131] on div "ターミナルの詳細 詳細 S.M.A.R.T 接続ステータス 最終接続日時 : [DATE] 04:43:51 AM マルチコピー機の詳細 モデル : シリアル…" at bounding box center [308, 146] width 617 height 292
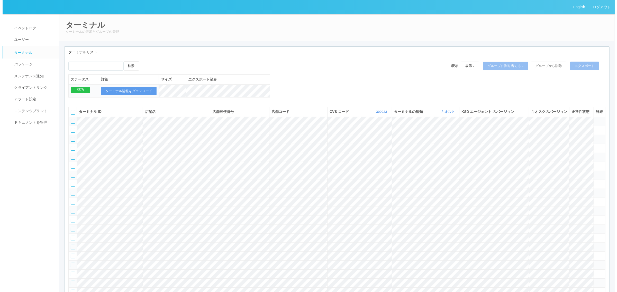
scroll to position [343, 0]
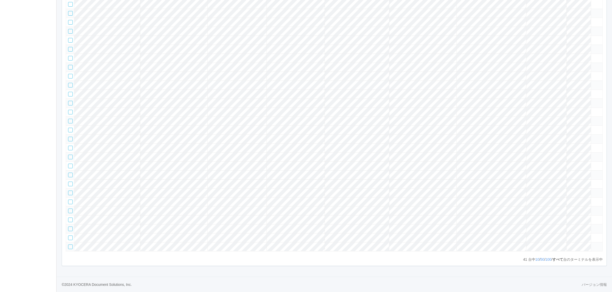
click at [598, 225] on td at bounding box center [597, 229] width 12 height 9
click at [593, 227] on icon at bounding box center [593, 227] width 0 height 0
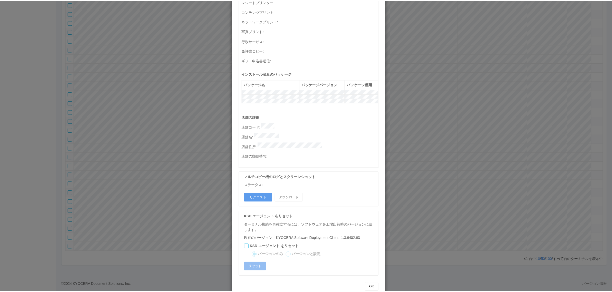
scroll to position [0, 0]
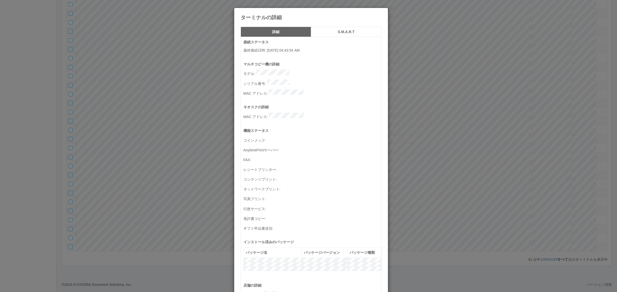
drag, startPoint x: 490, startPoint y: 169, endPoint x: 390, endPoint y: 168, distance: 99.7
click at [490, 169] on div "ターミナルの詳細 詳細 S.M.A.R.T 接続ステータス 最終接続日時 : [DATE] 04:43:54 AM マルチコピー機の詳細 モデル : シリアル…" at bounding box center [308, 146] width 617 height 292
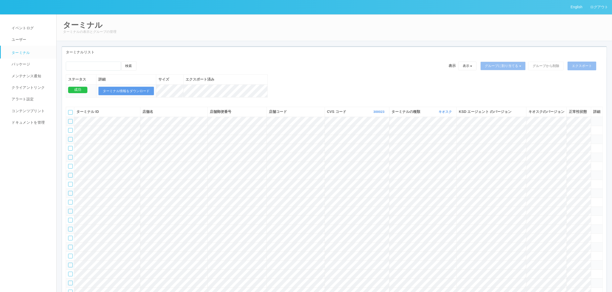
click at [551, 207] on tr at bounding box center [334, 202] width 537 height 9
click at [593, 200] on icon at bounding box center [593, 200] width 0 height 0
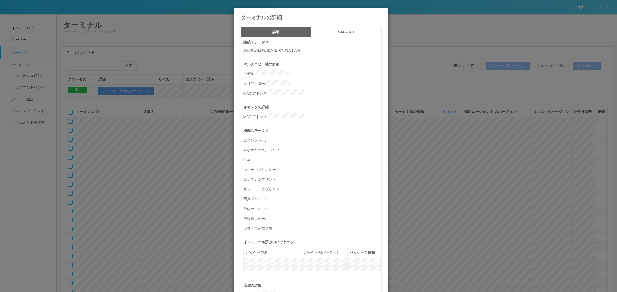
click at [334, 39] on div "接続ステータス 最終接続日時 : [DATE] 04:43:51 AM マルチコピー機の詳細 モデル : シリアル番号 : MAC アドレス : キオスクの詳…" at bounding box center [311, 186] width 141 height 299
click at [334, 35] on button "S.M.A.R.T" at bounding box center [346, 32] width 70 height 10
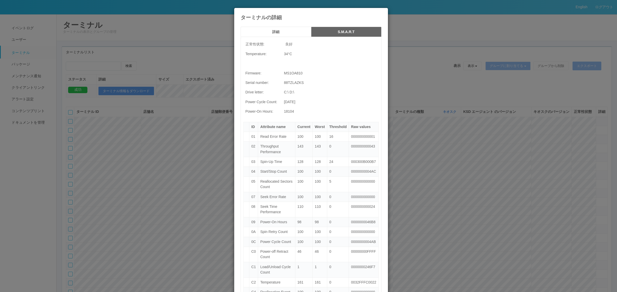
click at [285, 23] on div "詳細 S.M.A.R.T 正常性状態: 良好 Temperature: 34 °C Firmware: MS1OA810 Serial number: 88T…" at bounding box center [311, 193] width 154 height 340
click at [287, 24] on div "詳細 S.M.A.R.T 正常性状態: 良好 Temperature: 34 °C Firmware: MS1OA810 Serial number: 88T…" at bounding box center [311, 193] width 154 height 340
click at [288, 30] on button "詳細" at bounding box center [276, 32] width 70 height 10
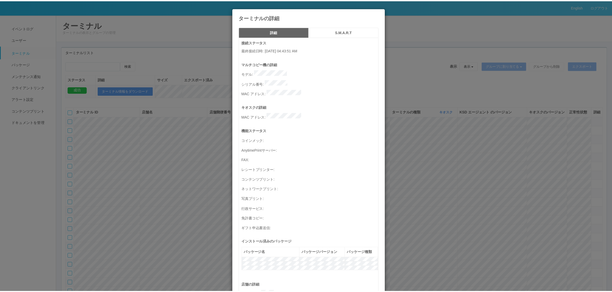
scroll to position [168, 0]
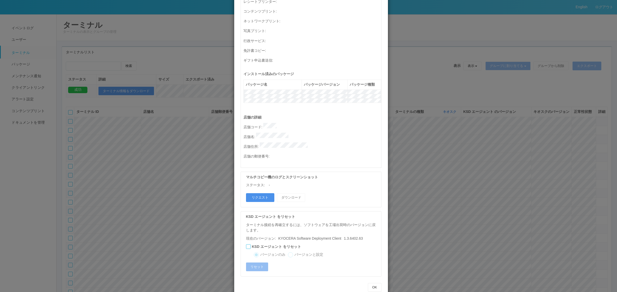
click at [255, 194] on button "リクエスト" at bounding box center [260, 198] width 28 height 9
click at [145, 229] on div "ターミナルの詳細 詳細 S.M.A.R.T 接続ステータス 最終接続日時 : [DATE] 04:43:51 AM マルチコピー機の詳細 モデル : シリアル…" at bounding box center [308, 146] width 617 height 292
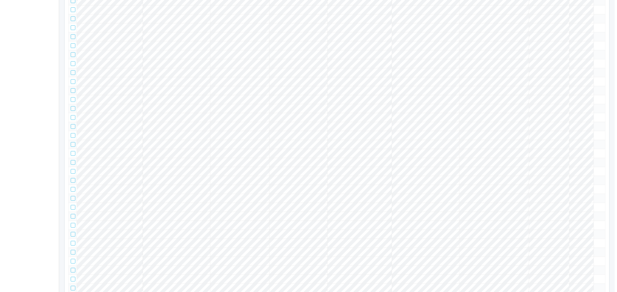
scroll to position [0, 0]
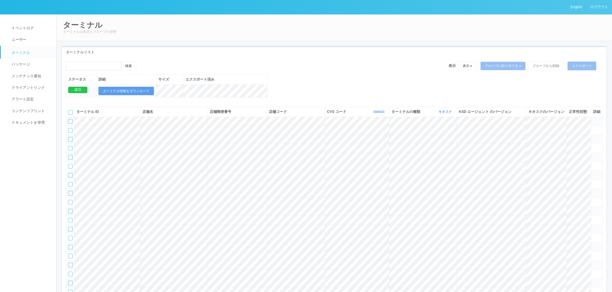
click at [578, 207] on tr at bounding box center [334, 202] width 537 height 9
click at [593, 200] on icon at bounding box center [593, 200] width 0 height 0
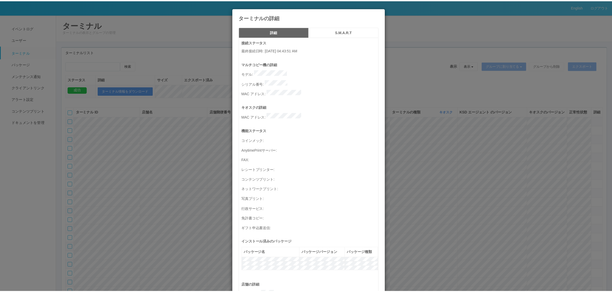
scroll to position [168, 0]
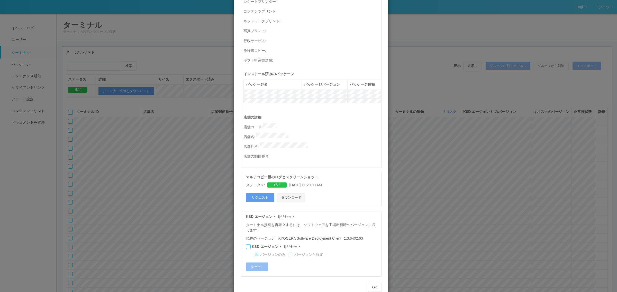
click at [296, 194] on button "ダウンロード" at bounding box center [291, 198] width 28 height 9
click at [179, 161] on div "ターミナルの詳細 詳細 S.M.A.R.T 接続ステータス 最終接続日時 : [DATE] 04:43:51 AM マルチコピー機の詳細 モデル : シリアル…" at bounding box center [308, 146] width 617 height 292
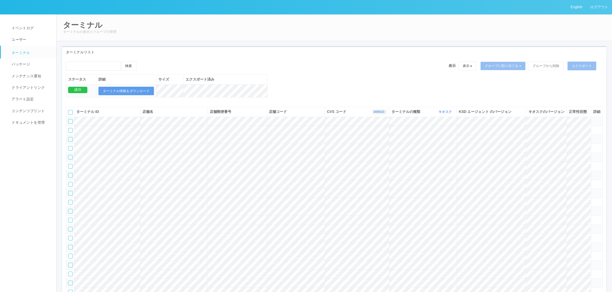
click at [373, 114] on link "300023" at bounding box center [379, 112] width 12 height 4
click at [373, 141] on link "115110" at bounding box center [366, 137] width 41 height 7
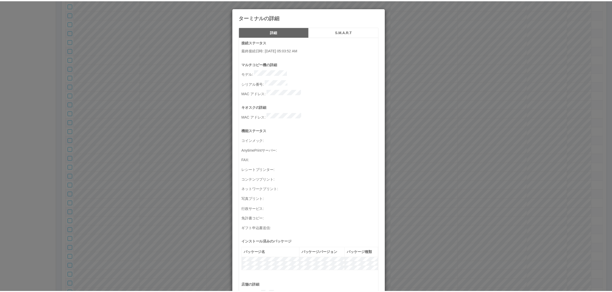
scroll to position [168, 0]
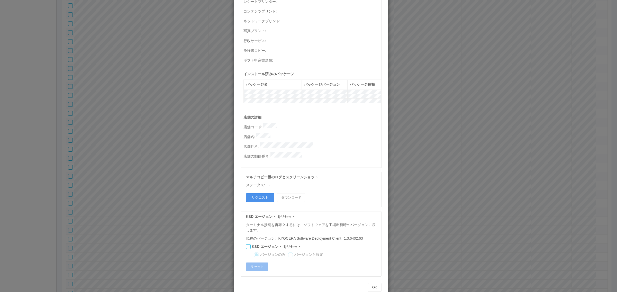
click at [258, 194] on button "リクエスト" at bounding box center [260, 198] width 28 height 9
click at [473, 167] on div "ターミナルの詳細 詳細 S.M.A.R.T 接続ステータス 最終接続日時 : [DATE] 05:03:52 AM マルチコピー機の詳細 モデル : シリアル…" at bounding box center [308, 146] width 617 height 292
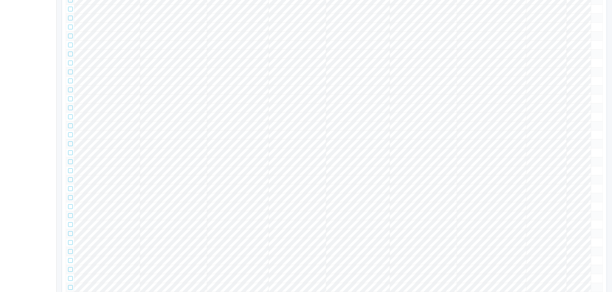
scroll to position [8940, 0]
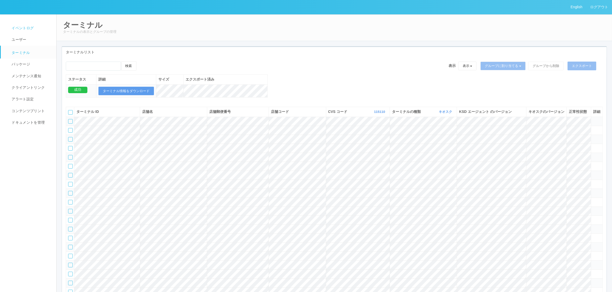
drag, startPoint x: 32, startPoint y: 25, endPoint x: 39, endPoint y: 31, distance: 8.9
click at [33, 25] on link "イベントログ" at bounding box center [31, 28] width 60 height 12
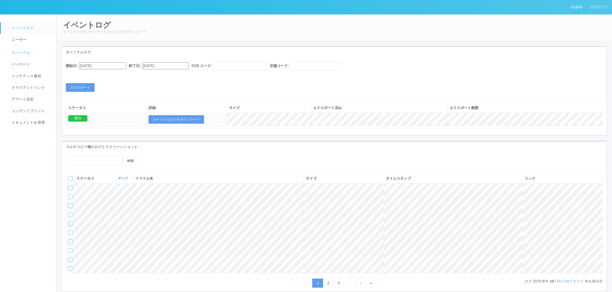
click at [31, 54] on link "ターミナル" at bounding box center [31, 52] width 60 height 13
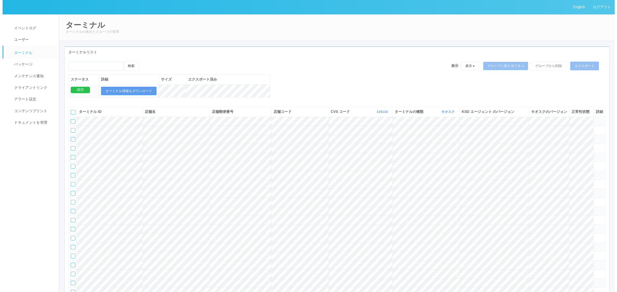
scroll to position [12735, 0]
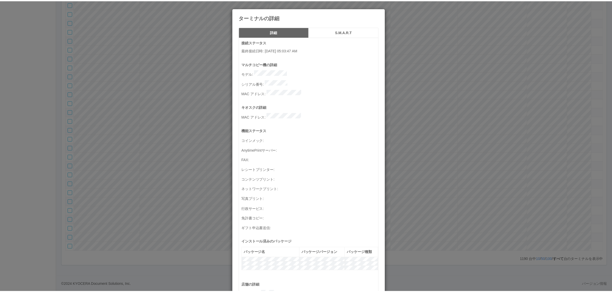
scroll to position [168, 0]
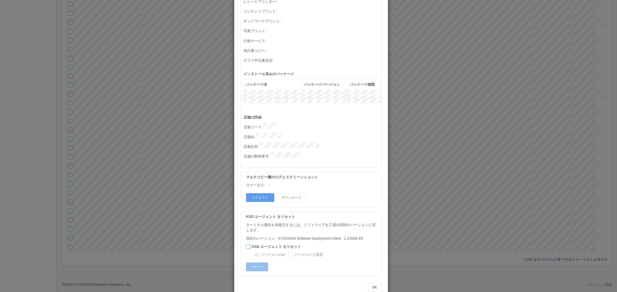
drag, startPoint x: 423, startPoint y: 197, endPoint x: 330, endPoint y: 211, distance: 94.0
click at [422, 198] on div "ターミナルの詳細 詳細 S.M.A.R.T 接続ステータス 最終接続日時 : [DATE] 05:03:47 AM マルチコピー機の詳細 モデル : シリアル…" at bounding box center [308, 146] width 617 height 292
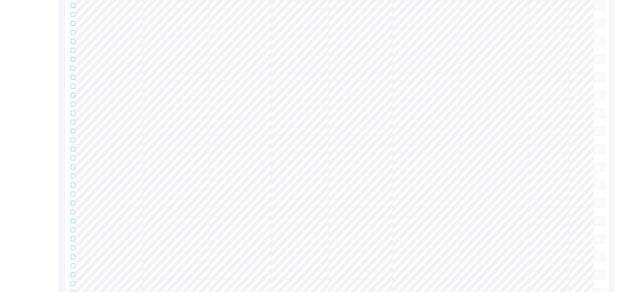
scroll to position [8940, 0]
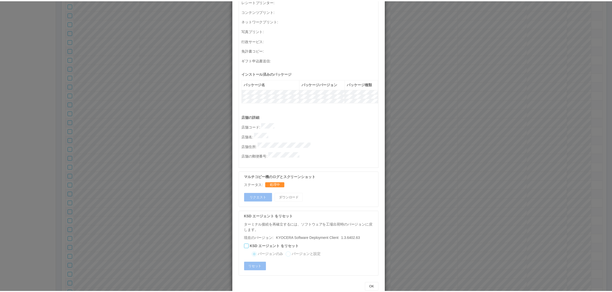
scroll to position [0, 0]
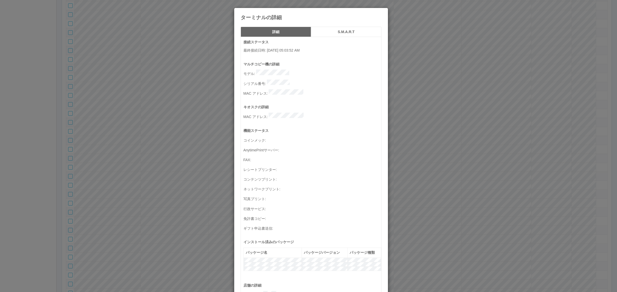
click at [460, 175] on div "ターミナルの詳細 詳細 S.M.A.R.T 接続ステータス 最終接続日時 : [DATE] 05:03:52 AM マルチコピー機の詳細 モデル : シリアル…" at bounding box center [308, 146] width 617 height 292
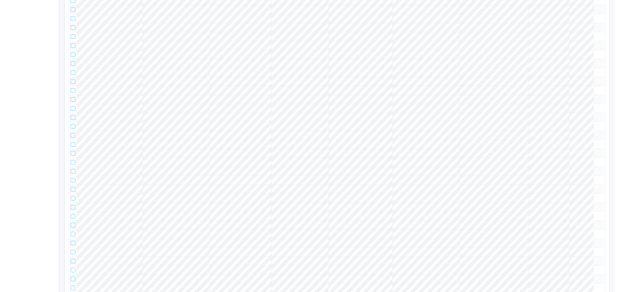
scroll to position [8940, 0]
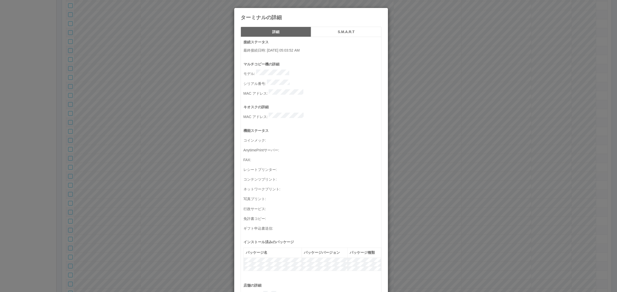
scroll to position [168, 0]
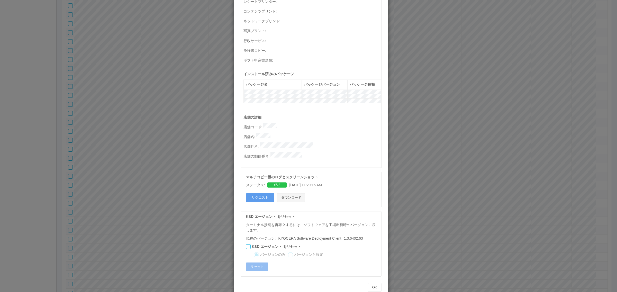
click at [298, 194] on button "ダウンロード" at bounding box center [291, 198] width 28 height 9
click at [122, 128] on div "ターミナルの詳細 詳細 S.M.A.R.T 接続ステータス 最終接続日時 : [DATE] 05:03:52 AM マルチコピー機の詳細 モデル : シリアル…" at bounding box center [308, 146] width 617 height 292
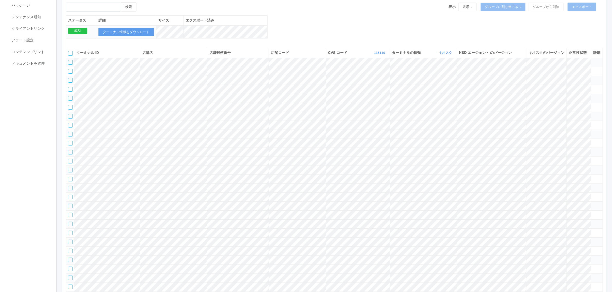
scroll to position [0, 0]
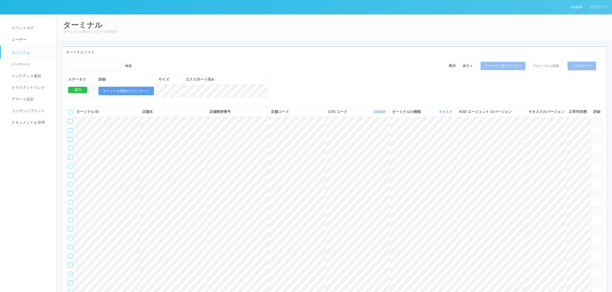
click at [380, 114] on link "115110" at bounding box center [380, 112] width 12 height 4
drag, startPoint x: 387, startPoint y: 128, endPoint x: 387, endPoint y: 134, distance: 5.7
click at [387, 134] on ul "表示 すべて 300024 300036 300037 300034 300033 300031 300020 300035 300022 300038 30…" at bounding box center [366, 135] width 41 height 41
click at [365, 142] on span "300034" at bounding box center [359, 139] width 15 height 4
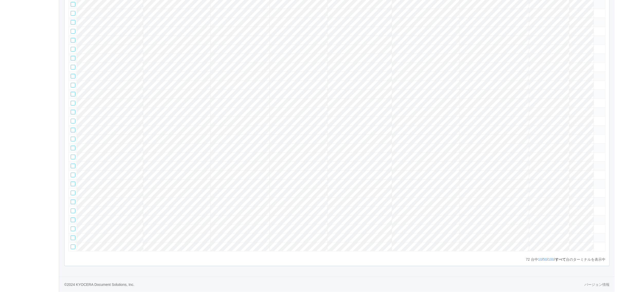
scroll to position [699, 0]
click at [593, 182] on icon at bounding box center [593, 182] width 0 height 0
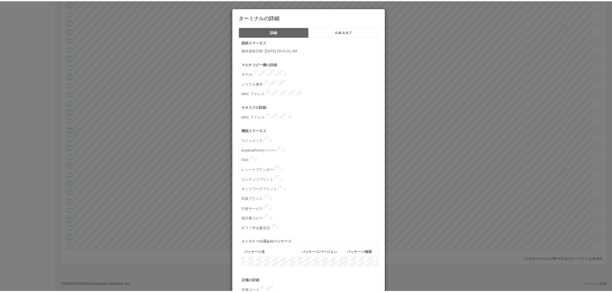
scroll to position [159, 0]
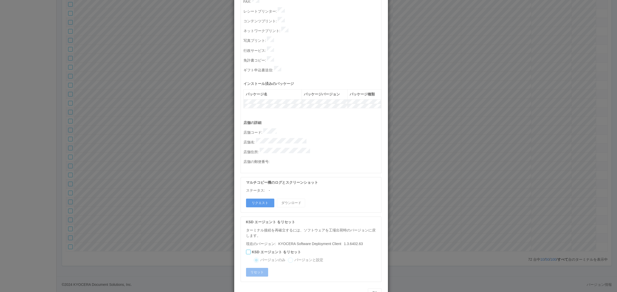
click at [431, 166] on div "ターミナルの詳細 詳細 S.M.A.R.T 接続ステータス 最終接続日時 : [DATE] 09:41:01 AM マルチコピー機の詳細 モデル : シリアル…" at bounding box center [308, 146] width 617 height 292
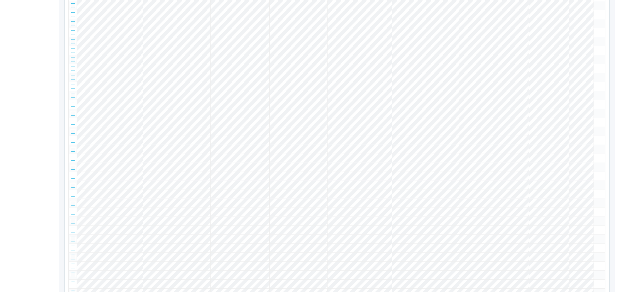
scroll to position [121, 0]
click at [593, 43] on span at bounding box center [593, 43] width 0 height 0
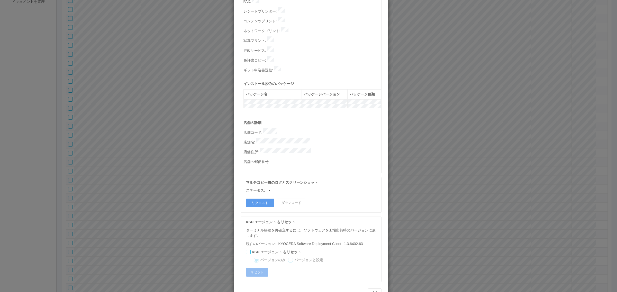
scroll to position [0, 0]
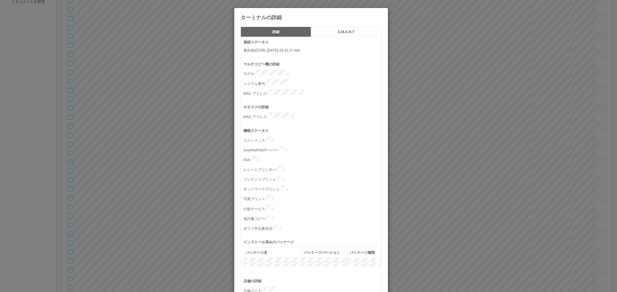
click at [214, 128] on div "ターミナルの詳細 詳細 S.M.A.R.T 接続ステータス 最終接続日時 : [DATE] 05:41:27 AM マルチコピー機の詳細 モデル : シリアル…" at bounding box center [308, 146] width 617 height 292
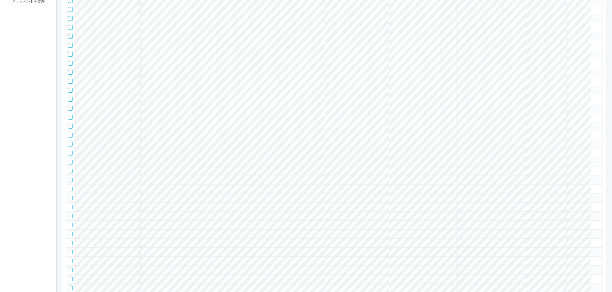
click at [594, 41] on tr at bounding box center [334, 36] width 537 height 9
click at [593, 34] on icon at bounding box center [593, 34] width 0 height 0
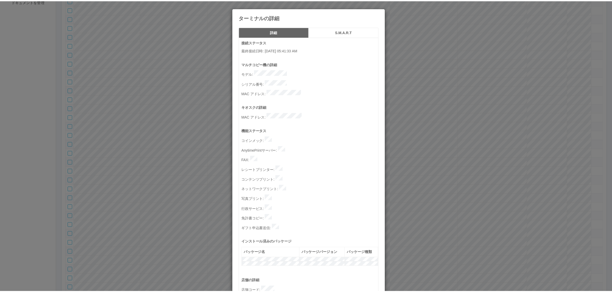
scroll to position [159, 0]
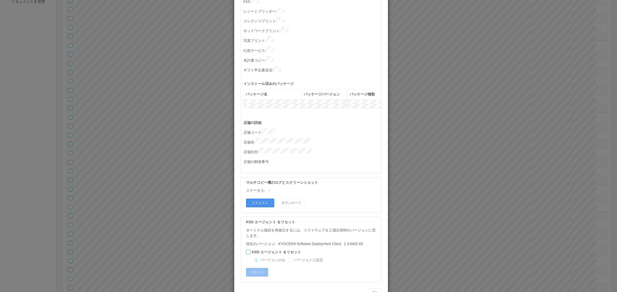
click at [254, 199] on button "リクエスト" at bounding box center [260, 203] width 28 height 9
click at [427, 185] on div "ターミナルの詳細 詳細 S.M.A.R.T 接続ステータス 最終接続日時 : [DATE] 05:41:33 AM マルチコピー機の詳細 モデル : シリアル…" at bounding box center [308, 146] width 617 height 292
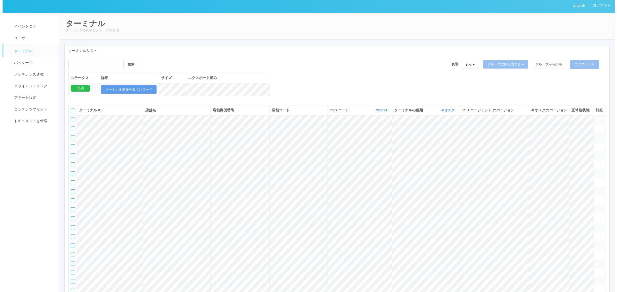
scroll to position [0, 0]
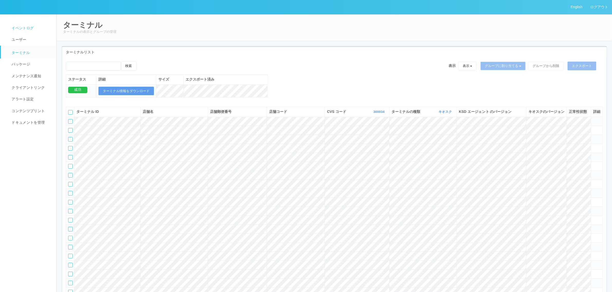
click at [35, 27] on link "イベントログ" at bounding box center [31, 28] width 60 height 12
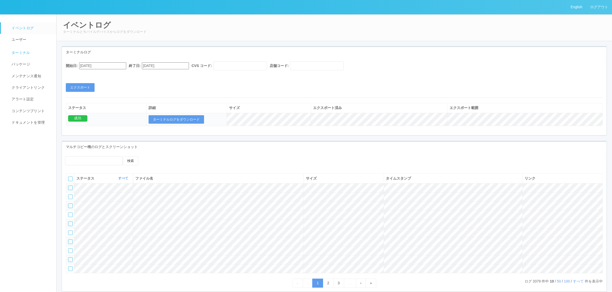
click at [31, 52] on link "ターミナル" at bounding box center [31, 52] width 60 height 13
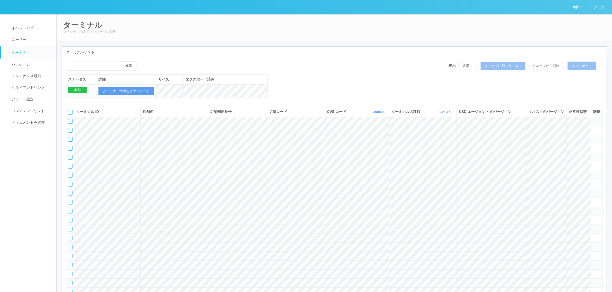
click at [587, 189] on tr at bounding box center [334, 184] width 537 height 9
click at [593, 182] on icon at bounding box center [593, 182] width 0 height 0
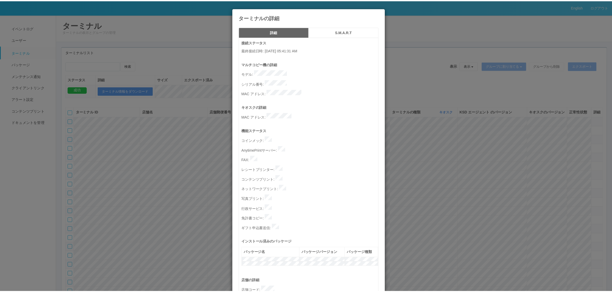
scroll to position [159, 0]
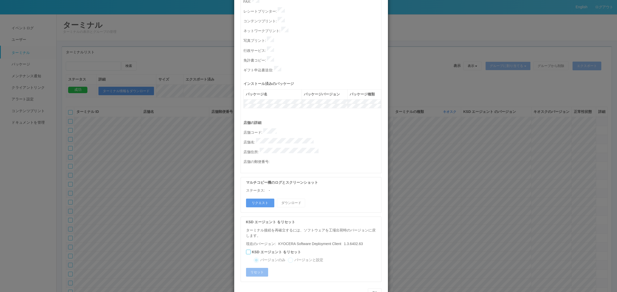
click at [424, 183] on div "ターミナルの詳細 詳細 S.M.A.R.T 接続ステータス 最終接続日時 : [DATE] 05:41:31 AM マルチコピー機の詳細 モデル : シリアル…" at bounding box center [308, 146] width 617 height 292
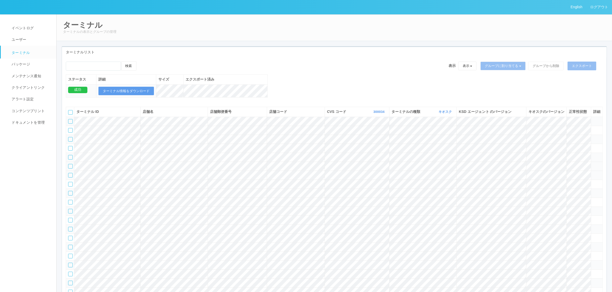
click at [70, 169] on div at bounding box center [70, 166] width 5 height 5
click at [69, 187] on div at bounding box center [70, 184] width 5 height 5
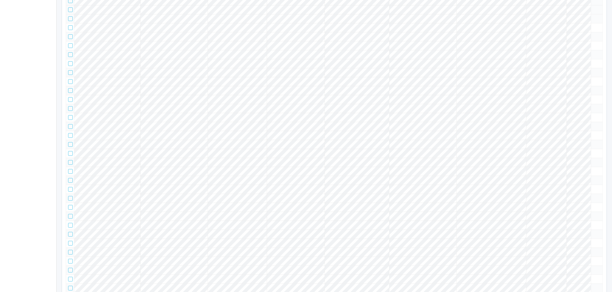
click at [68, 12] on div at bounding box center [70, 9] width 5 height 5
click at [69, 32] on td at bounding box center [70, 27] width 8 height 9
click at [71, 30] on div at bounding box center [70, 27] width 5 height 5
click at [70, 57] on div at bounding box center [70, 54] width 5 height 5
click at [554, 57] on tbody at bounding box center [334, 248] width 537 height 648
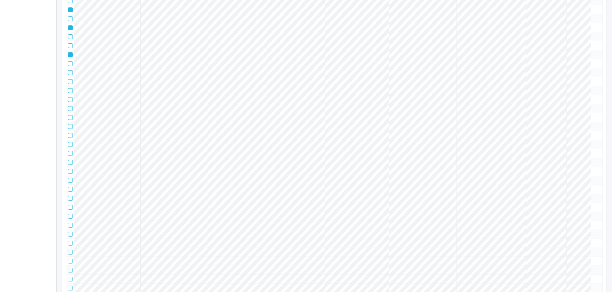
click at [598, 23] on td at bounding box center [597, 18] width 12 height 9
click at [593, 16] on icon at bounding box center [593, 16] width 0 height 0
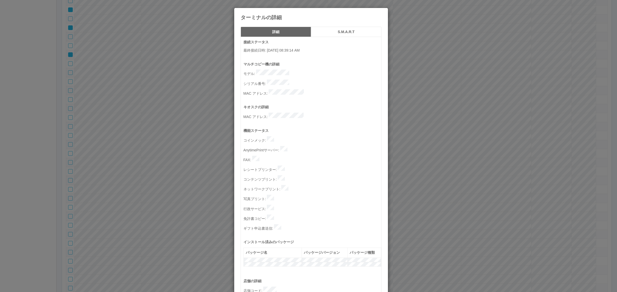
click at [459, 48] on div "ターミナルの詳細 詳細 S.M.A.R.T 接続ステータス 最終接続日時 : [DATE] 08:39:14 AM マルチコピー機の詳細 モデル : シリアル…" at bounding box center [308, 146] width 617 height 292
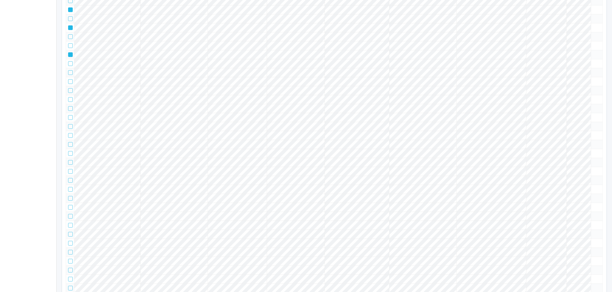
scroll to position [0, 0]
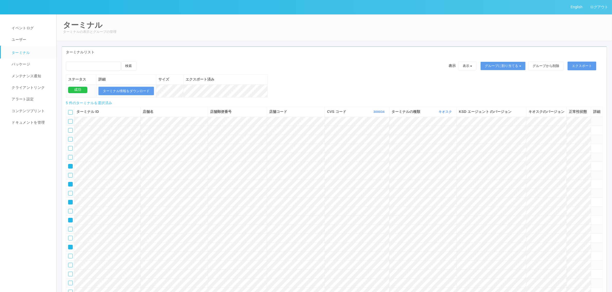
click at [71, 115] on div at bounding box center [70, 112] width 5 height 5
click at [69, 111] on icon at bounding box center [69, 111] width 0 height 0
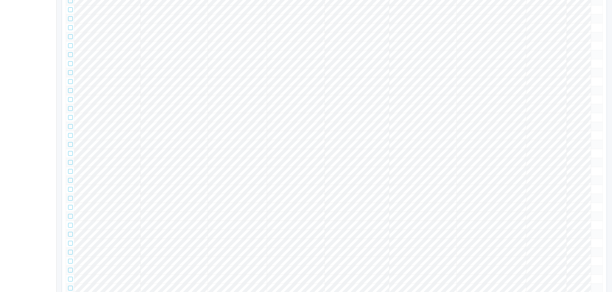
click at [71, 21] on div at bounding box center [70, 18] width 5 height 5
click at [593, 16] on icon at bounding box center [593, 16] width 0 height 0
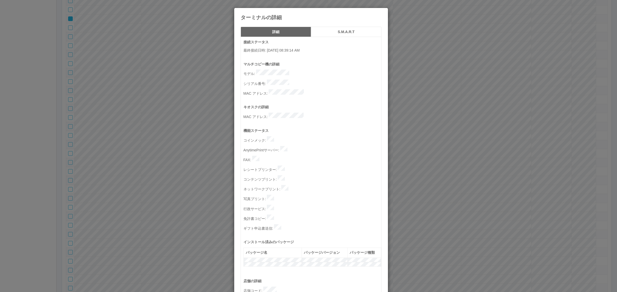
drag, startPoint x: 164, startPoint y: 104, endPoint x: 110, endPoint y: 67, distance: 64.8
click at [160, 104] on div "ターミナルの詳細 詳細 S.M.A.R.T 接続ステータス 最終接続日時 : [DATE] 08:39:14 AM マルチコピー機の詳細 モデル : シリアル…" at bounding box center [308, 146] width 617 height 292
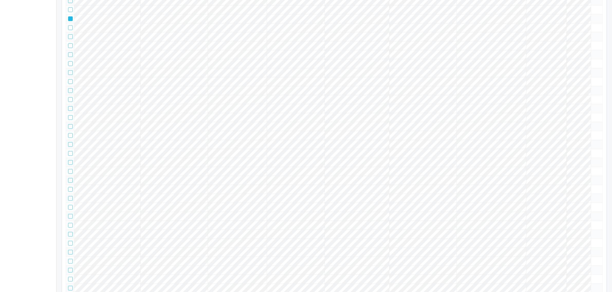
click at [580, 23] on tr at bounding box center [334, 18] width 537 height 9
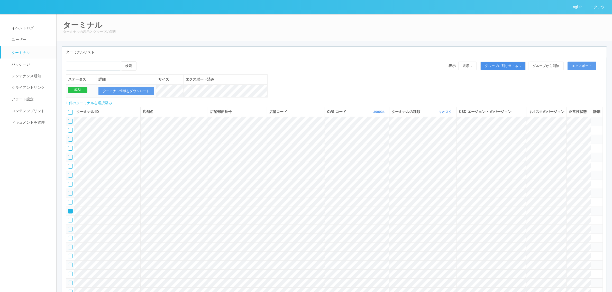
click at [506, 65] on button "グループに割り当てる" at bounding box center [502, 66] width 45 height 9
click at [512, 90] on link "アーカイブ済みのターミナル" at bounding box center [499, 87] width 57 height 7
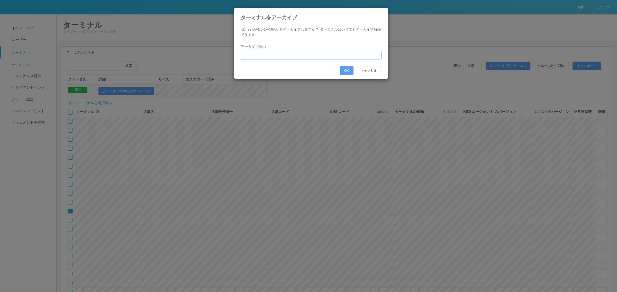
click at [299, 53] on input "text" at bounding box center [311, 55] width 141 height 9
type input "PC交換のため"
click at [346, 71] on button "OK" at bounding box center [347, 70] width 14 height 9
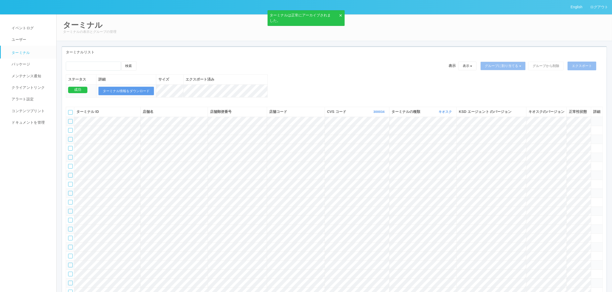
click at [70, 142] on div at bounding box center [70, 139] width 5 height 5
click at [71, 151] on div at bounding box center [70, 148] width 5 height 5
click at [73, 171] on td at bounding box center [70, 166] width 8 height 9
click at [71, 169] on div at bounding box center [70, 166] width 5 height 5
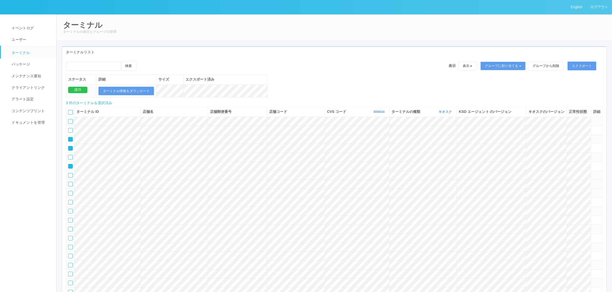
click at [71, 187] on div at bounding box center [70, 184] width 5 height 5
click at [557, 162] on tr at bounding box center [334, 157] width 537 height 9
click at [593, 155] on icon at bounding box center [593, 155] width 0 height 0
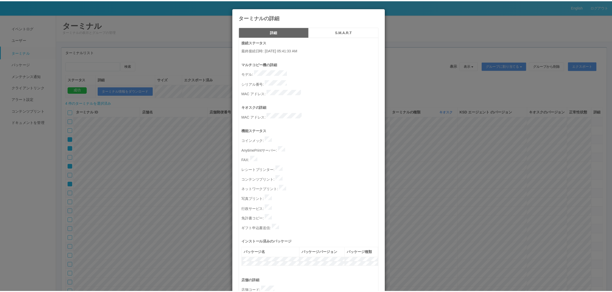
scroll to position [159, 0]
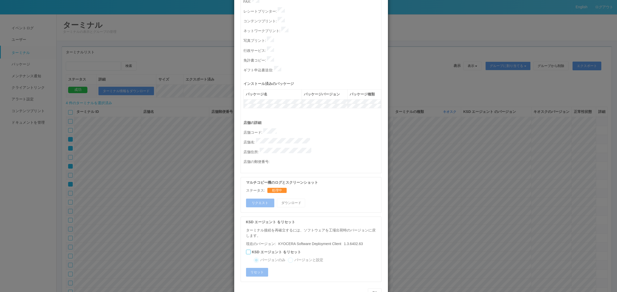
click at [440, 180] on div "ターミナルの詳細 詳細 S.M.A.R.T 接続ステータス 最終接続日時 : [DATE] 05:41:33 AM マルチコピー機の詳細 モデル : シリアル…" at bounding box center [308, 146] width 617 height 292
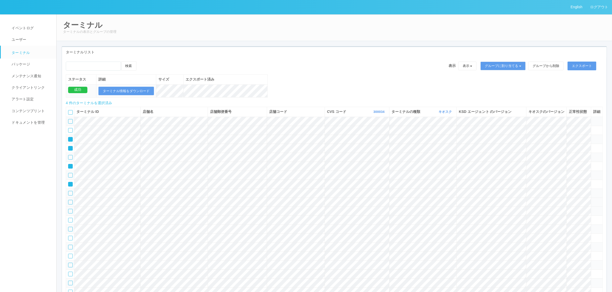
click at [71, 205] on div at bounding box center [70, 202] width 5 height 5
click at [71, 214] on div at bounding box center [70, 211] width 5 height 5
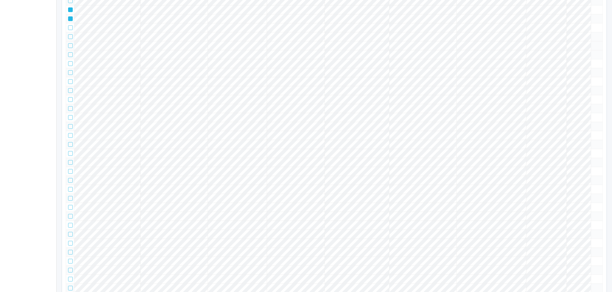
click at [70, 48] on div at bounding box center [70, 45] width 5 height 5
click at [70, 68] on td at bounding box center [70, 63] width 8 height 9
click at [70, 84] on div at bounding box center [70, 81] width 5 height 5
drag, startPoint x: 70, startPoint y: 107, endPoint x: 71, endPoint y: 114, distance: 6.7
click at [70, 66] on div at bounding box center [70, 63] width 5 height 5
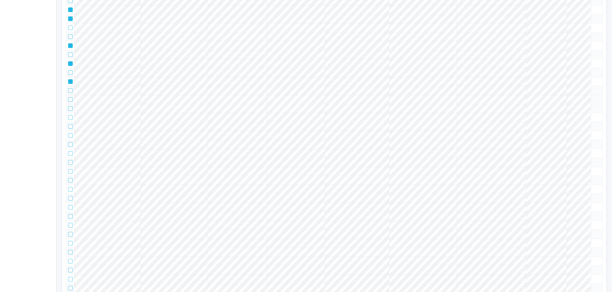
drag, startPoint x: 70, startPoint y: 154, endPoint x: 72, endPoint y: 152, distance: 2.9
click at [71, 102] on div at bounding box center [70, 99] width 5 height 5
click at [70, 129] on div at bounding box center [70, 126] width 5 height 5
click at [72, 147] on div at bounding box center [70, 144] width 5 height 5
click at [71, 165] on div at bounding box center [70, 162] width 5 height 5
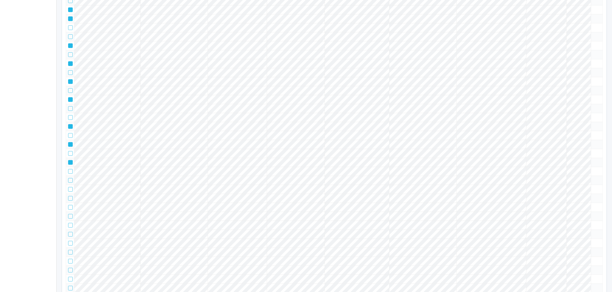
scroll to position [385, 0]
drag, startPoint x: 70, startPoint y: 88, endPoint x: 71, endPoint y: 92, distance: 4.2
click at [70, 8] on div at bounding box center [70, 6] width 5 height 5
click at [71, 44] on div at bounding box center [70, 42] width 5 height 5
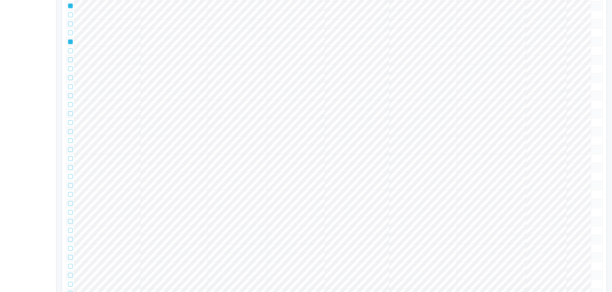
click at [71, 62] on div at bounding box center [70, 60] width 5 height 5
click at [70, 80] on div at bounding box center [70, 78] width 5 height 5
click at [71, 109] on td at bounding box center [70, 104] width 8 height 9
click at [72, 107] on div at bounding box center [70, 105] width 5 height 5
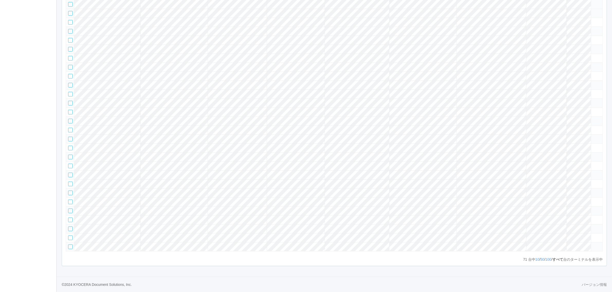
click at [68, 9] on td at bounding box center [70, 4] width 8 height 9
click at [71, 7] on div at bounding box center [70, 4] width 5 height 5
click at [71, 70] on div at bounding box center [70, 67] width 5 height 5
click at [71, 88] on div at bounding box center [70, 85] width 5 height 5
click at [72, 106] on div at bounding box center [70, 103] width 5 height 5
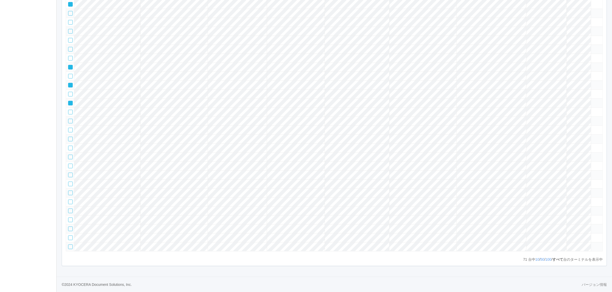
drag, startPoint x: 70, startPoint y: 194, endPoint x: 72, endPoint y: 188, distance: 6.3
click at [70, 124] on div at bounding box center [70, 121] width 5 height 5
click at [72, 146] on div at bounding box center [70, 148] width 5 height 5
click at [70, 164] on div at bounding box center [70, 166] width 5 height 5
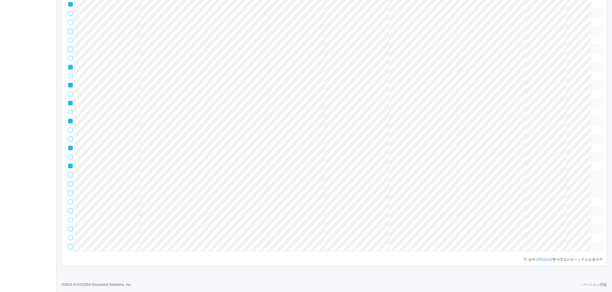
click at [68, 180] on td at bounding box center [70, 184] width 8 height 9
click at [71, 182] on div at bounding box center [70, 184] width 5 height 5
click at [72, 191] on div at bounding box center [70, 193] width 5 height 5
click at [72, 200] on div at bounding box center [70, 202] width 5 height 5
click at [73, 207] on td at bounding box center [70, 211] width 8 height 9
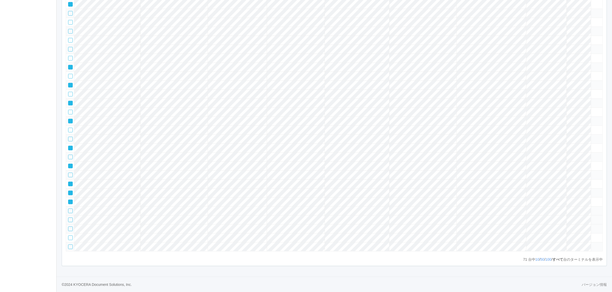
click at [71, 218] on div at bounding box center [70, 220] width 5 height 5
click at [71, 209] on div at bounding box center [70, 211] width 5 height 5
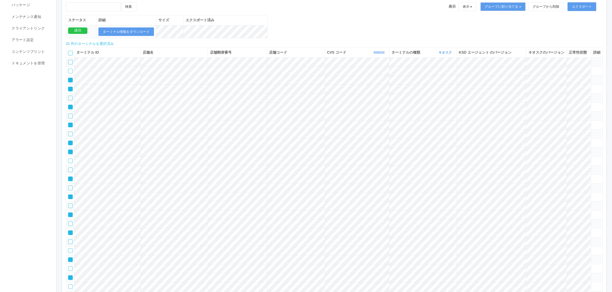
scroll to position [0, 0]
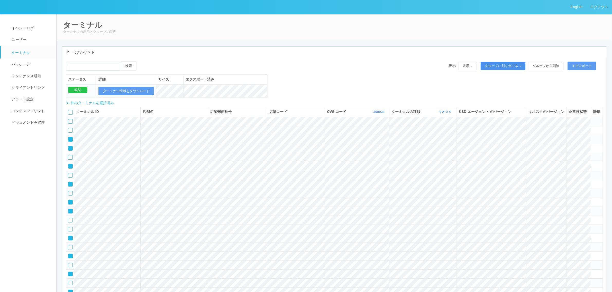
click at [516, 64] on button "グループに割り当てる" at bounding box center [502, 66] width 45 height 9
click at [511, 87] on link "アーカイブ済みのターミナル" at bounding box center [499, 87] width 57 height 7
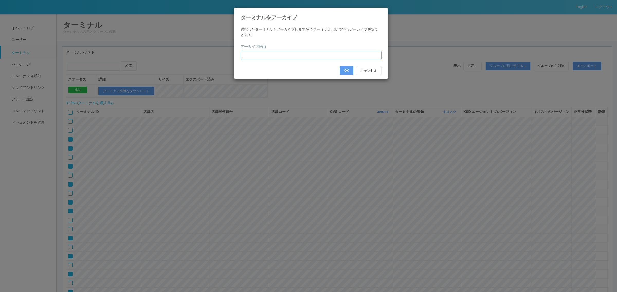
click at [271, 53] on input "text" at bounding box center [311, 55] width 141 height 9
type input "ゴミデータのため"
click at [344, 70] on button "OK" at bounding box center [347, 70] width 14 height 9
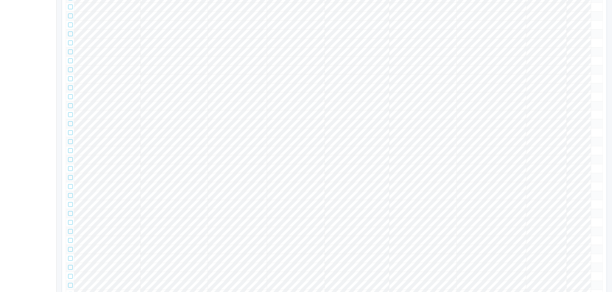
scroll to position [331, 0]
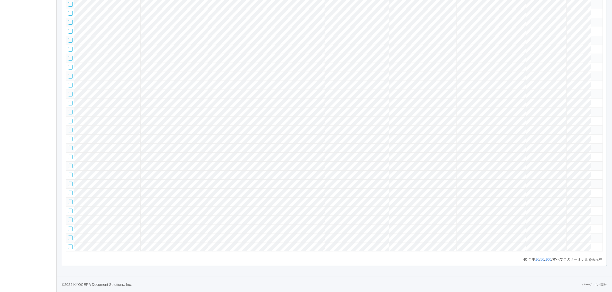
click at [585, 189] on tr at bounding box center [334, 193] width 537 height 9
click at [593, 191] on icon at bounding box center [593, 191] width 0 height 0
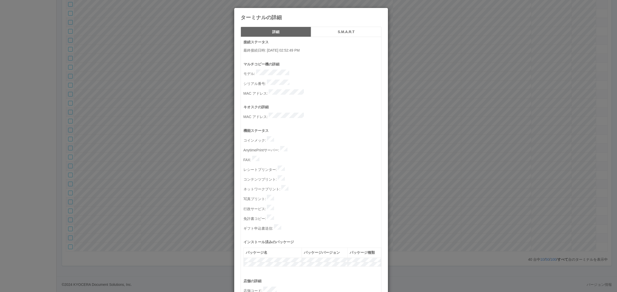
click at [454, 162] on div "ターミナルの詳細 詳細 S.M.A.R.T 接続ステータス 最終接続日時 : [DATE] 02:52:49 PM マルチコピー機の詳細 モデル : シリアル…" at bounding box center [308, 146] width 617 height 292
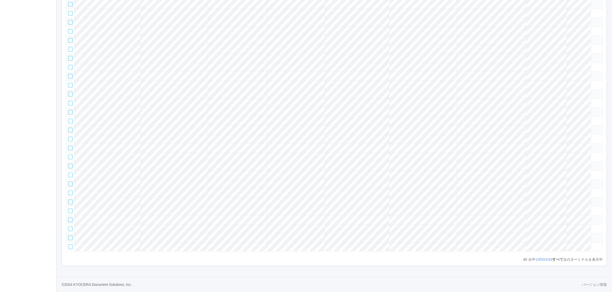
click at [584, 198] on tr at bounding box center [334, 202] width 537 height 9
click at [593, 200] on icon at bounding box center [593, 200] width 0 height 0
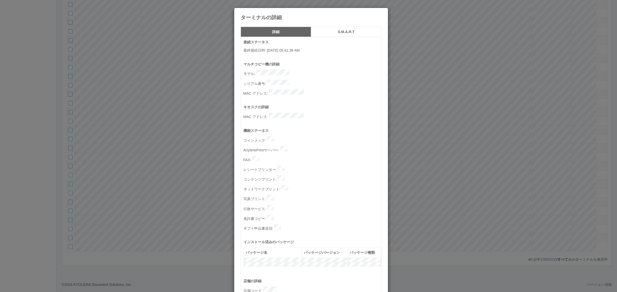
click at [507, 180] on div "ターミナルの詳細 詳細 S.M.A.R.T 接続ステータス 最終接続日時 : [DATE] 05:41:38 AM マルチコピー機の詳細 モデル : シリアル…" at bounding box center [308, 146] width 617 height 292
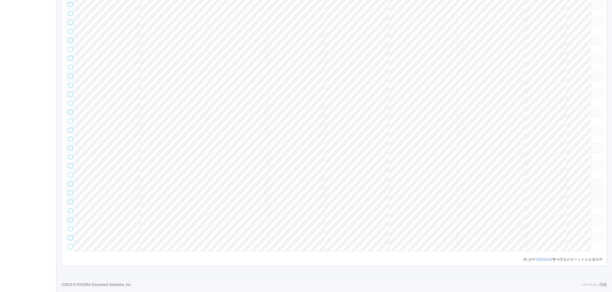
click at [182, 189] on tr at bounding box center [334, 193] width 537 height 9
click at [598, 189] on td at bounding box center [597, 193] width 12 height 9
click at [593, 191] on icon at bounding box center [593, 191] width 0 height 0
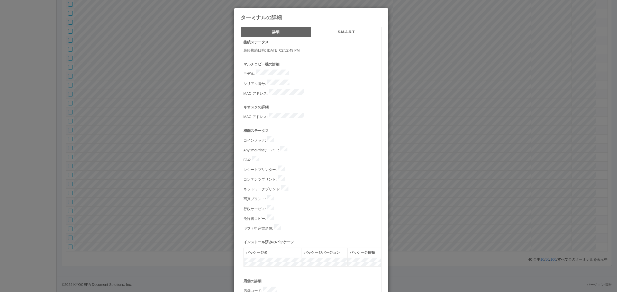
click at [196, 111] on div "ターミナルの詳細 詳細 S.M.A.R.T 接続ステータス 最終接続日時 : [DATE] 02:52:49 PM マルチコピー機の詳細 モデル : シリアル…" at bounding box center [308, 146] width 617 height 292
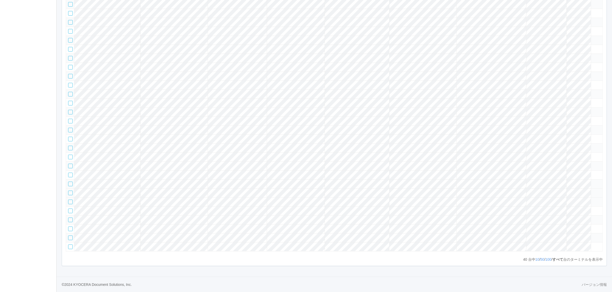
click at [68, 191] on div at bounding box center [70, 193] width 5 height 5
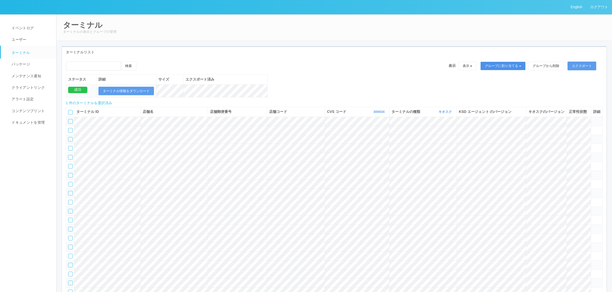
click at [500, 70] on button "グループに割り当てる" at bounding box center [502, 66] width 45 height 9
click at [491, 89] on link "アーカイブ済みのターミナル" at bounding box center [499, 87] width 57 height 7
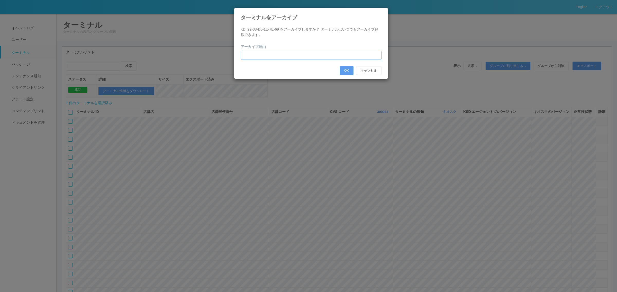
click at [299, 57] on input "text" at bounding box center [311, 55] width 141 height 9
type input "ビ"
type input "ビルバリ有端末に入れ替えたたため"
click at [348, 71] on button "OK" at bounding box center [347, 70] width 14 height 9
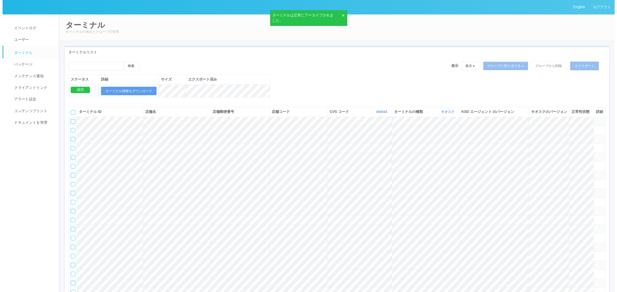
scroll to position [319, 0]
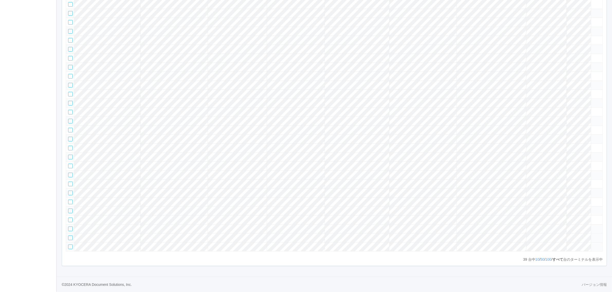
click at [593, 236] on icon at bounding box center [593, 236] width 0 height 0
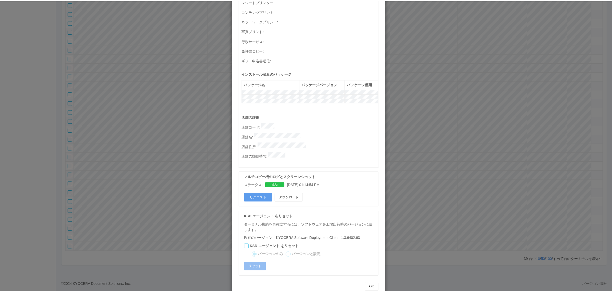
scroll to position [0, 0]
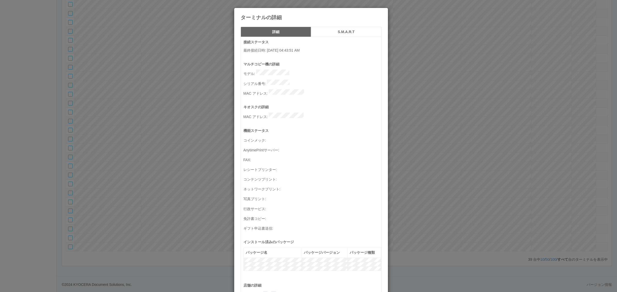
click at [412, 211] on div "ターミナルの詳細 詳細 S.M.A.R.T 接続ステータス 最終接続日時 : [DATE] 04:43:51 AM マルチコピー機の詳細 モデル : シリアル…" at bounding box center [308, 146] width 617 height 292
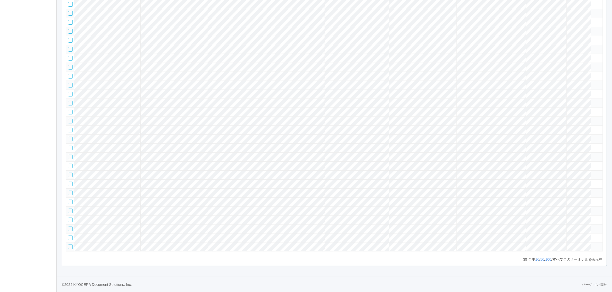
click at [592, 244] on td at bounding box center [597, 247] width 12 height 9
click at [593, 245] on icon at bounding box center [593, 245] width 0 height 0
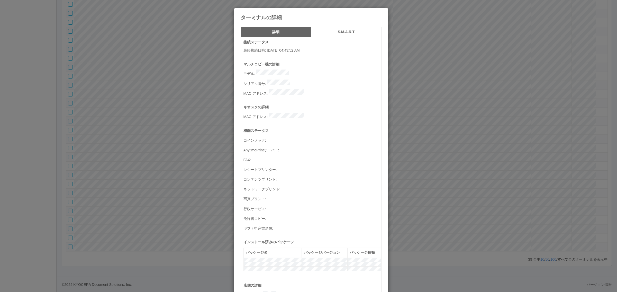
click at [432, 197] on div "ターミナルの詳細 詳細 S.M.A.R.T 接続ステータス 最終接続日時 : [DATE] 04:43:52 AM マルチコピー機の詳細 モデル : シリアル…" at bounding box center [308, 146] width 617 height 292
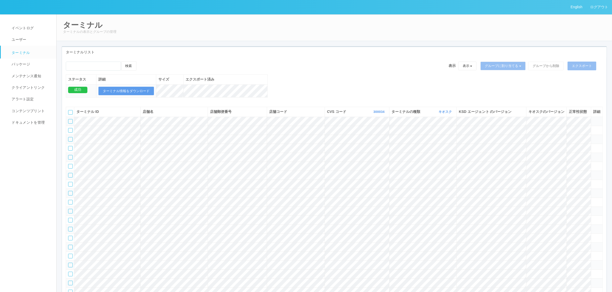
click at [518, 162] on tbody at bounding box center [334, 292] width 537 height 351
click at [593, 137] on icon at bounding box center [593, 137] width 0 height 0
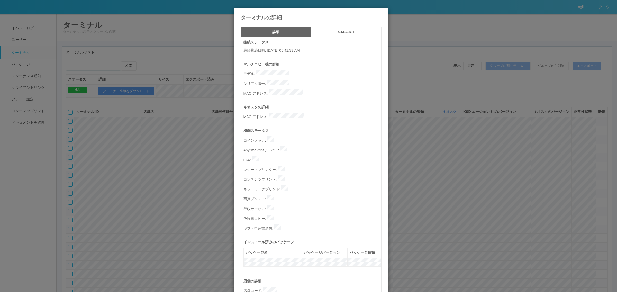
scroll to position [159, 0]
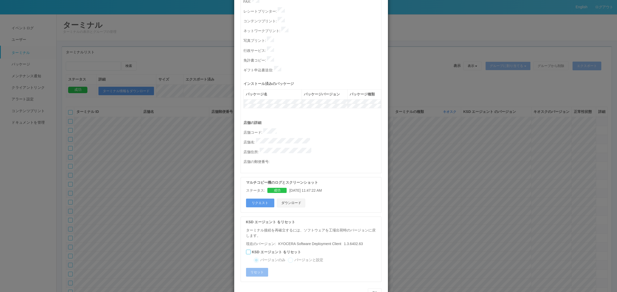
click at [291, 199] on button "ダウンロード" at bounding box center [291, 203] width 28 height 9
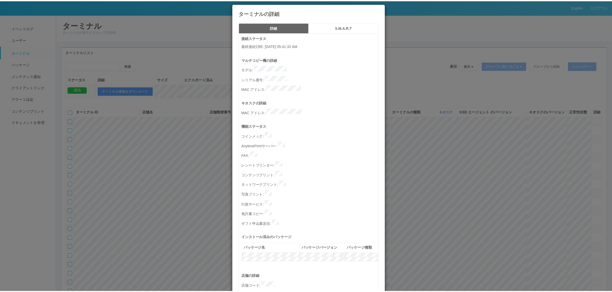
scroll to position [0, 0]
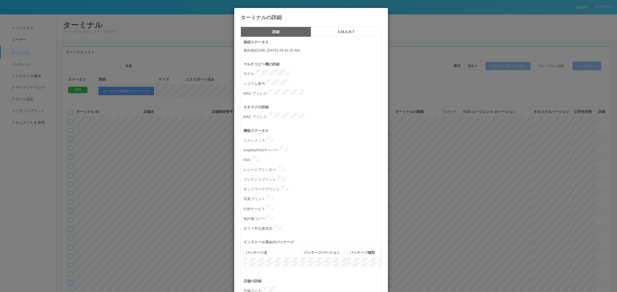
click at [172, 187] on div "ターミナルの詳細 詳細 S.M.A.R.T 接続ステータス 最終接続日時 : [DATE] 05:41:33 AM マルチコピー機の詳細 モデル : シリアル…" at bounding box center [308, 146] width 617 height 292
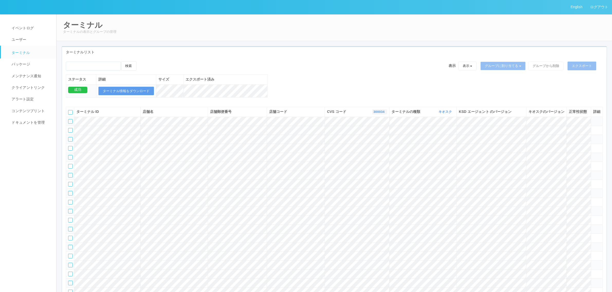
click at [379, 114] on link "300034" at bounding box center [379, 112] width 12 height 4
click at [374, 144] on link "300036" at bounding box center [366, 140] width 41 height 7
click at [377, 114] on link "300036" at bounding box center [382, 112] width 12 height 4
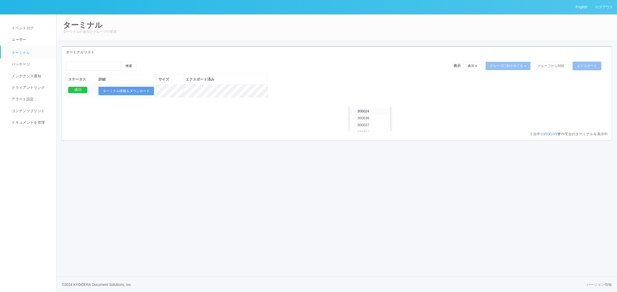
click at [373, 115] on link "300024" at bounding box center [370, 111] width 41 height 7
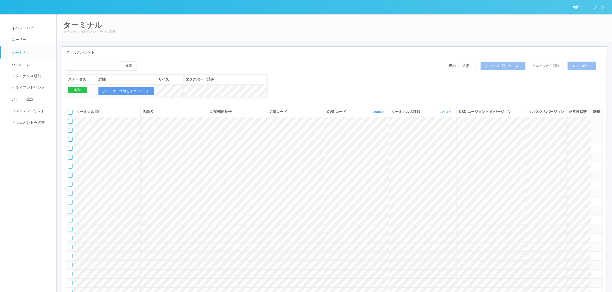
click at [593, 128] on icon at bounding box center [593, 128] width 0 height 0
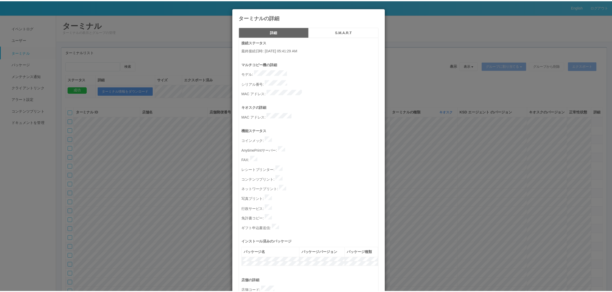
scroll to position [159, 0]
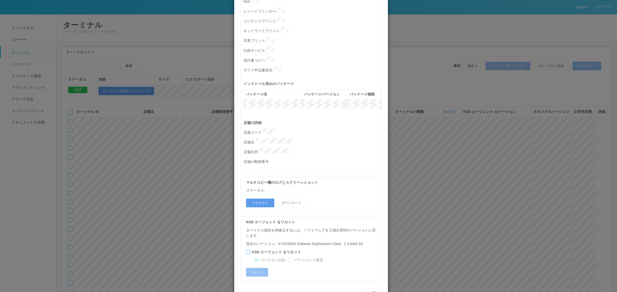
click at [445, 159] on div "ターミナルの詳細 詳細 S.M.A.R.T 接続ステータス 最終接続日時 : [DATE] 05:41:29 AM マルチコピー機の詳細 モデル : シリアル…" at bounding box center [308, 146] width 617 height 292
